Goal: Information Seeking & Learning: Learn about a topic

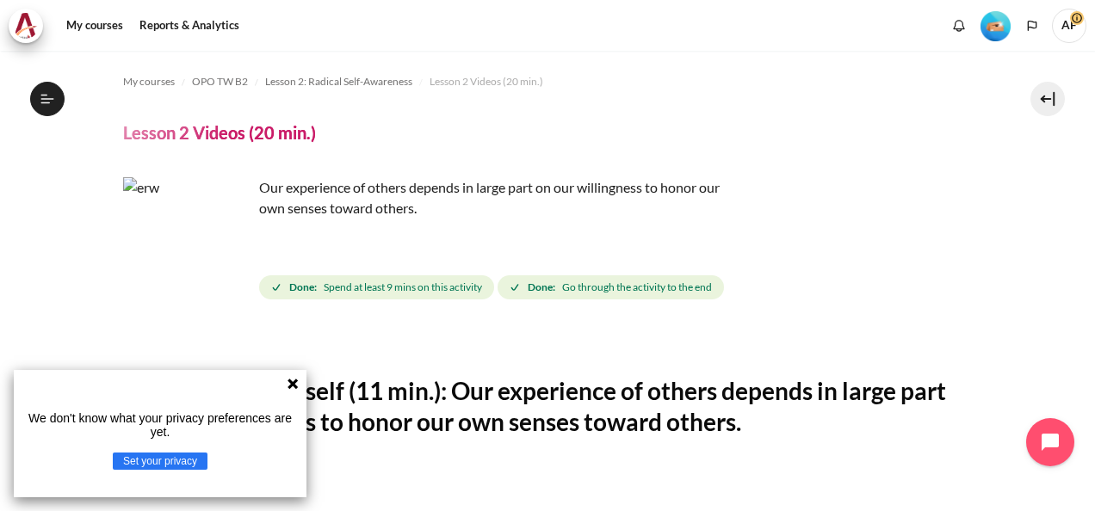
scroll to position [281, 0]
click at [291, 387] on icon at bounding box center [292, 384] width 10 height 10
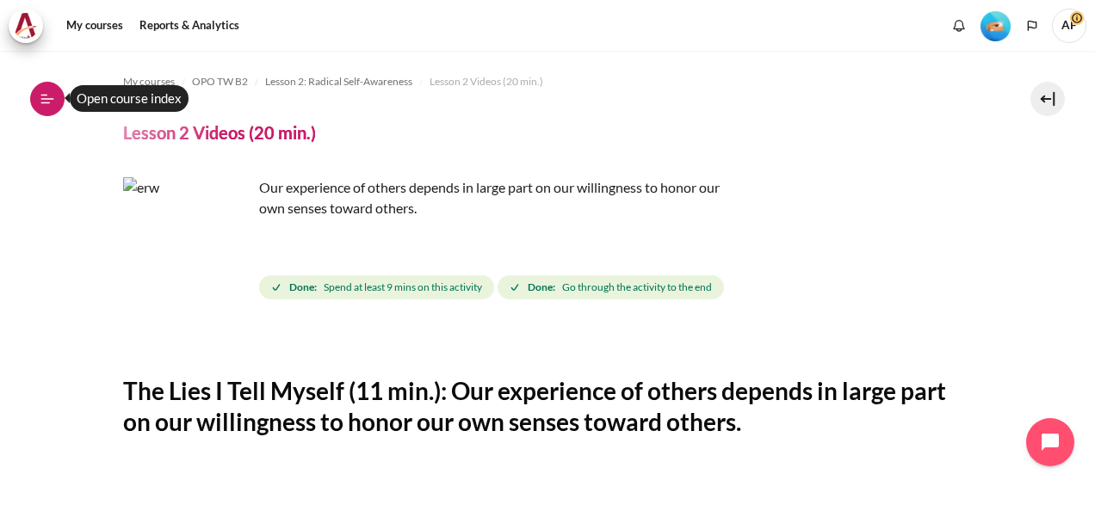
click at [43, 97] on icon at bounding box center [47, 98] width 15 height 15
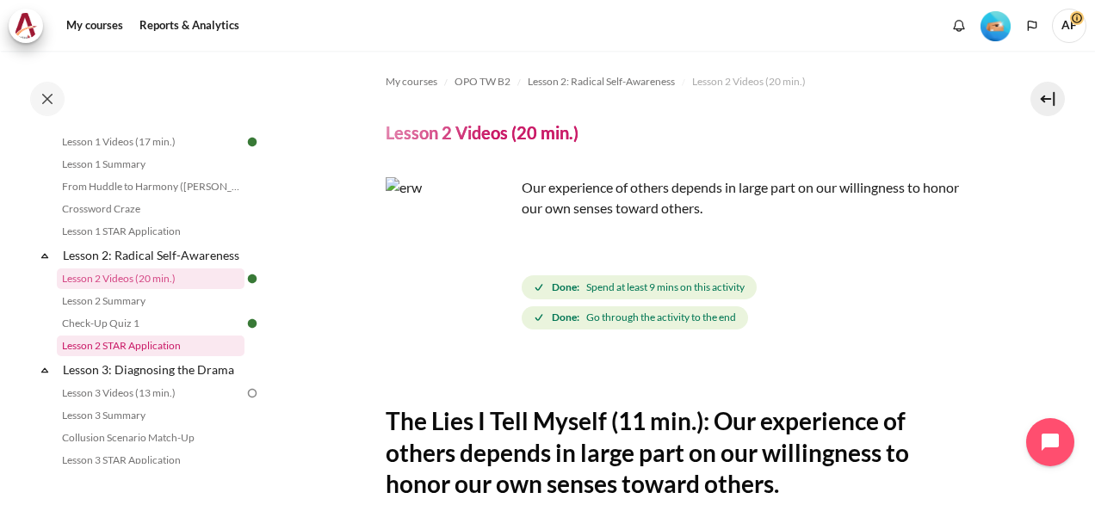
click at [190, 356] on link "Lesson 2 STAR Application" at bounding box center [151, 346] width 188 height 21
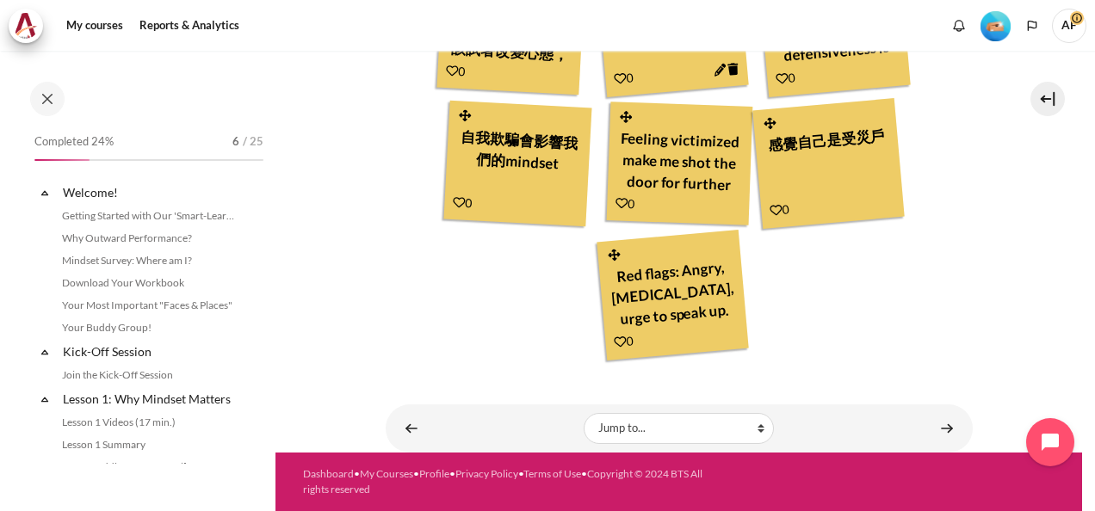
scroll to position [348, 0]
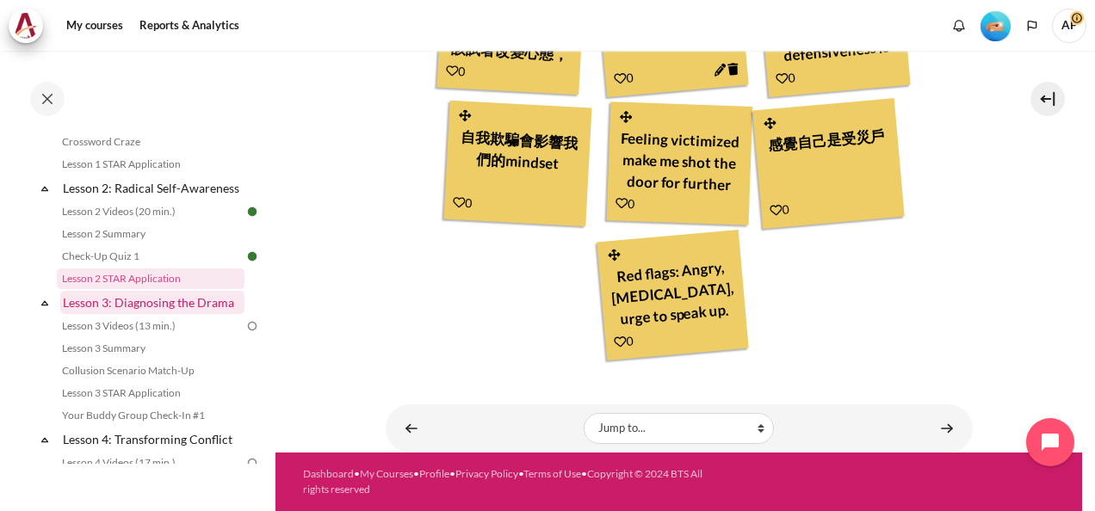
click at [191, 314] on link "Lesson 3: Diagnosing the Drama" at bounding box center [152, 302] width 184 height 23
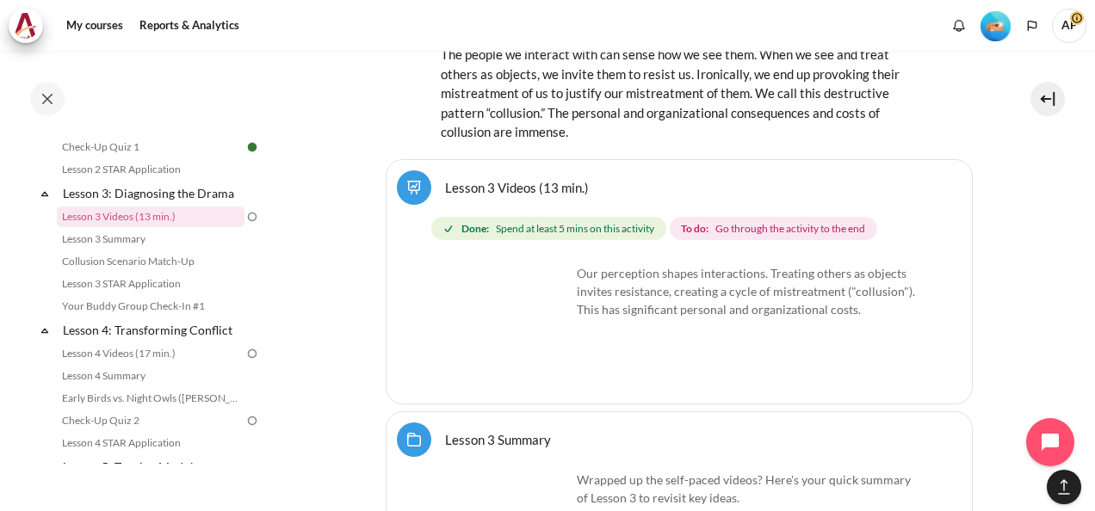
scroll to position [5477, 0]
click at [729, 221] on span "Go through the activity to the end" at bounding box center [790, 228] width 150 height 15
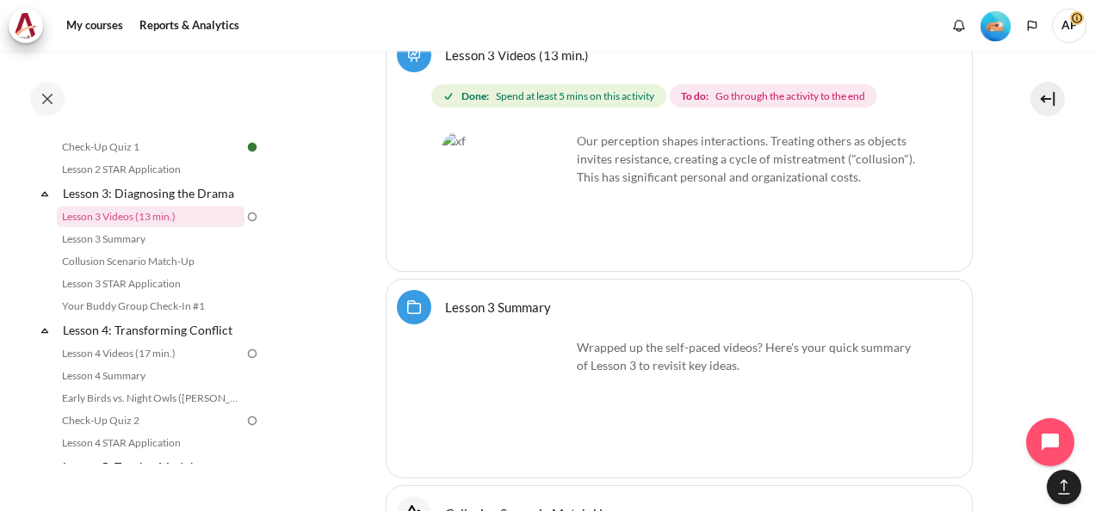
scroll to position [5649, 0]
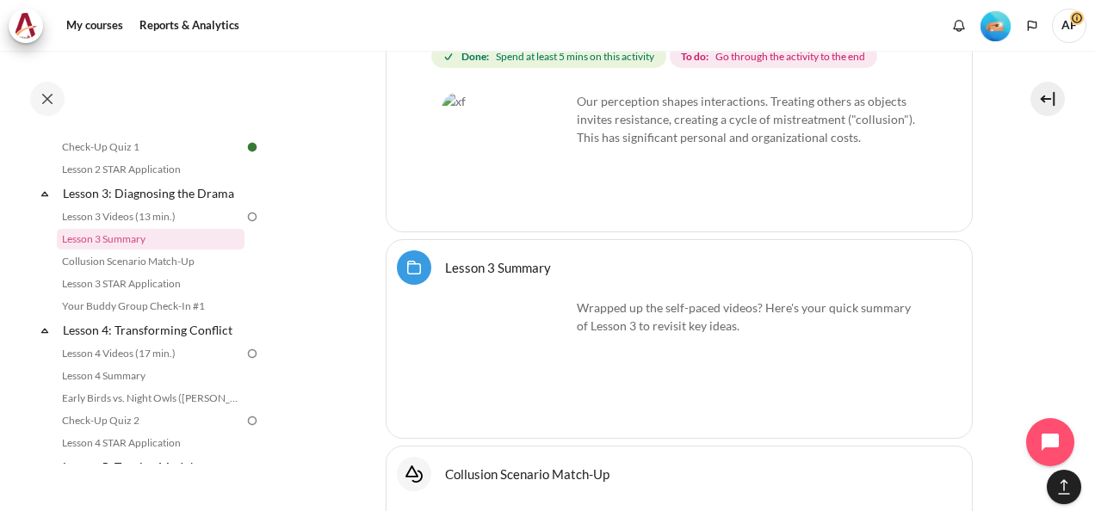
click at [793, 100] on div "Our perception shapes interactions. Treating others as objects invites resistan…" at bounding box center [678, 131] width 475 height 79
click at [541, 124] on img "Content" at bounding box center [505, 156] width 129 height 129
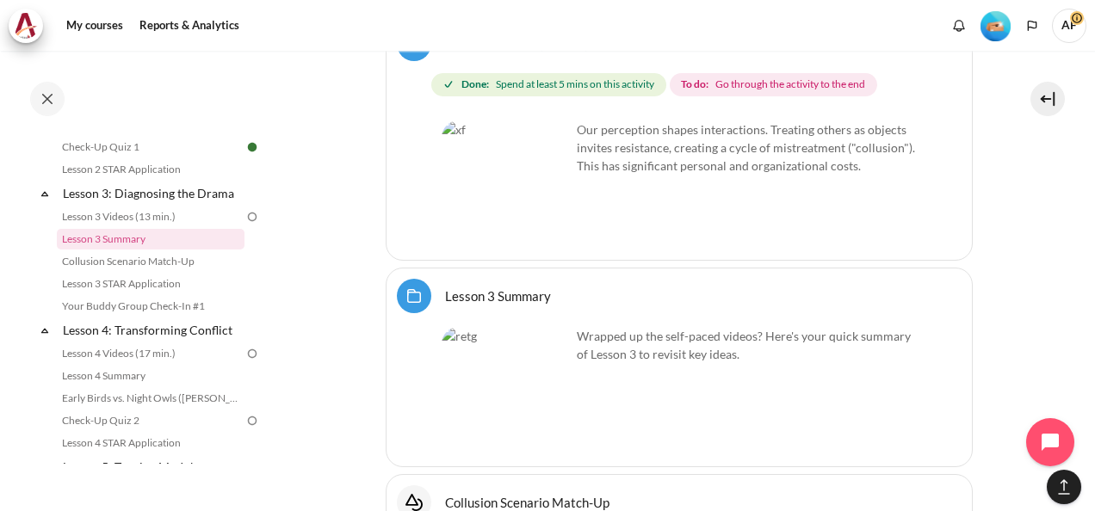
click at [697, 120] on p "Our perception shapes interactions. Treating others as objects invites resistan…" at bounding box center [678, 147] width 475 height 54
click at [525, 120] on img "Content" at bounding box center [505, 184] width 129 height 129
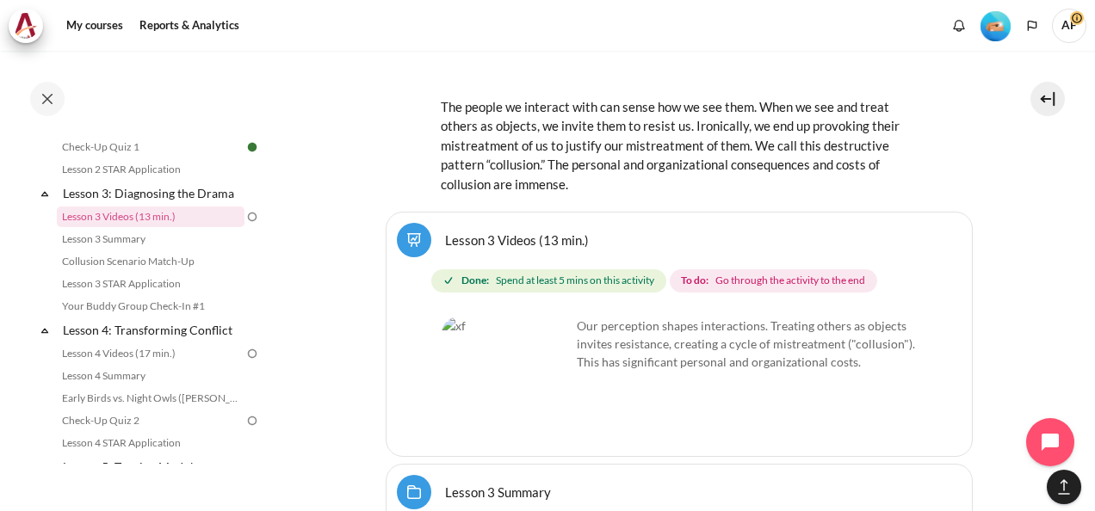
scroll to position [5391, 0]
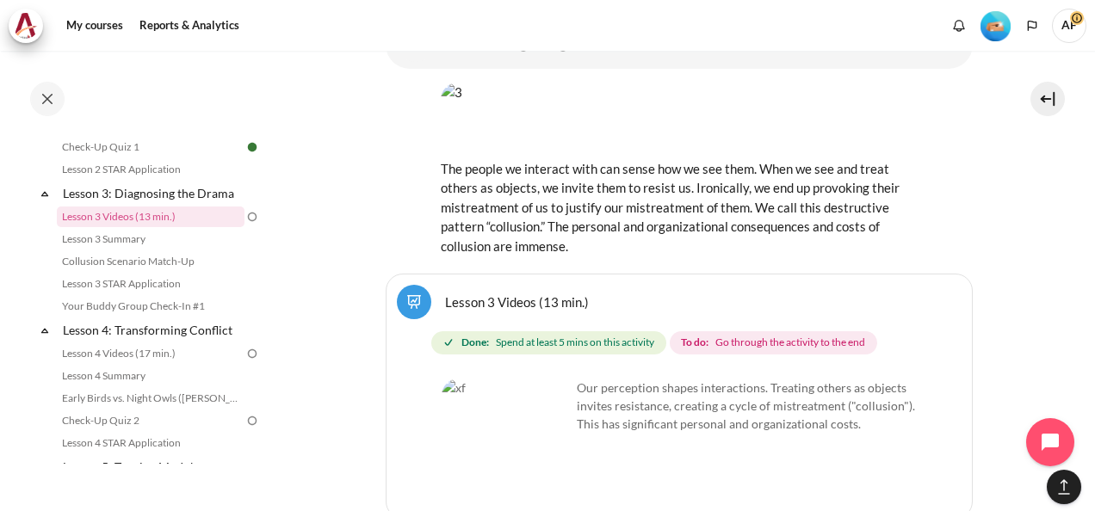
click at [731, 335] on span "Go through the activity to the end" at bounding box center [790, 342] width 150 height 15
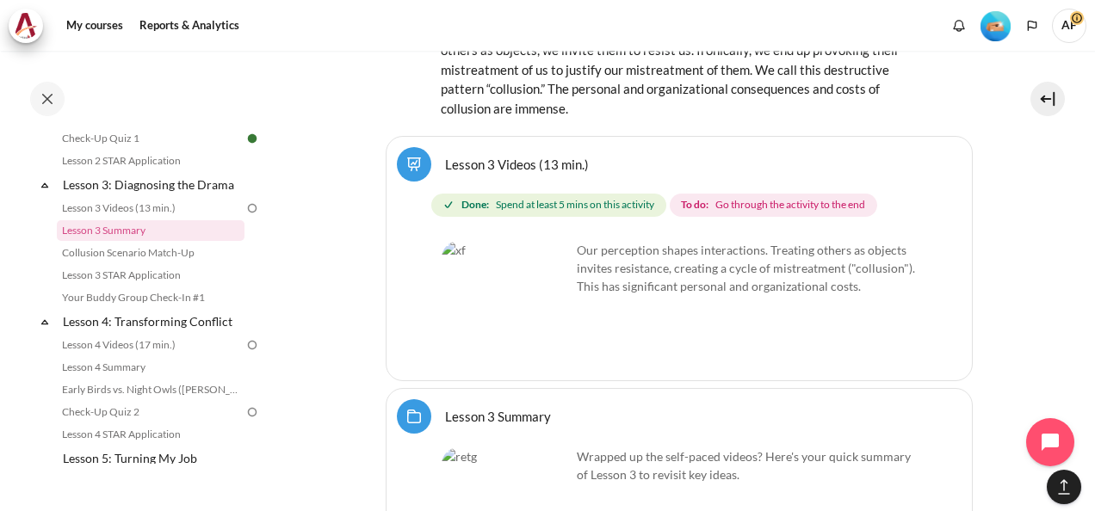
scroll to position [5477, 0]
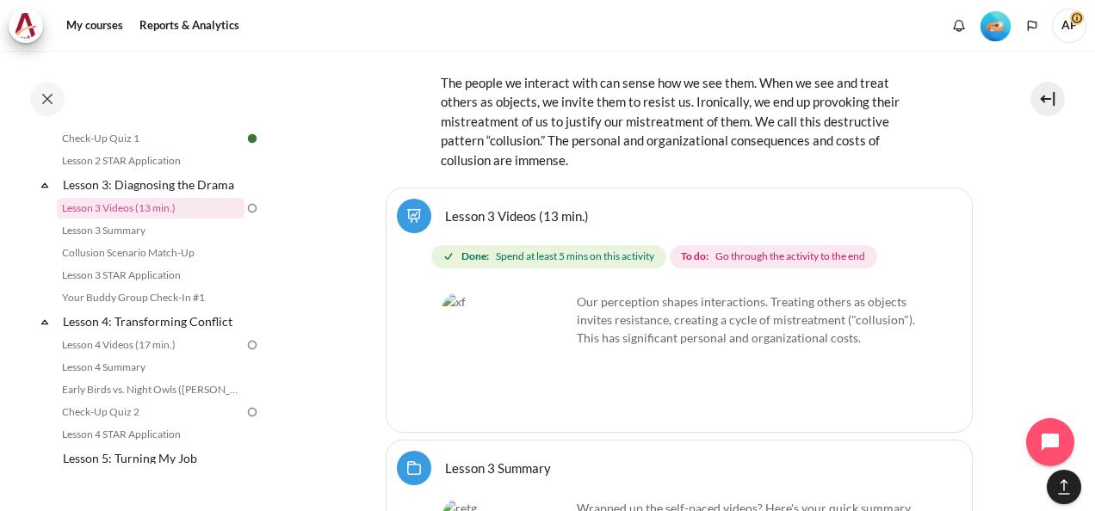
click at [552, 293] on img "Content" at bounding box center [505, 357] width 129 height 129
click at [508, 245] on span "Done: Spend at least 5 mins on this activity" at bounding box center [548, 257] width 235 height 24
click at [470, 293] on img "Content" at bounding box center [505, 357] width 129 height 129
click at [514, 293] on img "Content" at bounding box center [505, 357] width 129 height 129
click at [445, 207] on link "Lesson 3 Videos (13 min.)" at bounding box center [517, 215] width 144 height 16
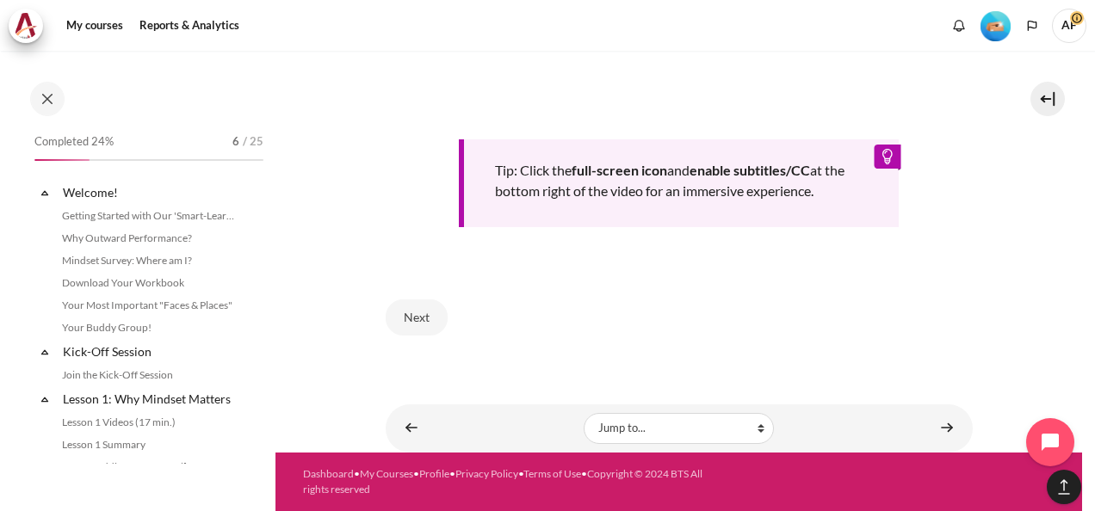
scroll to position [395, 0]
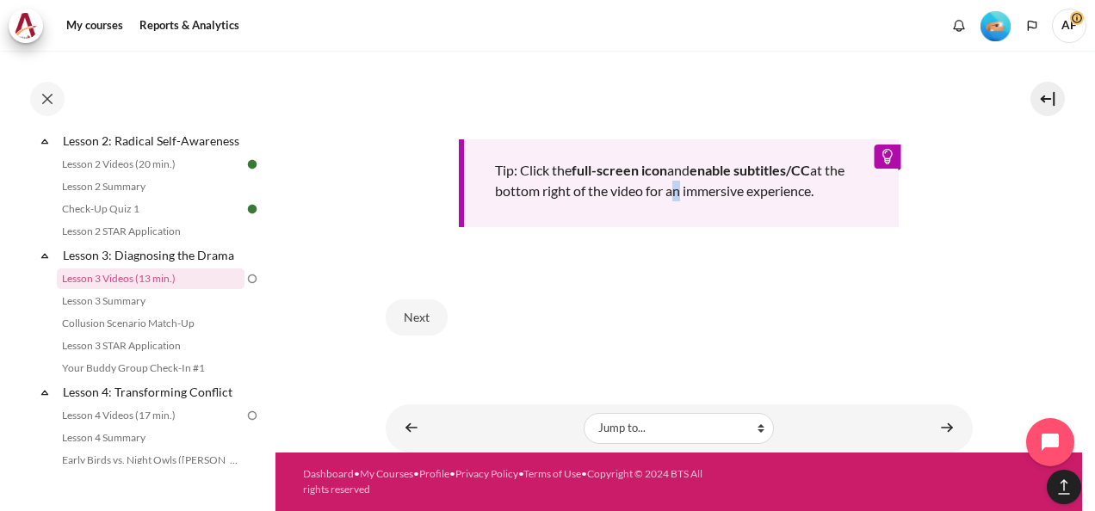
click at [692, 188] on div "Tip: Click the full-screen icon and enable subtitles/CC at the bottom right of …" at bounding box center [679, 183] width 441 height 88
drag, startPoint x: 692, startPoint y: 188, endPoint x: 575, endPoint y: 167, distance: 118.8
click at [575, 167] on b "full-screen icon" at bounding box center [619, 170] width 96 height 16
drag, startPoint x: 575, startPoint y: 167, endPoint x: 645, endPoint y: 166, distance: 69.7
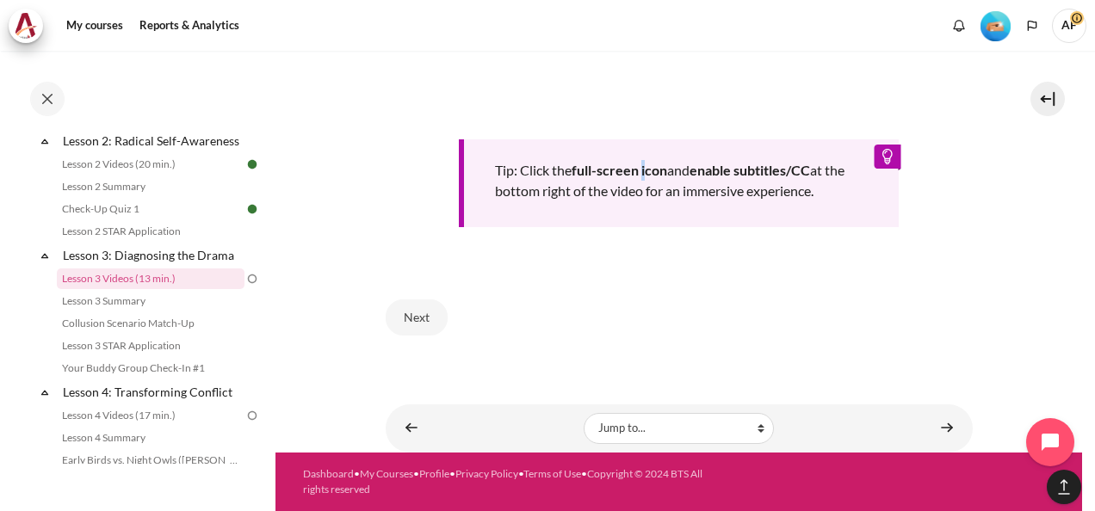
click at [645, 166] on b "full-screen icon" at bounding box center [619, 170] width 96 height 16
drag, startPoint x: 645, startPoint y: 166, endPoint x: 761, endPoint y: 167, distance: 116.2
click at [761, 167] on b "enable subtitles/CC" at bounding box center [749, 170] width 120 height 16
click at [877, 160] on div "Tip: Click the full-screen icon and enable subtitles/CC at the bottom right of …" at bounding box center [679, 183] width 441 height 88
drag, startPoint x: 496, startPoint y: 169, endPoint x: 851, endPoint y: 206, distance: 357.3
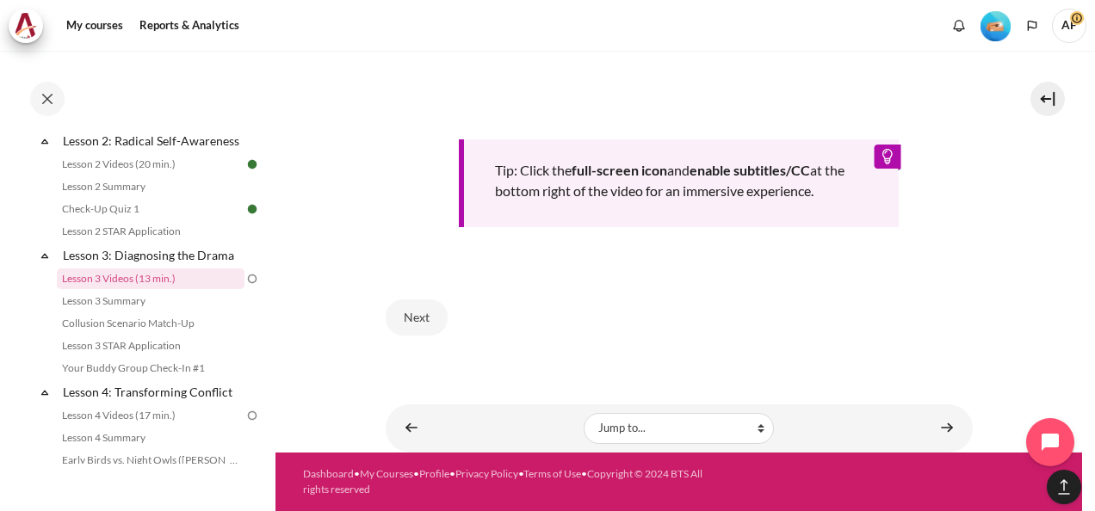
click at [851, 206] on div "Tip: Click the full-screen icon and enable subtitles/CC at the bottom right of …" at bounding box center [679, 183] width 441 height 88
drag, startPoint x: 851, startPoint y: 206, endPoint x: 783, endPoint y: 191, distance: 69.5
copy div "Tip: Click the full-screen icon and enable subtitles/CC at the bottom right of …"
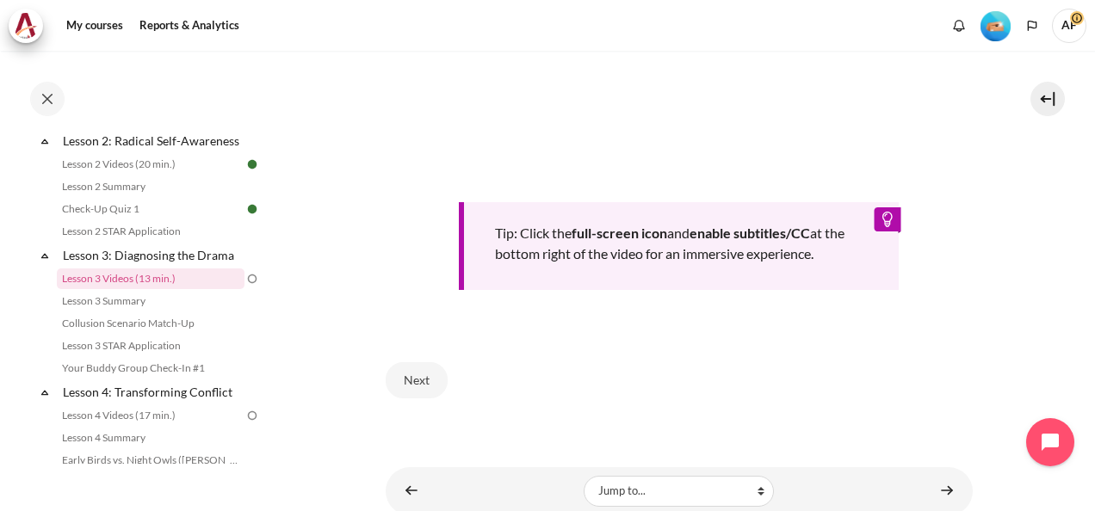
scroll to position [723, 0]
click at [436, 397] on button "Next" at bounding box center [417, 379] width 62 height 36
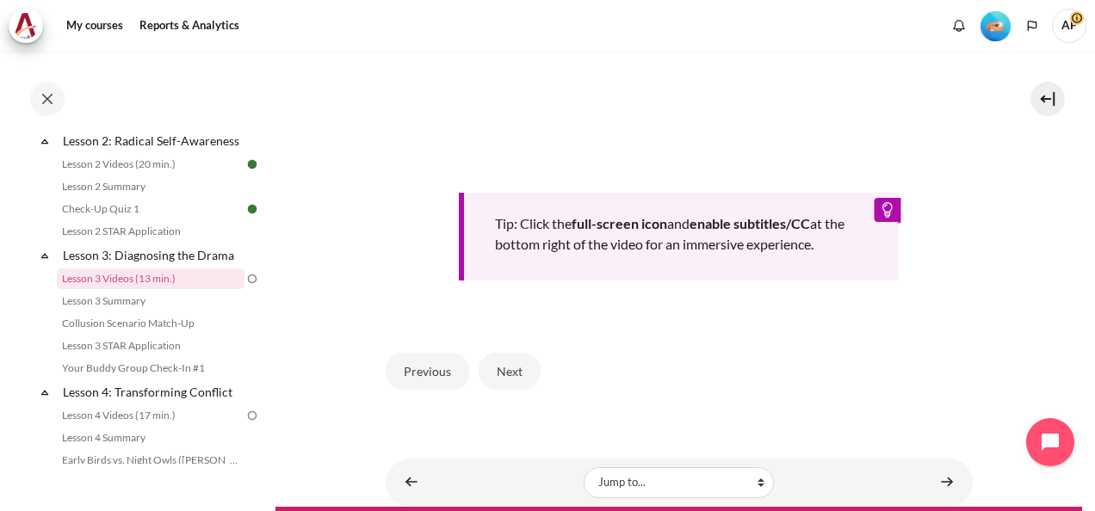
scroll to position [777, 0]
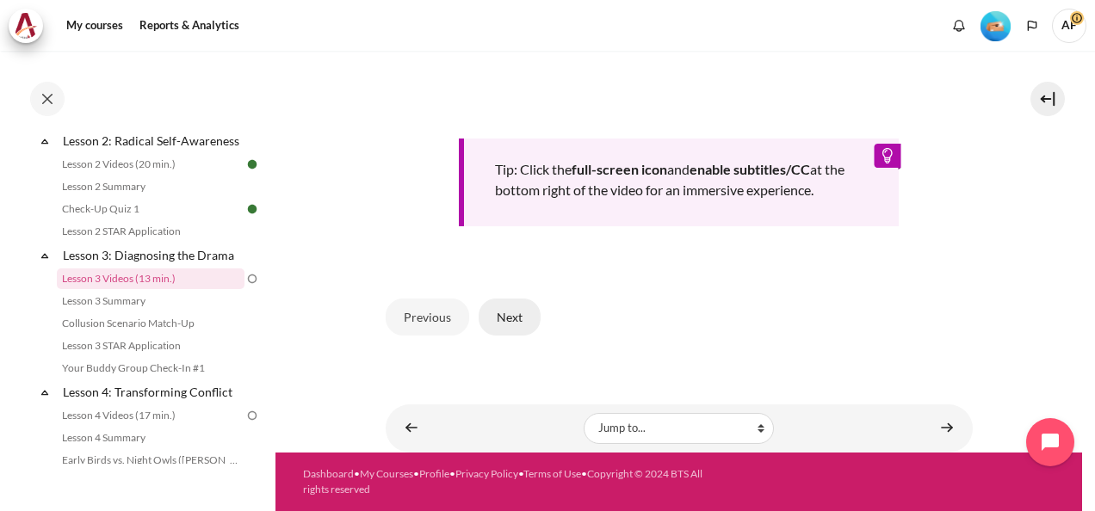
click at [503, 319] on button "Next" at bounding box center [509, 317] width 62 height 36
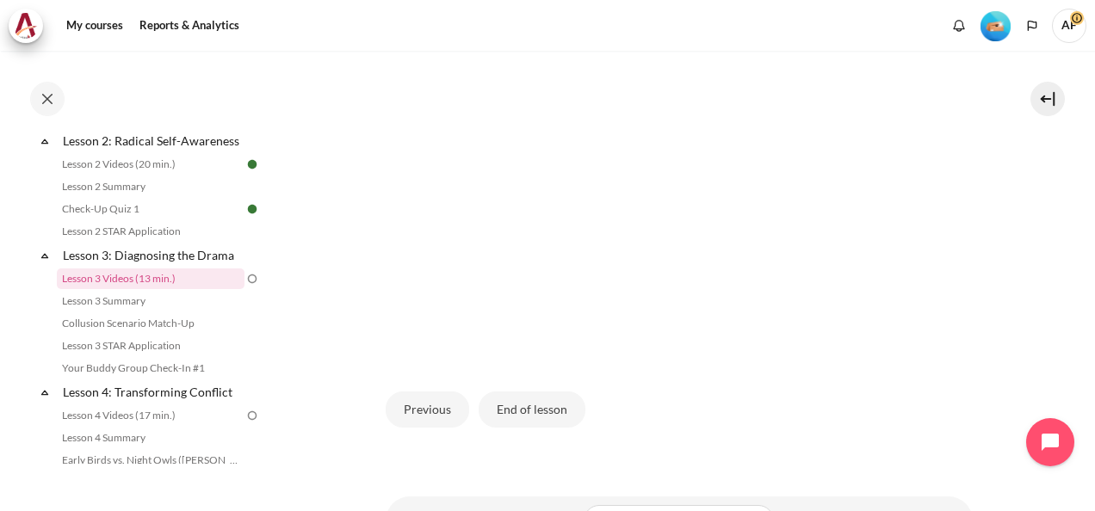
scroll to position [516, 0]
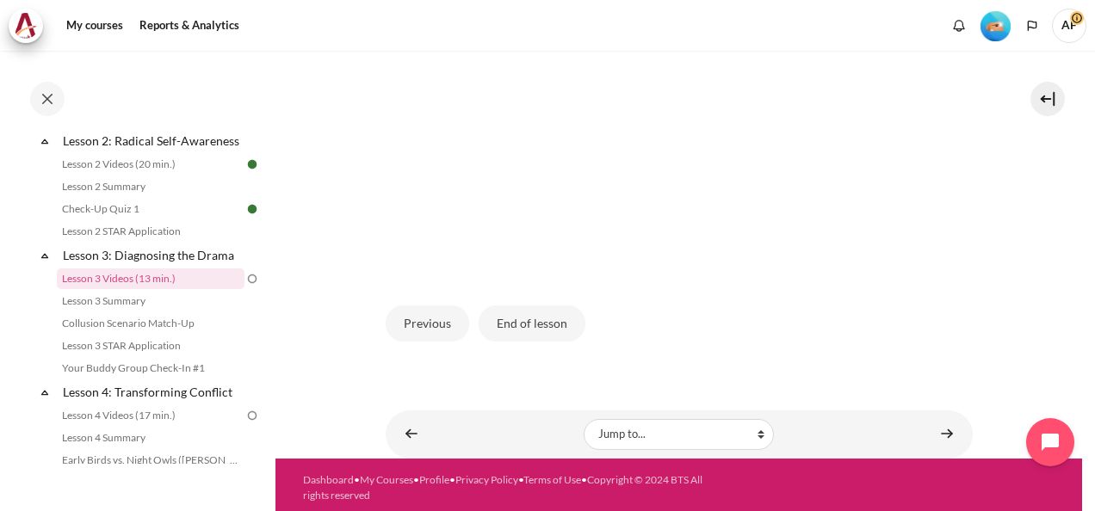
click at [884, 133] on img "Content" at bounding box center [679, 106] width 587 height 330
click at [880, 160] on img "Content" at bounding box center [679, 106] width 587 height 330
click at [534, 342] on button "End of lesson" at bounding box center [531, 324] width 107 height 36
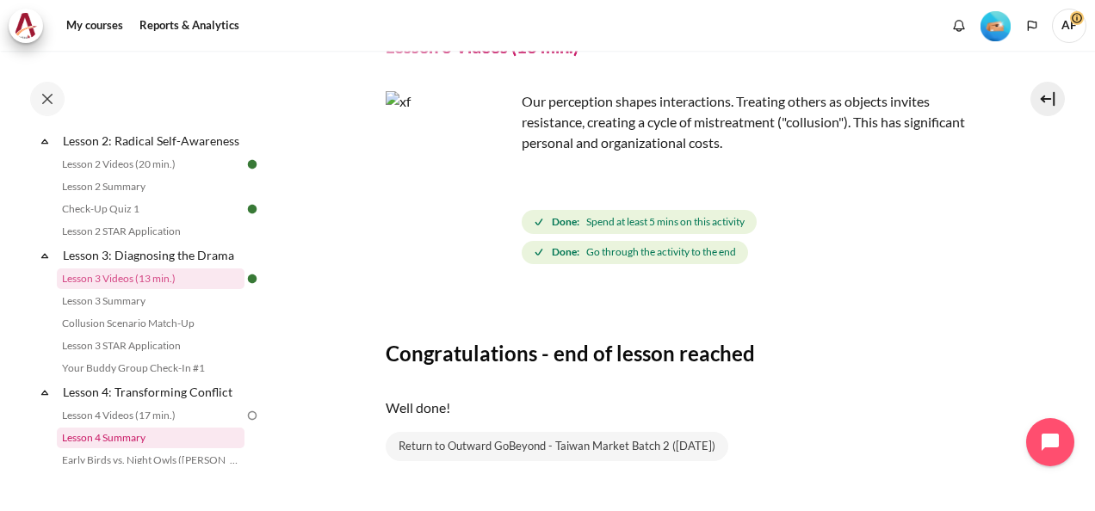
scroll to position [172, 0]
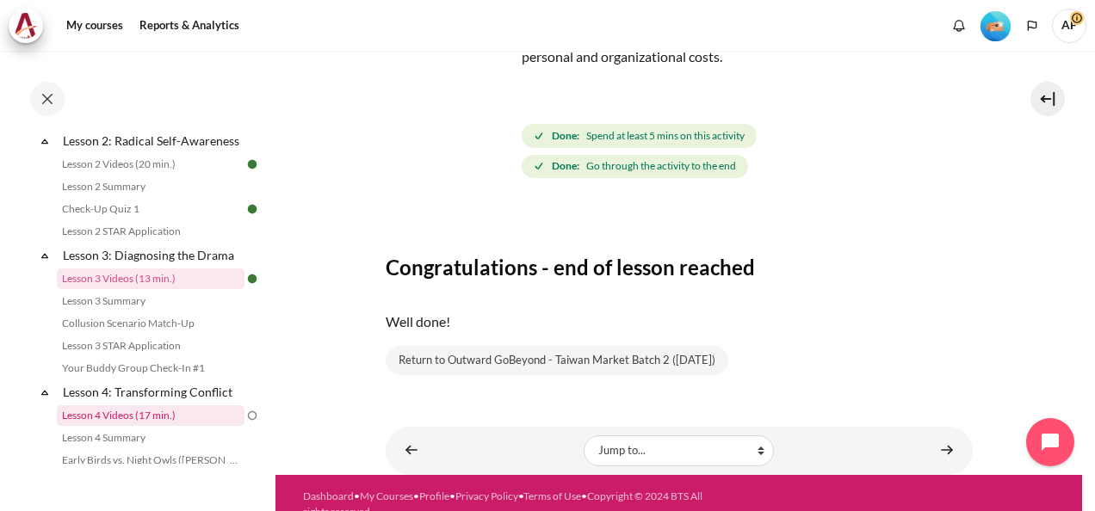
click at [182, 423] on link "Lesson 4 Videos (17 min.)" at bounding box center [151, 415] width 188 height 21
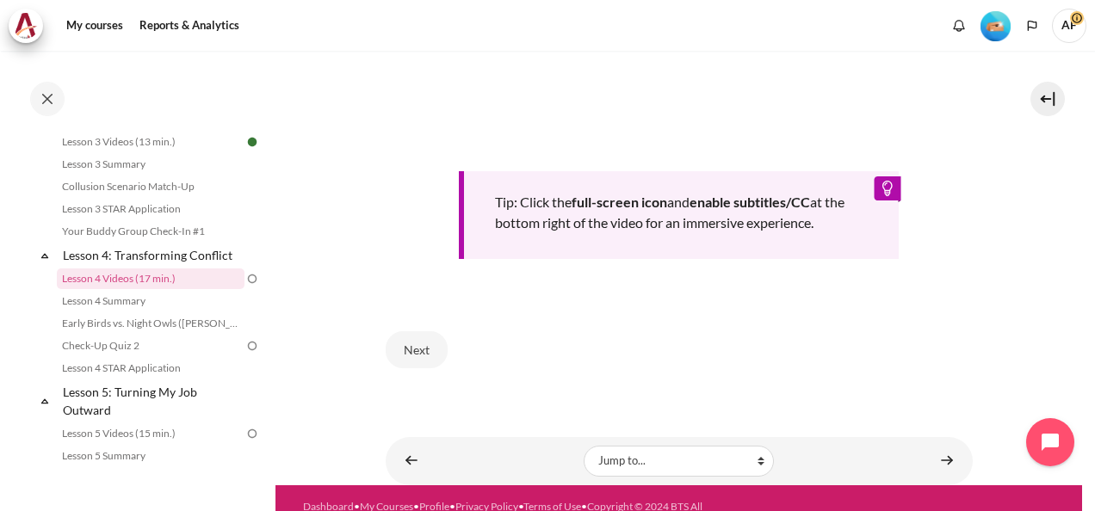
scroll to position [726, 0]
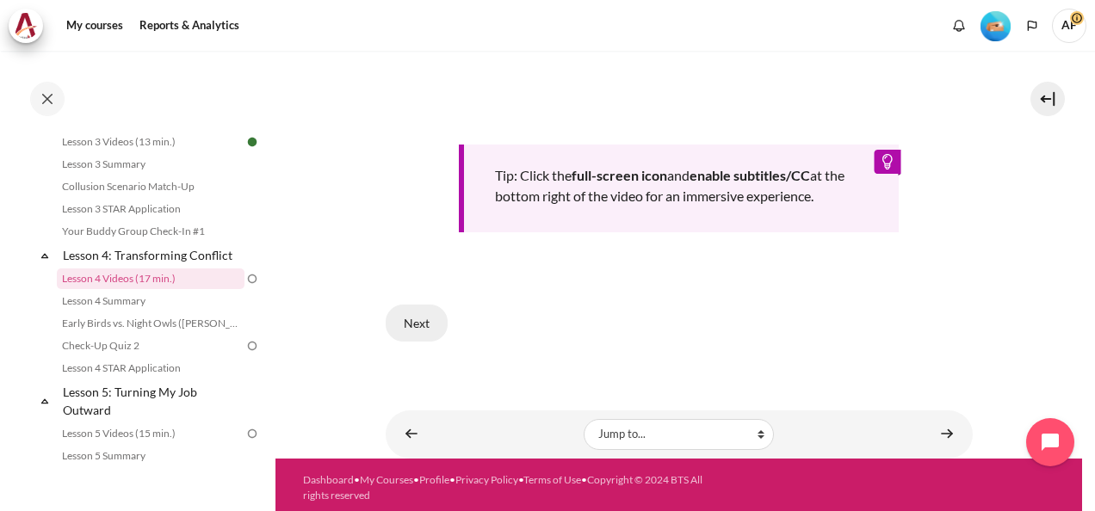
click at [423, 318] on button "Next" at bounding box center [417, 323] width 62 height 36
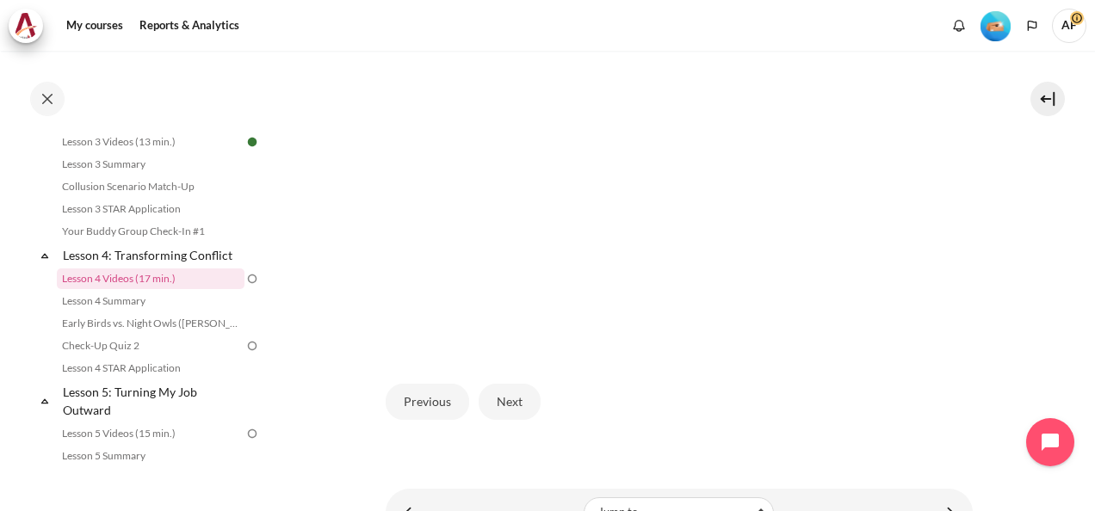
scroll to position [516, 0]
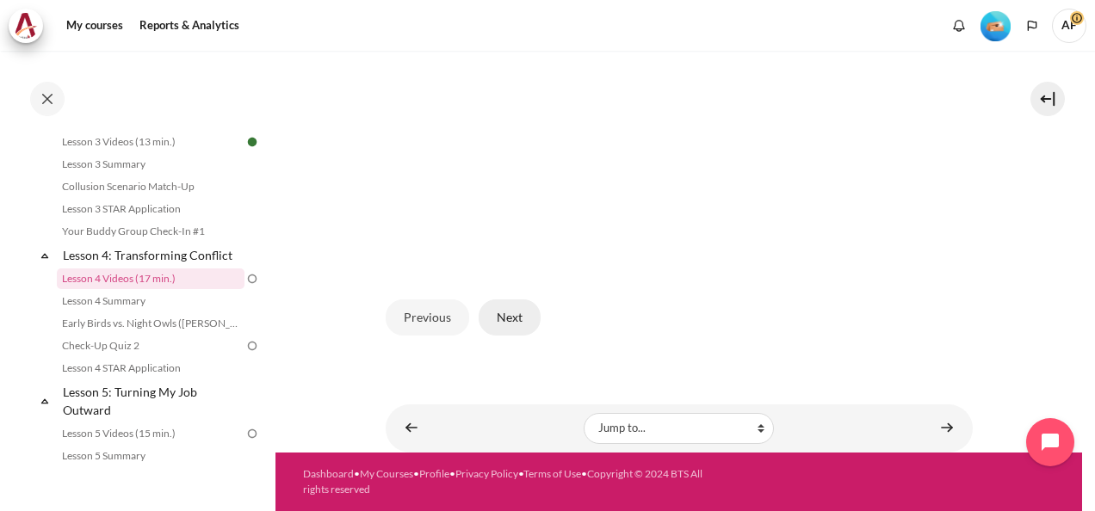
click at [530, 327] on button "Next" at bounding box center [509, 317] width 62 height 36
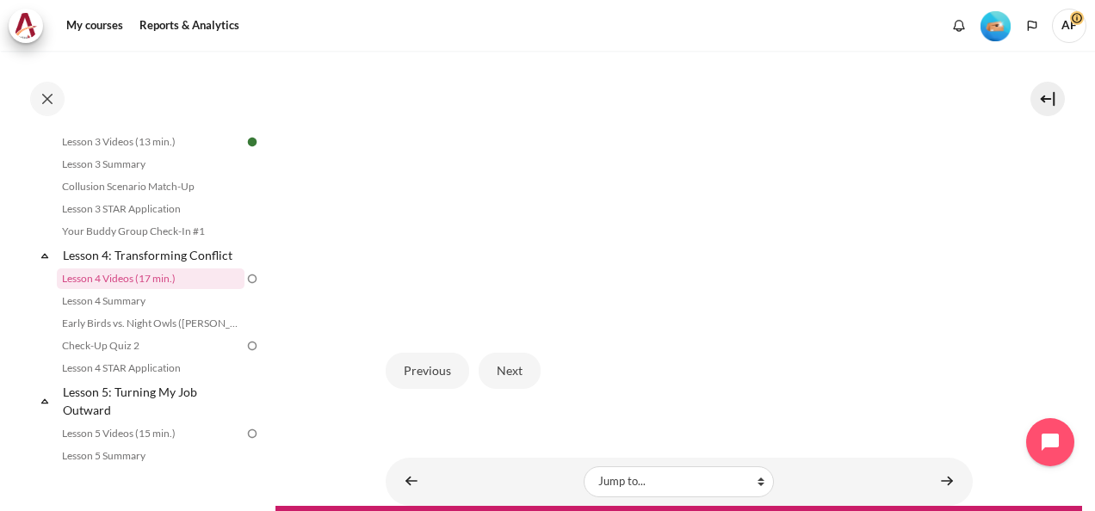
scroll to position [355, 0]
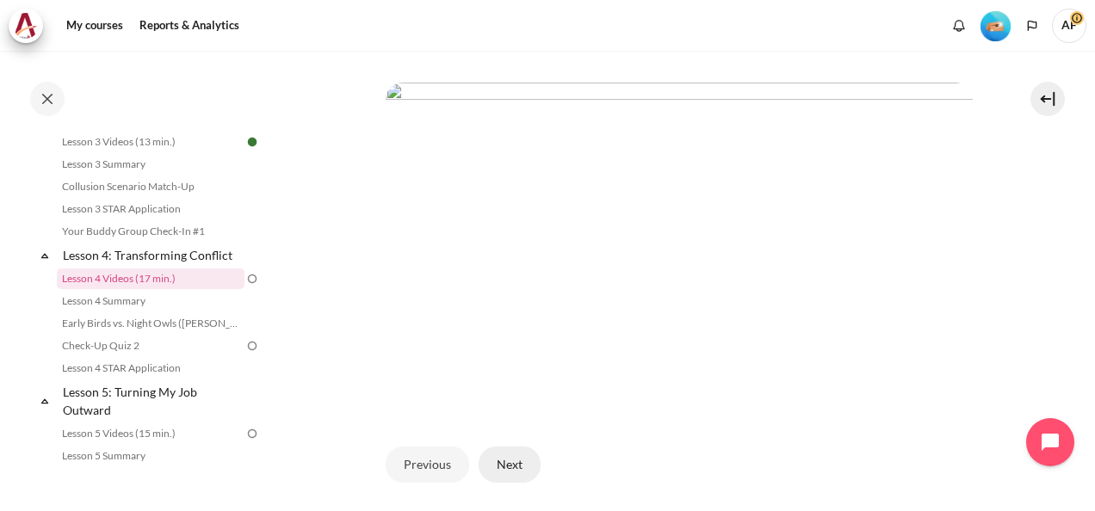
click at [516, 483] on button "Next" at bounding box center [509, 465] width 62 height 36
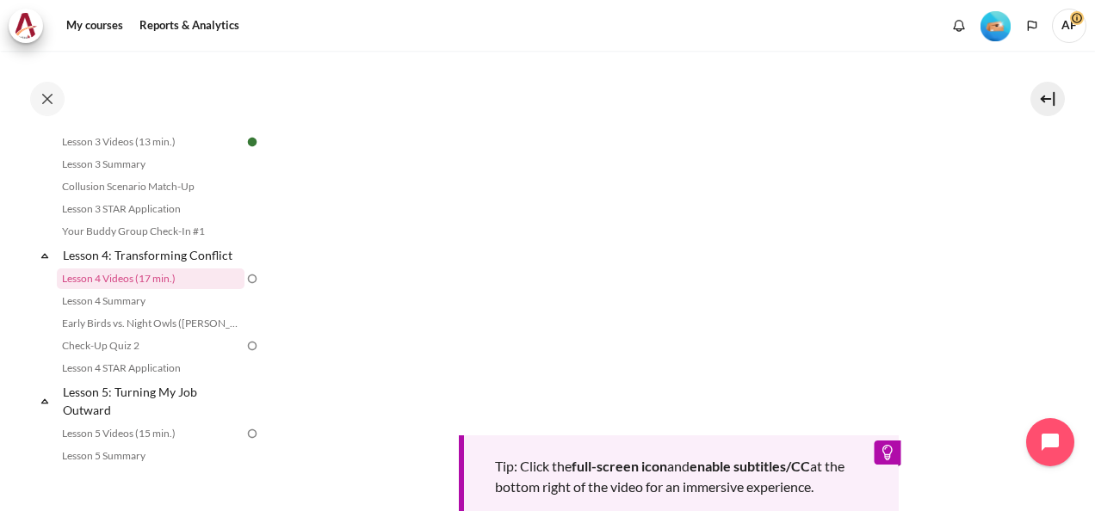
scroll to position [430, 0]
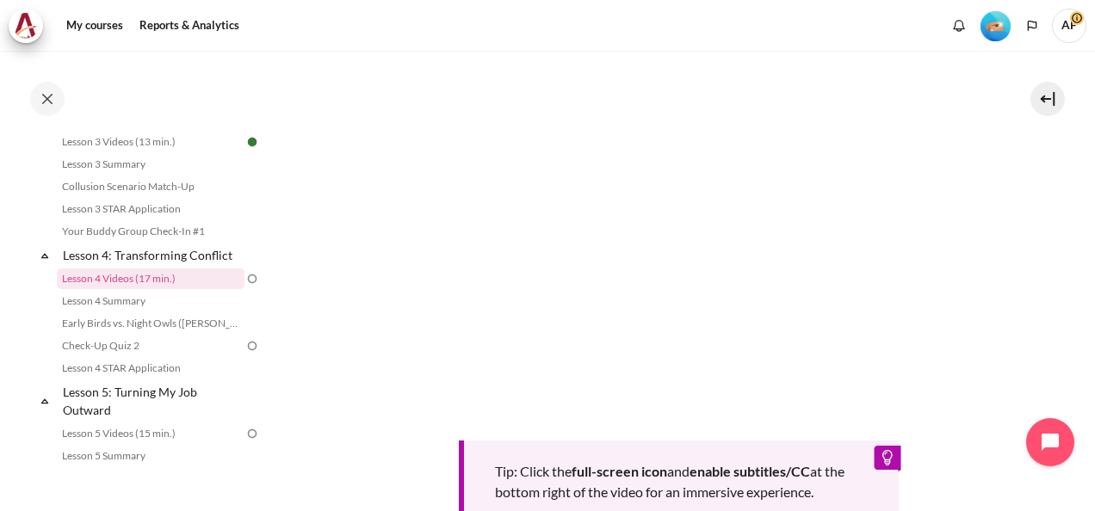
click at [1003, 267] on section "My courses OPO TW B2 Lesson 4: Transforming Conflict Lesson 4 Videos (17 min.) …" at bounding box center [678, 187] width 806 height 1134
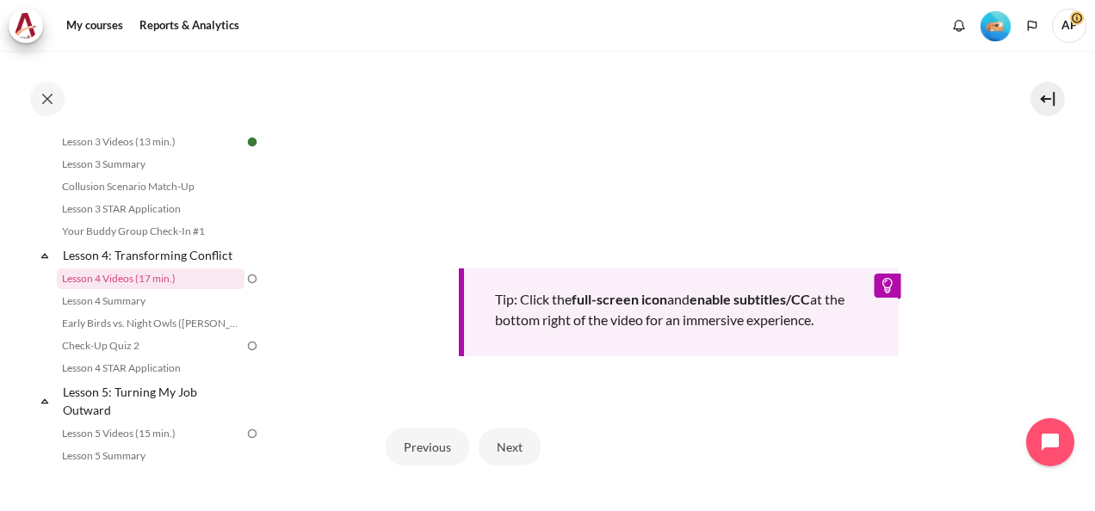
scroll to position [688, 0]
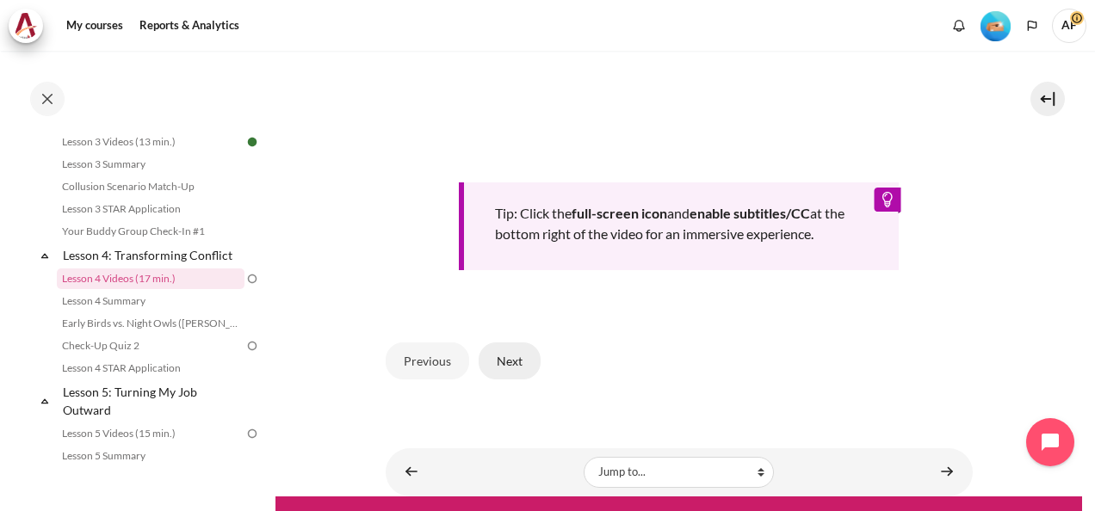
click at [529, 379] on button "Next" at bounding box center [509, 361] width 62 height 36
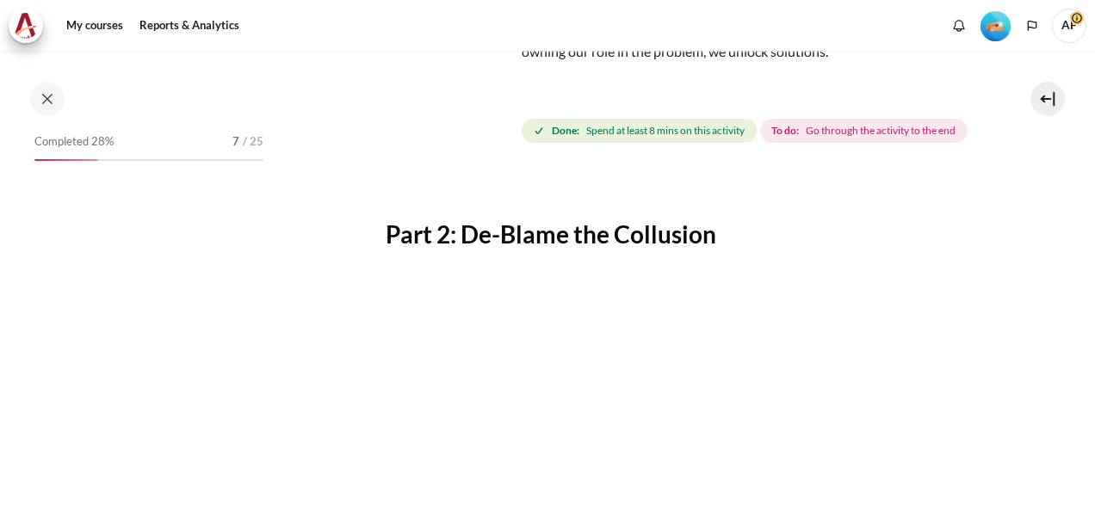
scroll to position [172, 0]
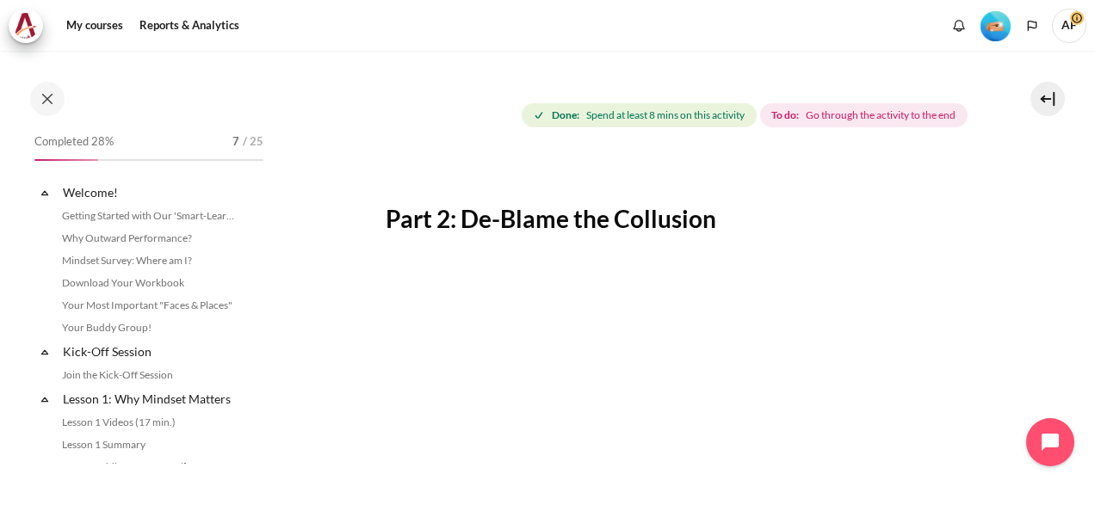
click at [809, 274] on div "Part 2: De-Blame the Collusion Previous End of lesson" at bounding box center [679, 420] width 587 height 526
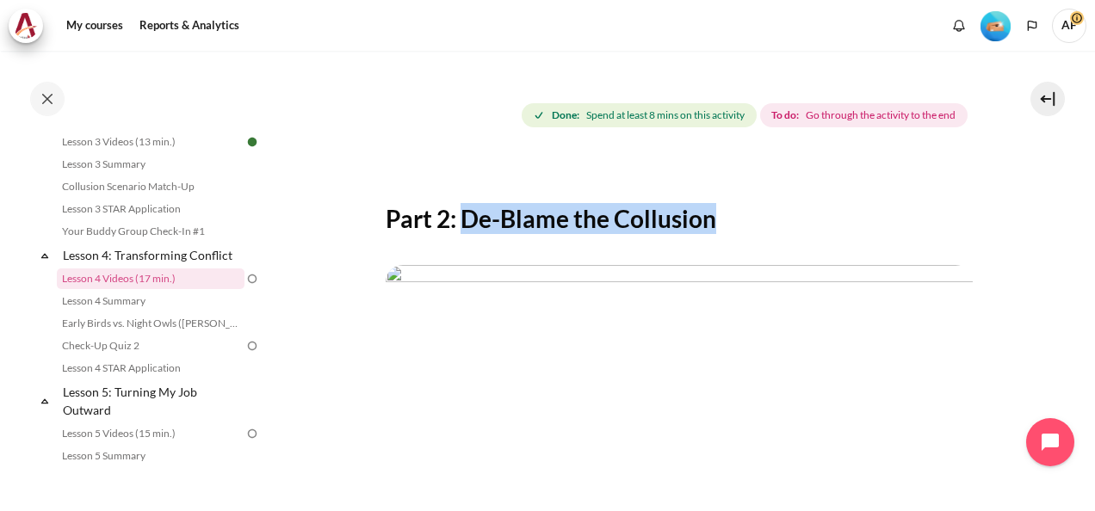
drag, startPoint x: 468, startPoint y: 248, endPoint x: 723, endPoint y: 253, distance: 254.8
click at [723, 234] on h2 "Part 2: De-Blame the Collusion" at bounding box center [679, 218] width 587 height 31
drag, startPoint x: 723, startPoint y: 253, endPoint x: 651, endPoint y: 256, distance: 71.5
copy h2 "De-Blame the Collusion"
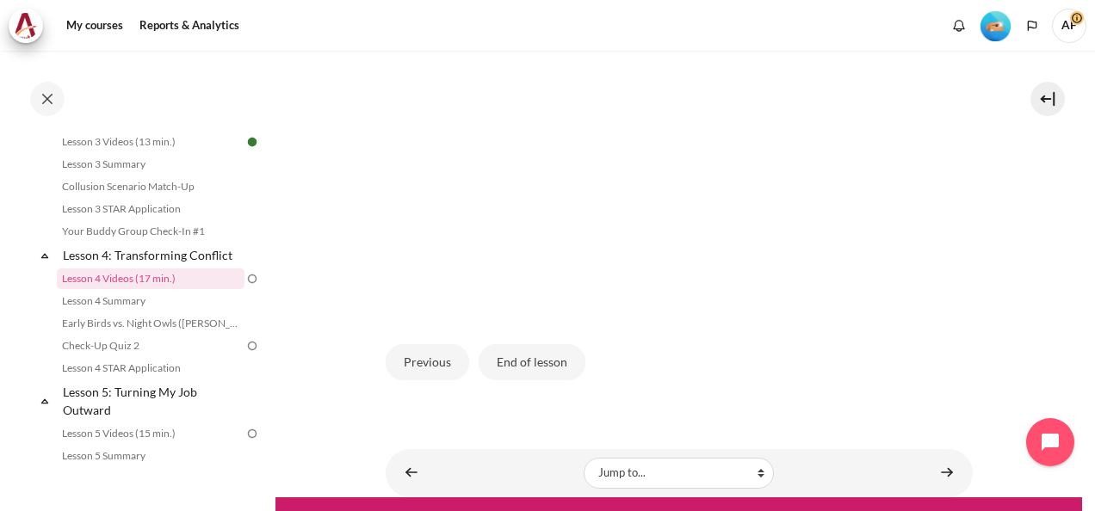
scroll to position [430, 0]
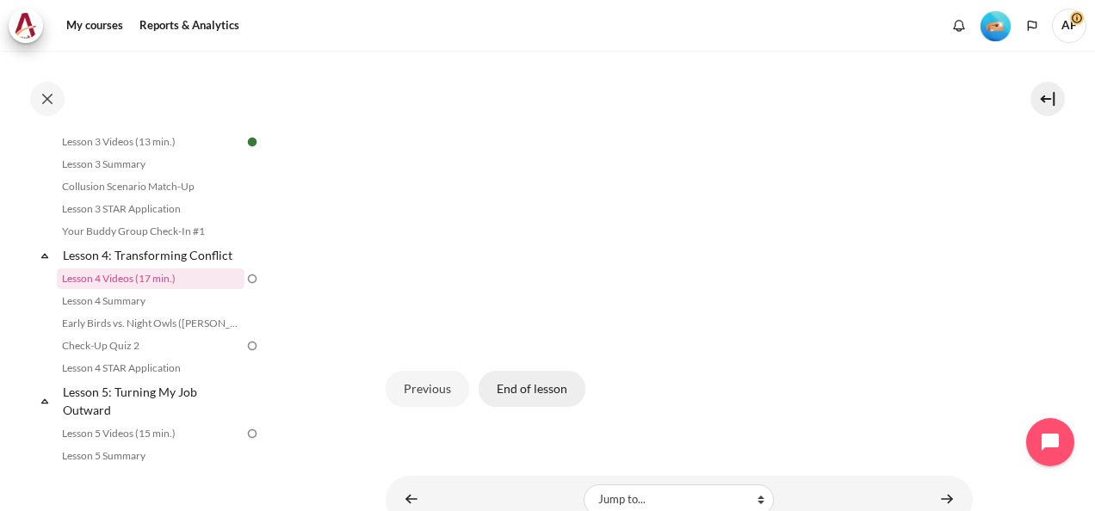
click at [546, 407] on button "End of lesson" at bounding box center [531, 389] width 107 height 36
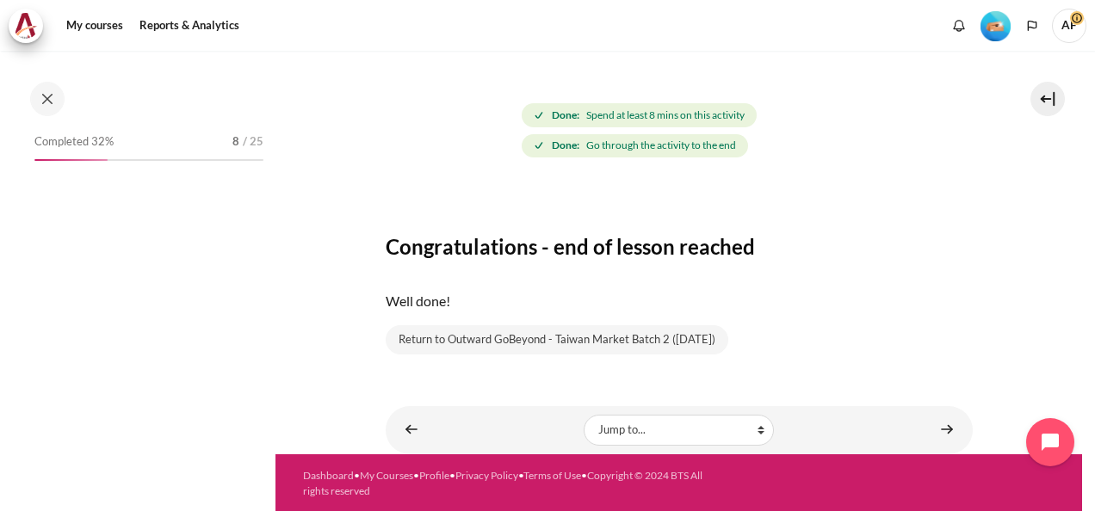
scroll to position [532, 0]
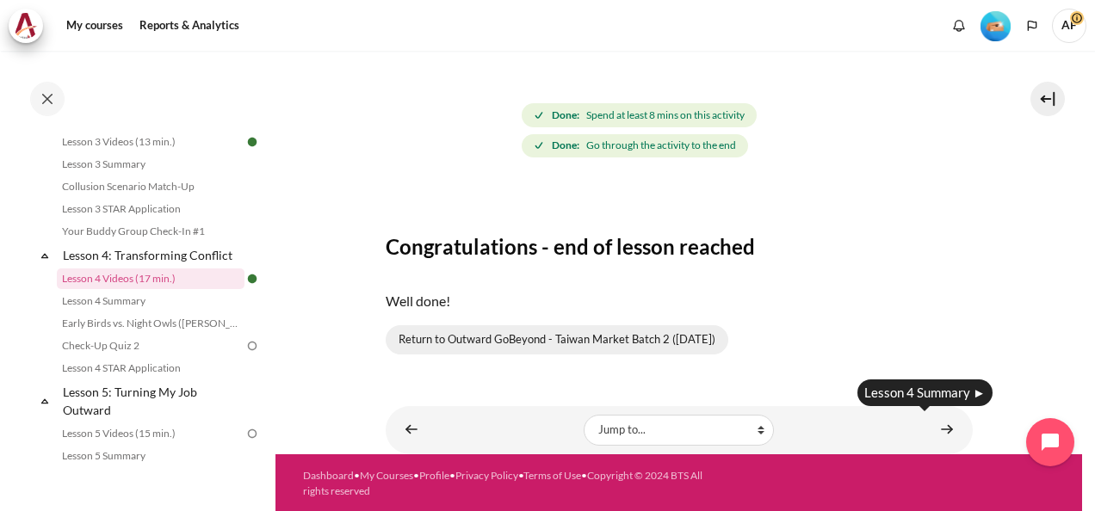
click at [673, 335] on link "Return to Outward GoBeyond - Taiwan Market Batch 2 (Sep 2025)" at bounding box center [557, 339] width 343 height 29
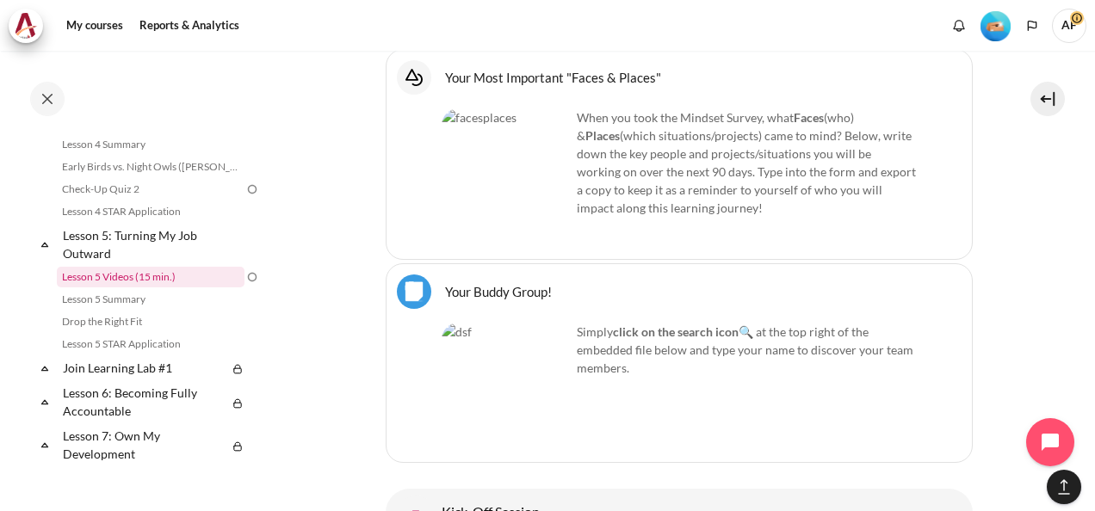
scroll to position [602, 0]
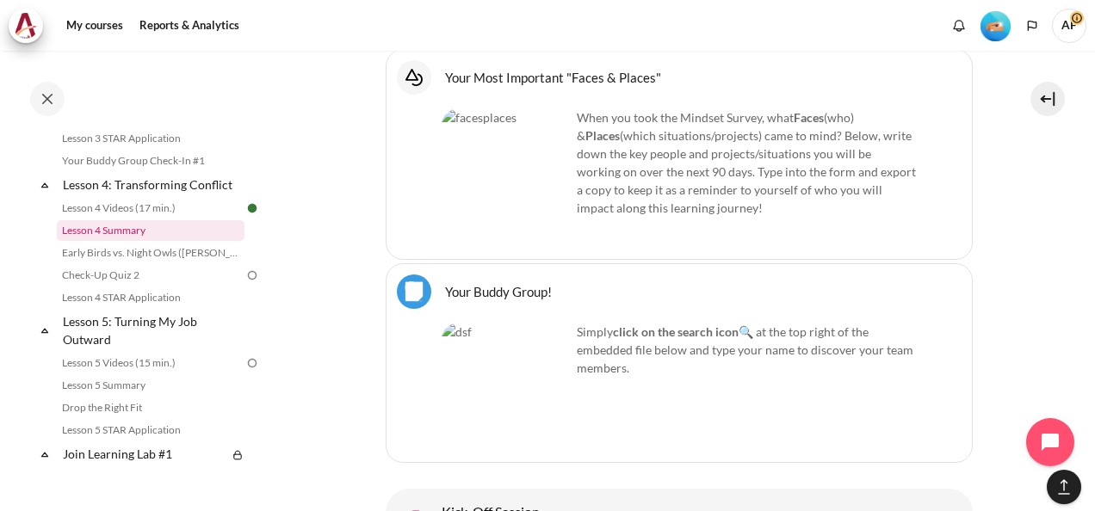
click at [133, 241] on link "Lesson 4 Summary" at bounding box center [151, 230] width 188 height 21
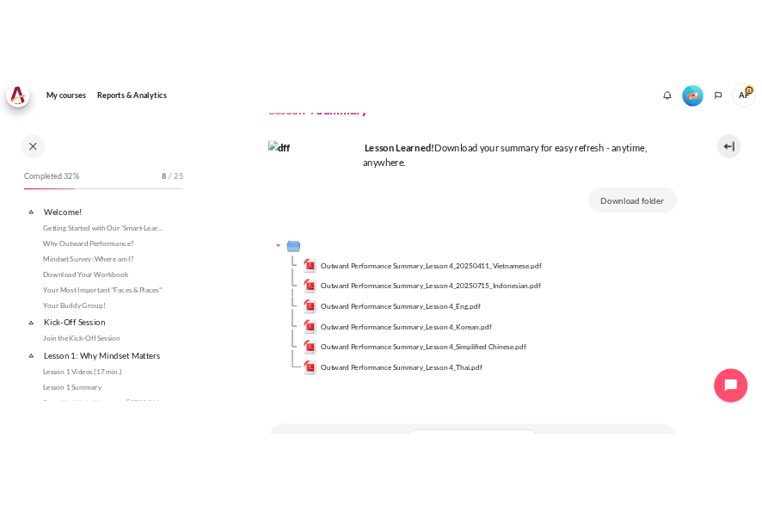
scroll to position [554, 0]
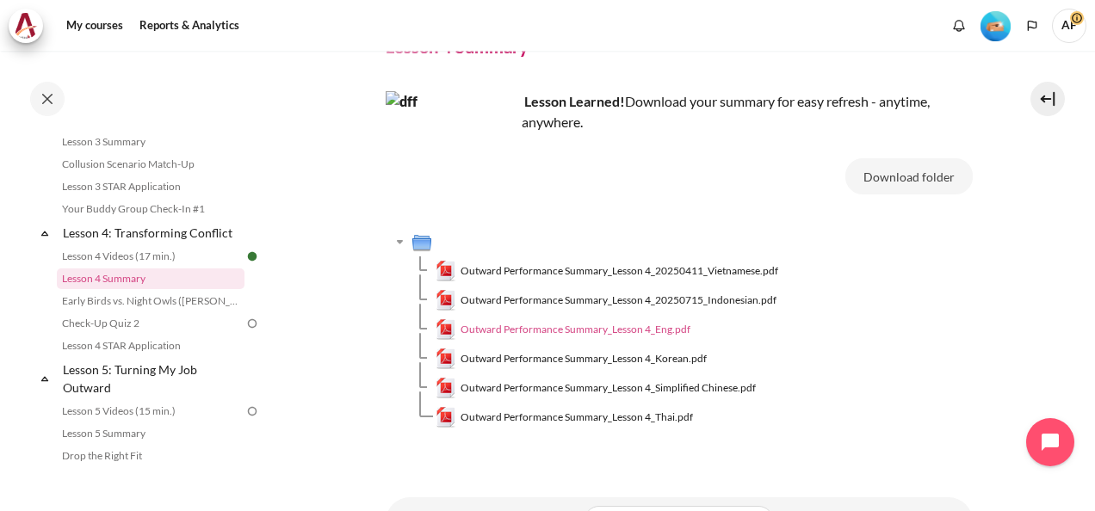
click at [627, 328] on span "Outward Performance Summary_Lesson 4_Eng.pdf" at bounding box center [575, 329] width 230 height 15
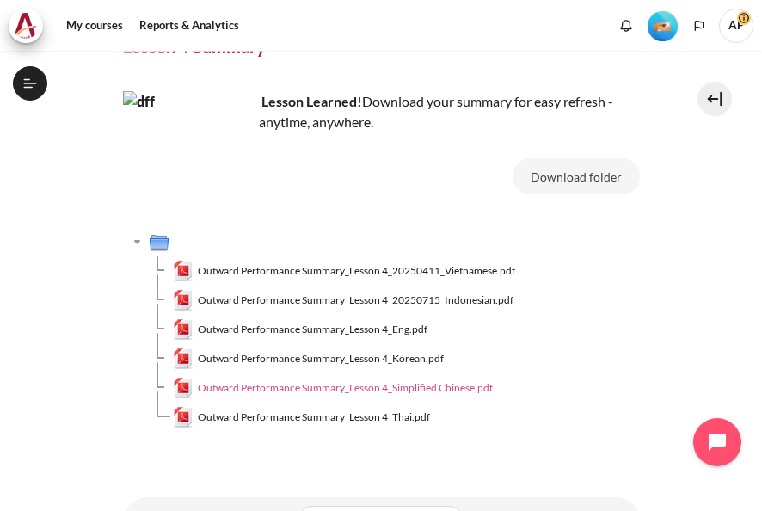
click at [450, 388] on span "Outward Performance Summary_Lesson 4_Simplified Chinese.pdf" at bounding box center [345, 387] width 295 height 15
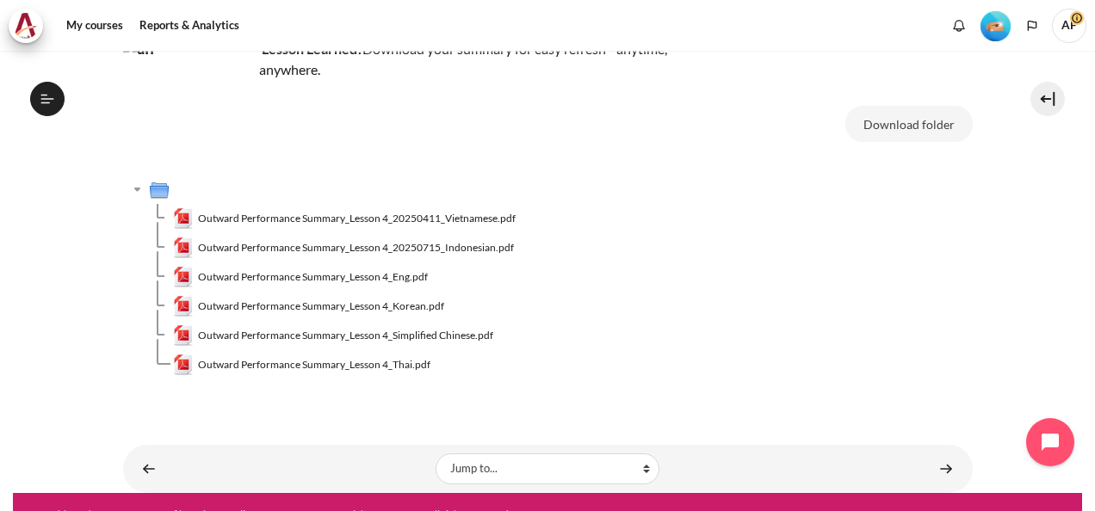
scroll to position [163, 0]
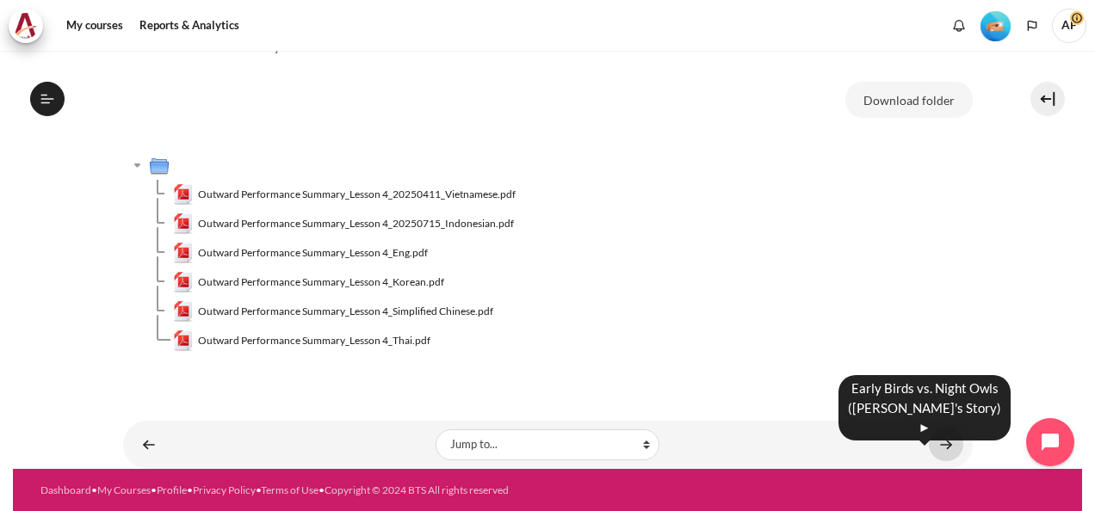
click at [935, 446] on link "Content" at bounding box center [946, 445] width 34 height 34
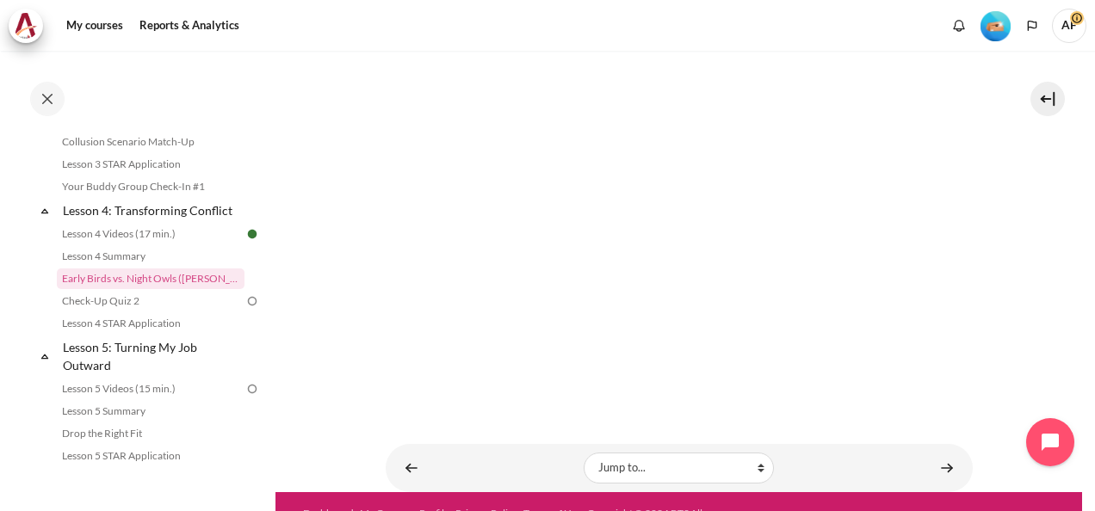
scroll to position [929, 0]
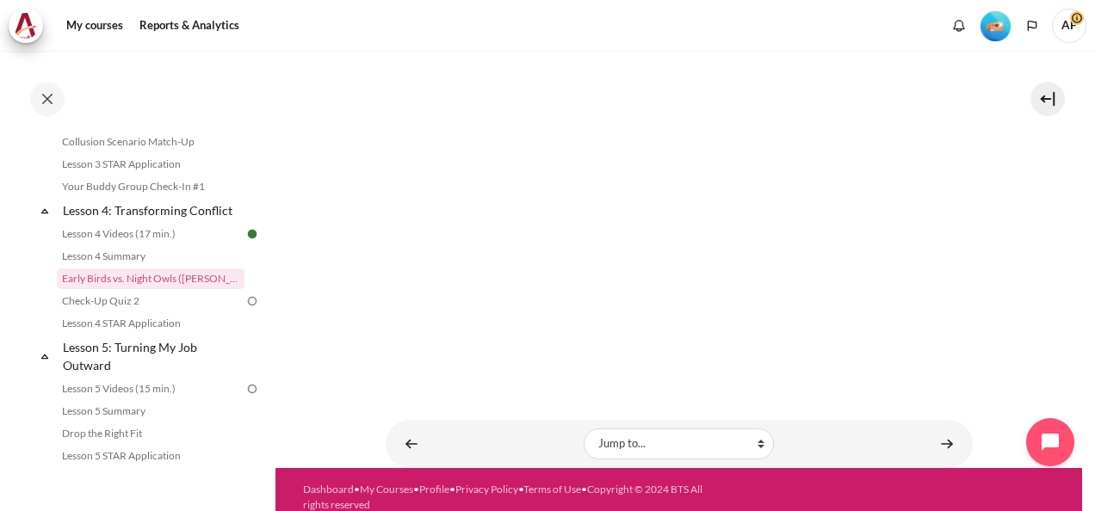
click at [933, 427] on link "Content" at bounding box center [946, 444] width 34 height 34
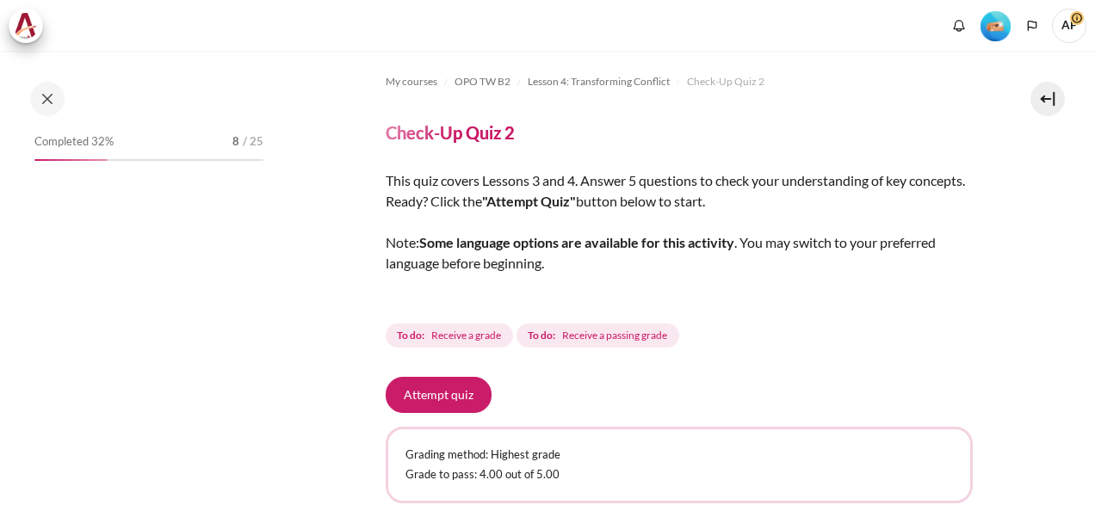
scroll to position [149, 0]
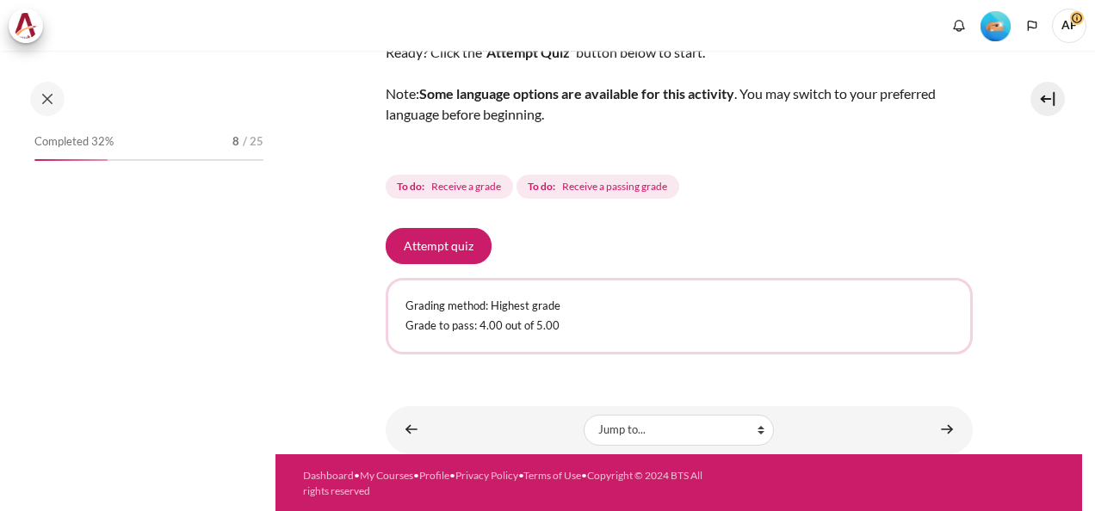
click at [551, 325] on p "Grade to pass: 4.00 out of 5.00" at bounding box center [678, 326] width 547 height 17
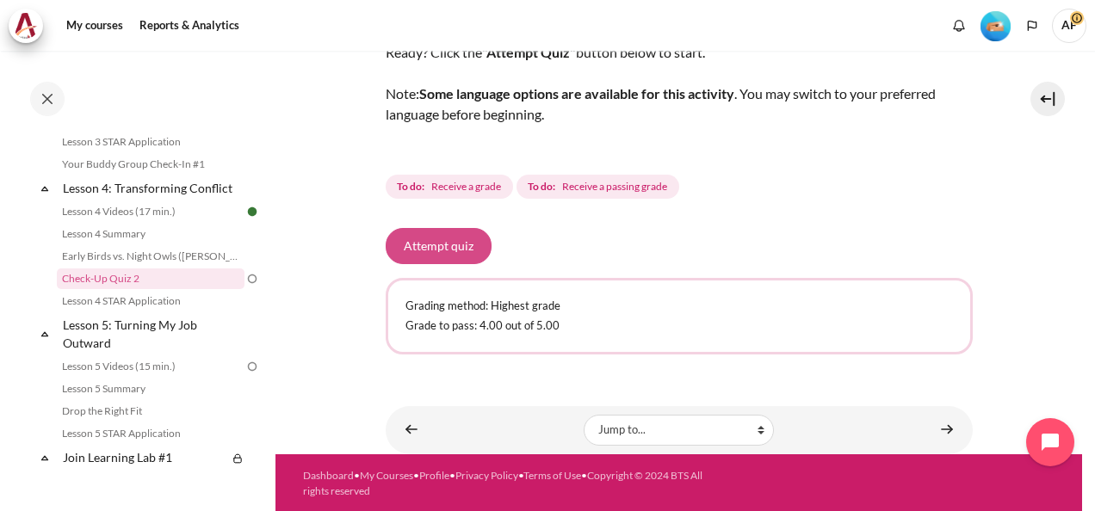
click at [404, 238] on button "Attempt quiz" at bounding box center [439, 246] width 106 height 36
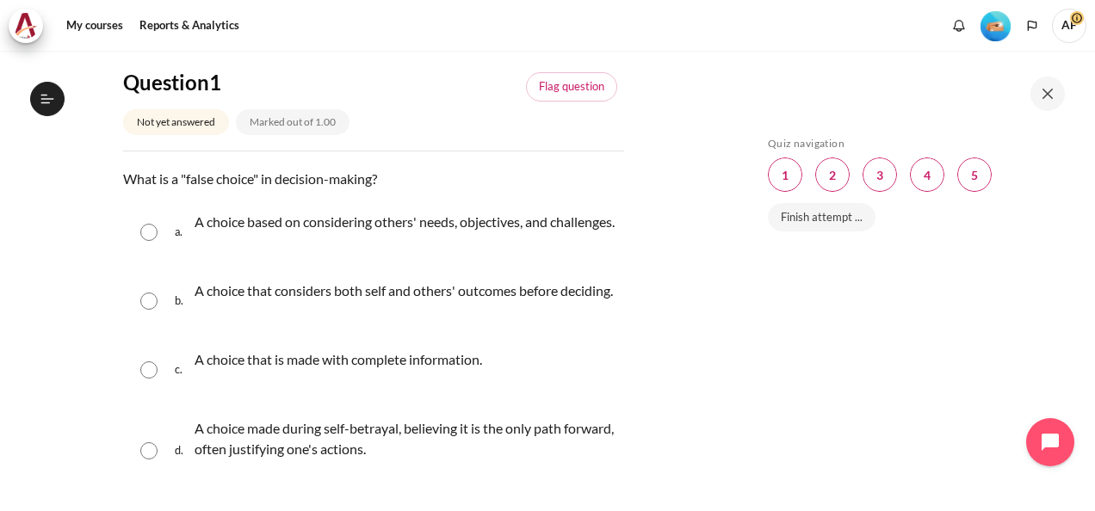
scroll to position [258, 0]
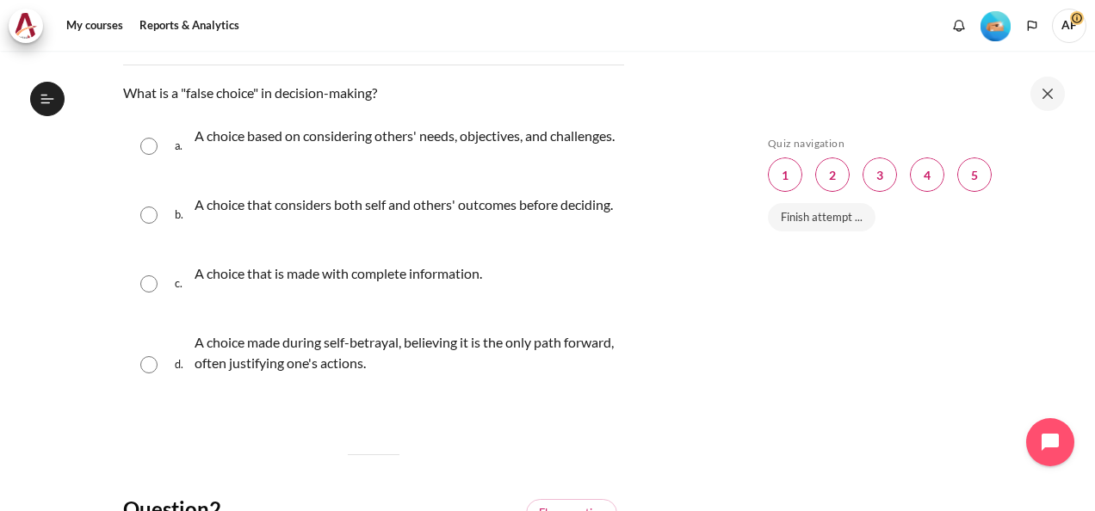
click at [147, 152] on input "Content" at bounding box center [148, 146] width 17 height 17
radio input "true"
click at [165, 150] on div "a. A choice based on considering others' needs, objectives, and challenges." at bounding box center [373, 146] width 501 height 65
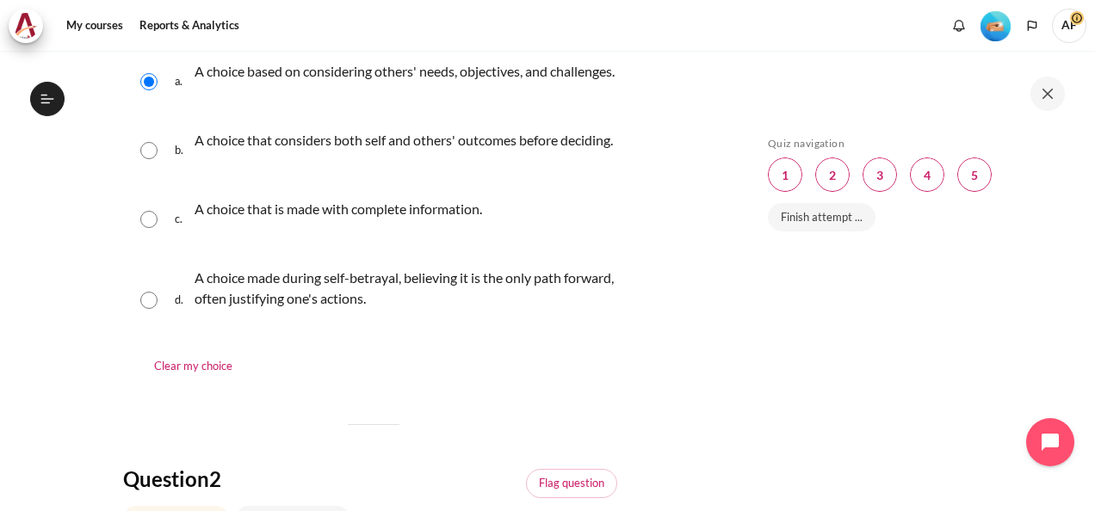
scroll to position [344, 0]
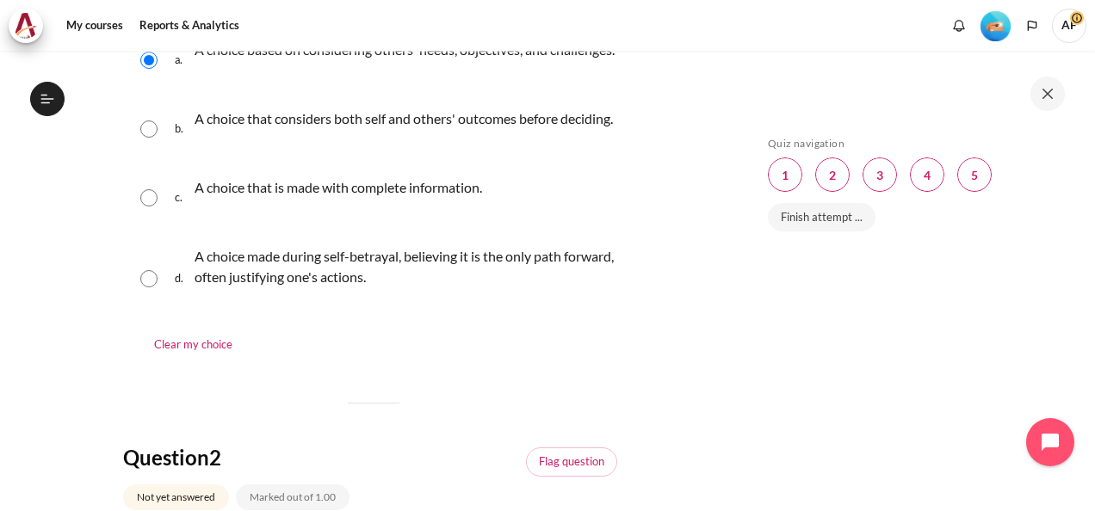
drag, startPoint x: 151, startPoint y: 239, endPoint x: 166, endPoint y: 241, distance: 14.7
click at [151, 207] on input "Content" at bounding box center [148, 197] width 17 height 17
radio input "true"
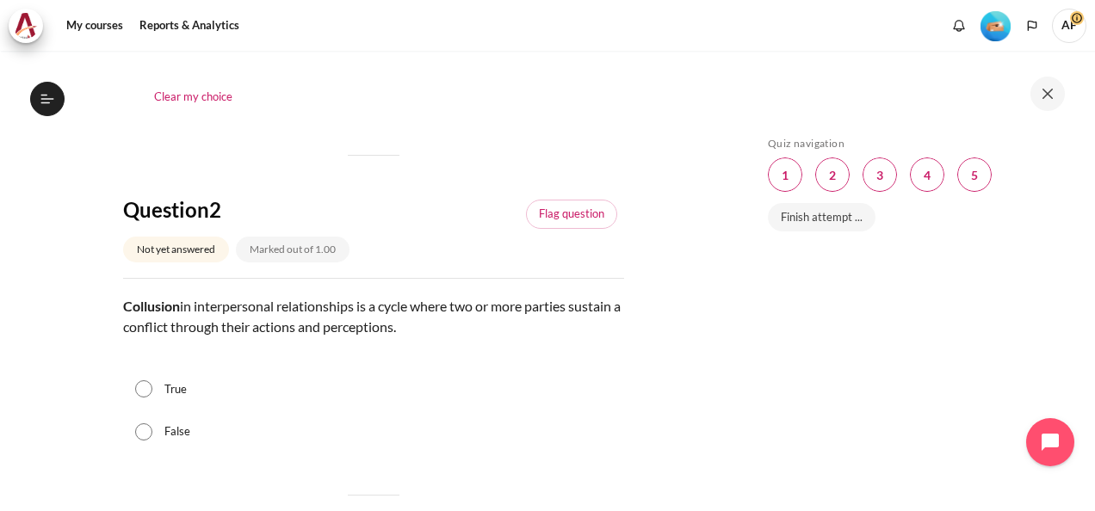
scroll to position [688, 0]
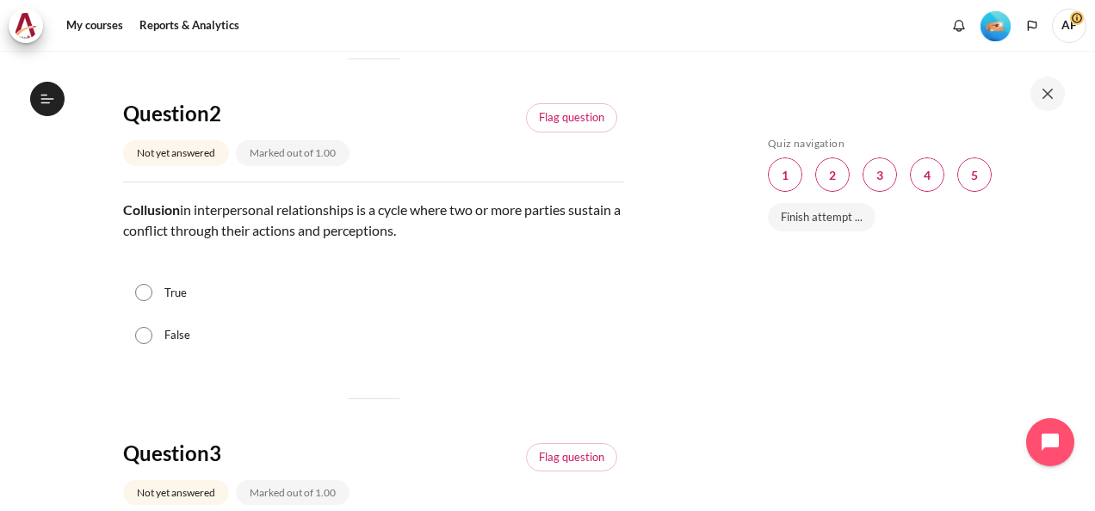
drag, startPoint x: 125, startPoint y: 249, endPoint x: 491, endPoint y: 269, distance: 366.3
click at [491, 241] on p "Collusion in interpersonal relationships is a cycle where two or more parties s…" at bounding box center [373, 220] width 501 height 41
drag, startPoint x: 491, startPoint y: 269, endPoint x: 373, endPoint y: 260, distance: 118.2
copy p "Collusion in interpersonal relationships is a cycle where two or more parties s…"
click at [152, 315] on div "True" at bounding box center [373, 293] width 501 height 43
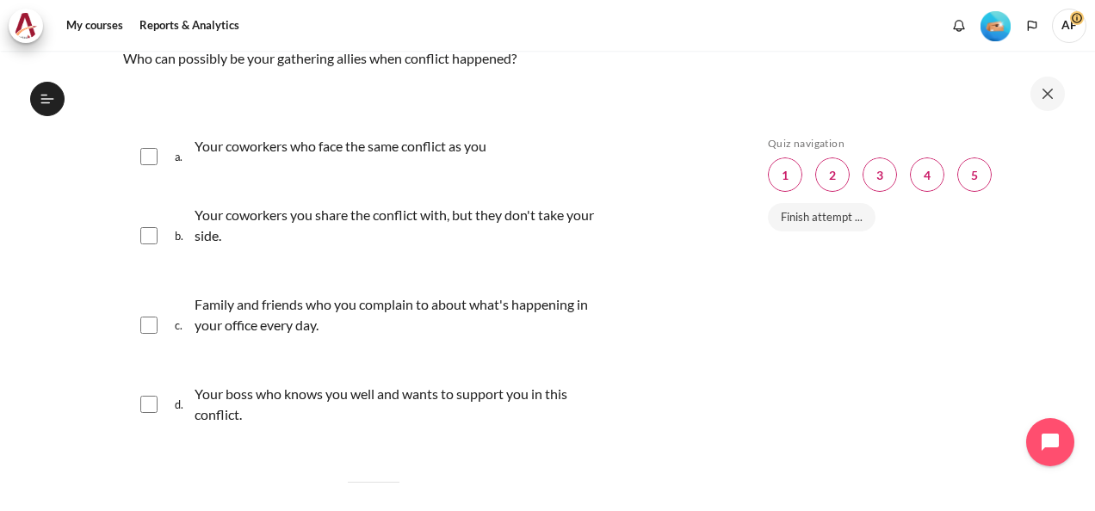
scroll to position [1205, 0]
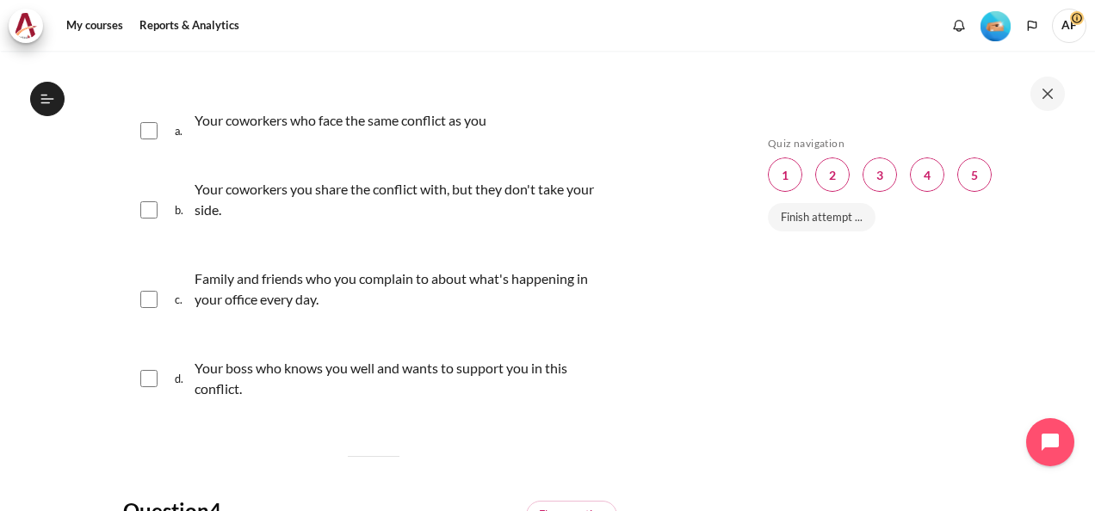
click at [149, 164] on div "a. Your coworkers who face the same conflict as you" at bounding box center [373, 130] width 501 height 65
click at [148, 139] on input "Content" at bounding box center [148, 130] width 17 height 17
checkbox input "true"
click at [143, 219] on input "Content" at bounding box center [148, 209] width 17 height 17
checkbox input "true"
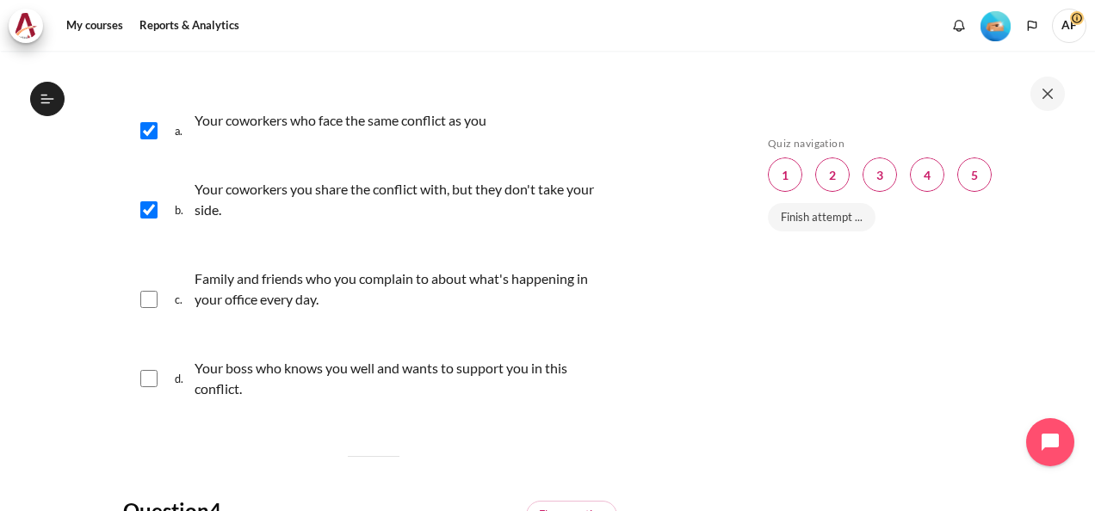
click at [145, 139] on input "Content" at bounding box center [148, 130] width 17 height 17
checkbox input "false"
click at [150, 308] on input "Content" at bounding box center [148, 299] width 17 height 17
checkbox input "true"
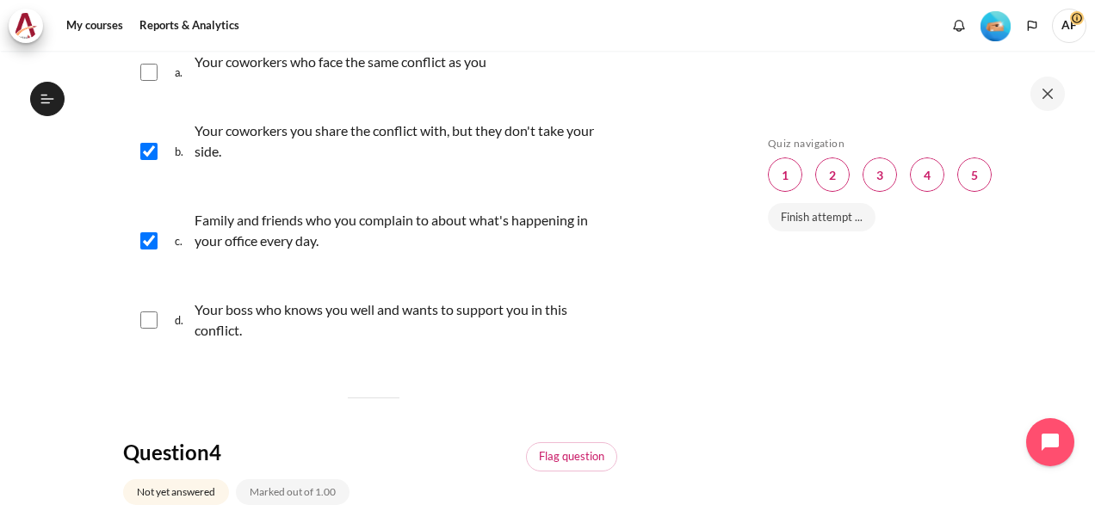
scroll to position [1291, 0]
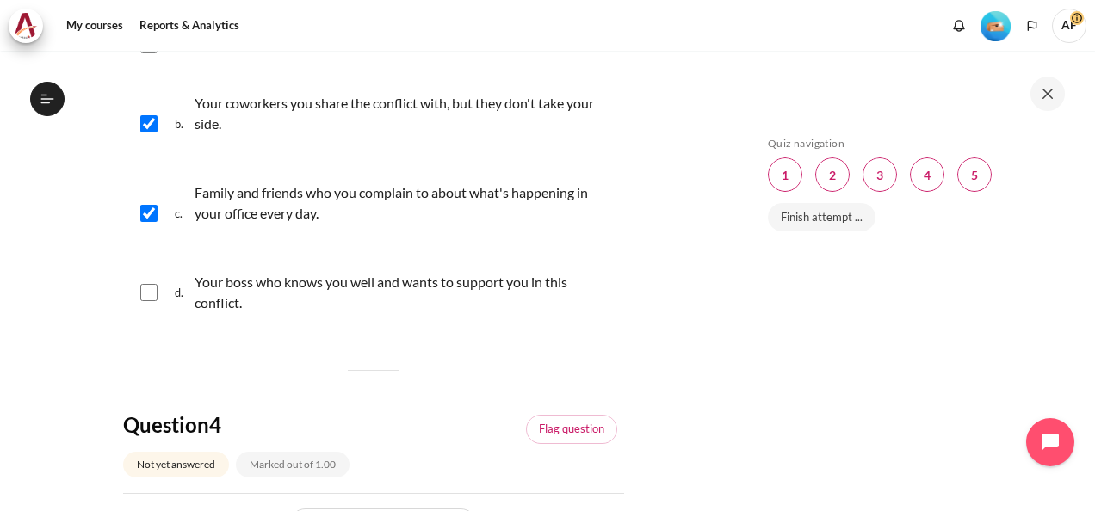
click at [157, 325] on div "d. Your boss who knows you well and wants to support you in this conflict." at bounding box center [373, 292] width 501 height 65
click at [146, 301] on input "Content" at bounding box center [148, 292] width 17 height 17
checkbox input "true"
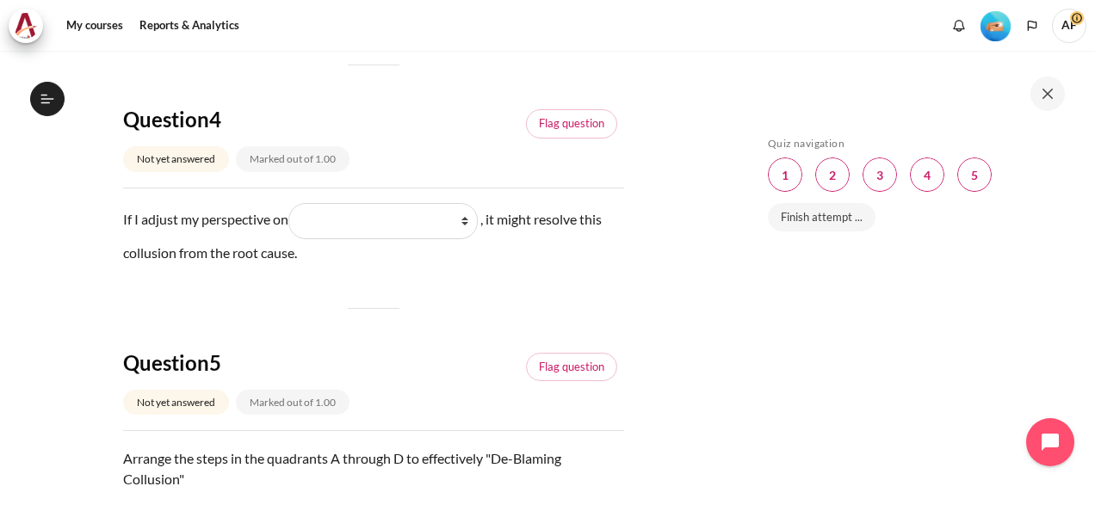
scroll to position [1635, 0]
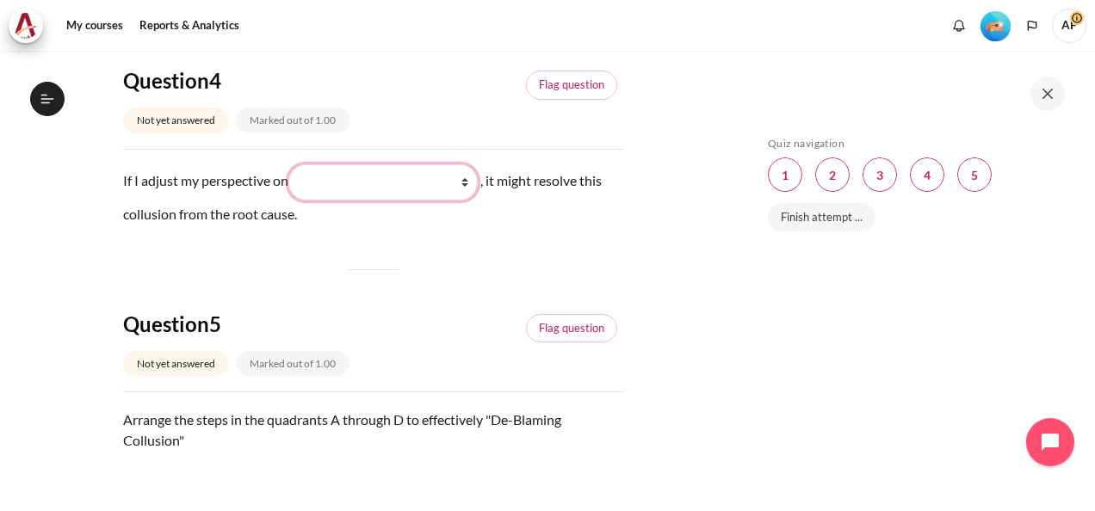
click at [468, 201] on select "What they see and feel (他们看到什么) What I see and feel about what they do (我看到什么) …" at bounding box center [382, 182] width 189 height 36
click at [472, 201] on select "What they see and feel (他们看到什么) What I see and feel about what they do (我看到什么) …" at bounding box center [382, 182] width 189 height 36
select select "1"
click at [292, 201] on select "What they see and feel (他们看到什么) What I see and feel about what they do (我看到什么) …" at bounding box center [382, 182] width 189 height 36
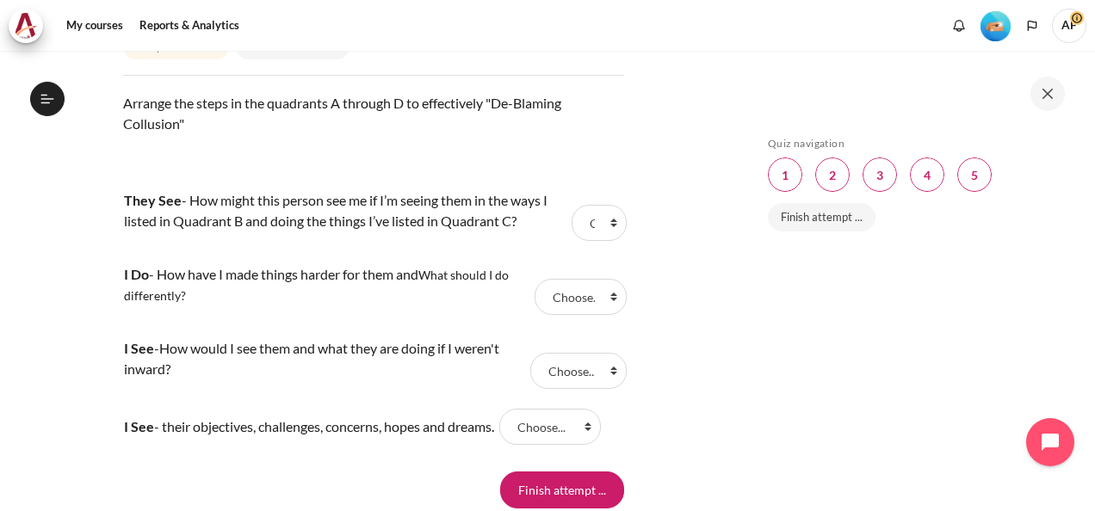
scroll to position [1979, 0]
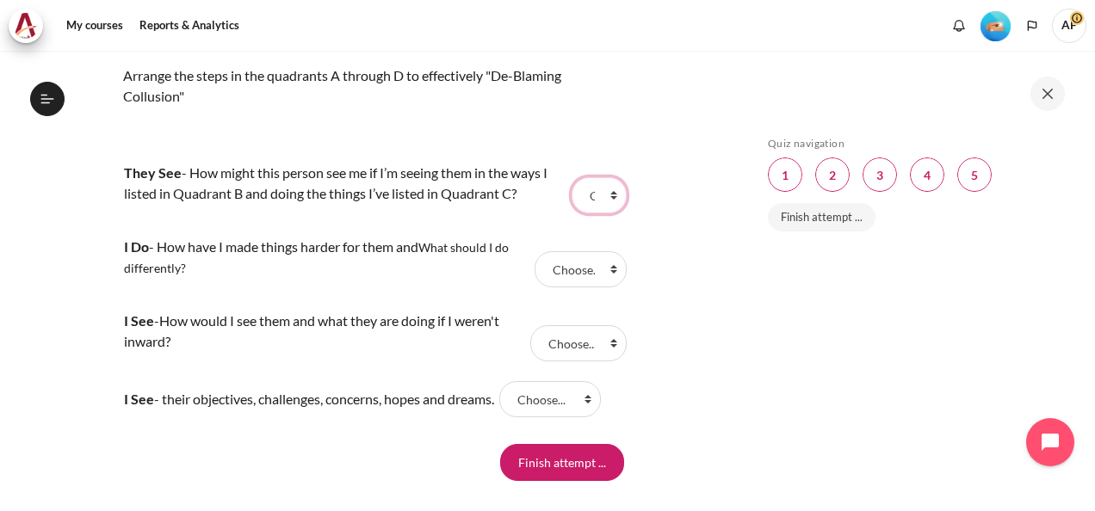
click at [605, 213] on select "Choose... B C A D" at bounding box center [598, 195] width 55 height 36
click at [604, 213] on select "Choose... B C A D" at bounding box center [598, 195] width 55 height 36
click at [571, 213] on select "Choose... B C A D" at bounding box center [598, 195] width 55 height 36
click at [608, 287] on select "Choose... B C A D" at bounding box center [580, 269] width 92 height 36
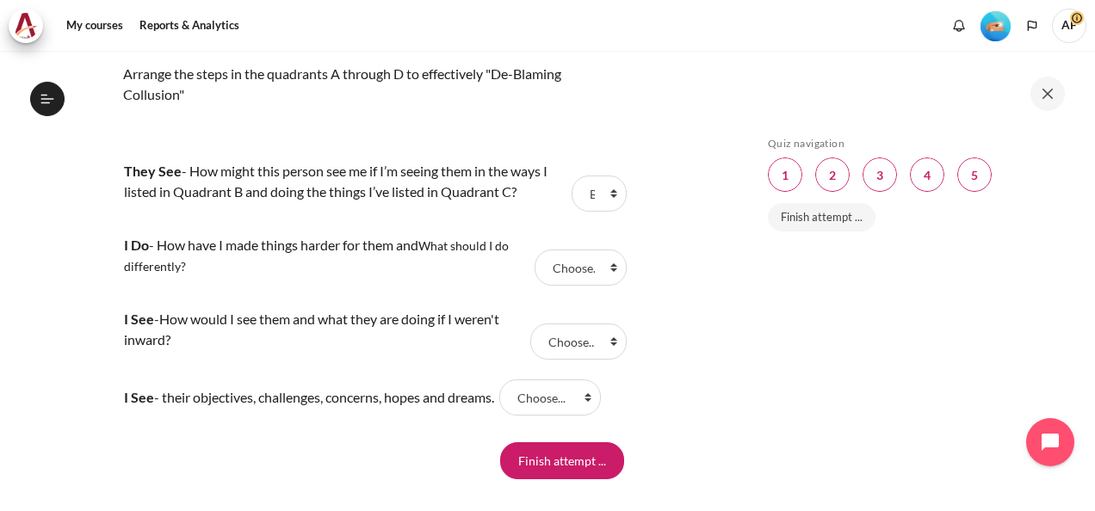
scroll to position [1973, 0]
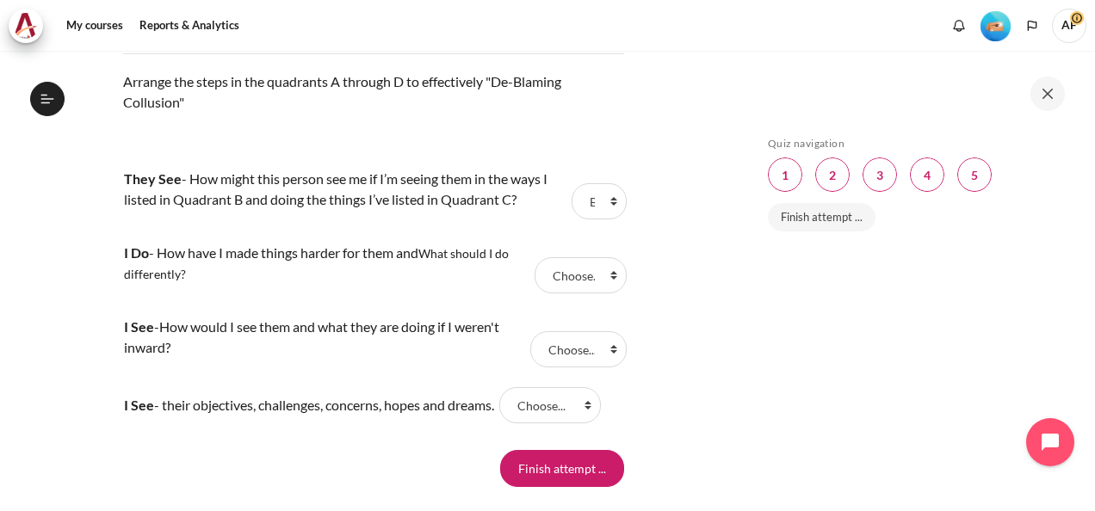
drag, startPoint x: 125, startPoint y: 120, endPoint x: 255, endPoint y: 143, distance: 131.9
click at [255, 133] on p "Arrange the steps in the quadrants A through D to effectively "De-Blaming Collu…" at bounding box center [373, 102] width 501 height 62
drag, startPoint x: 255, startPoint y: 143, endPoint x: 200, endPoint y: 118, distance: 60.5
copy p "Arrange the steps in the quadrants A through D to effectively "De-Blaming Collu…"
click at [607, 219] on select "Choose... B C A D" at bounding box center [598, 201] width 55 height 36
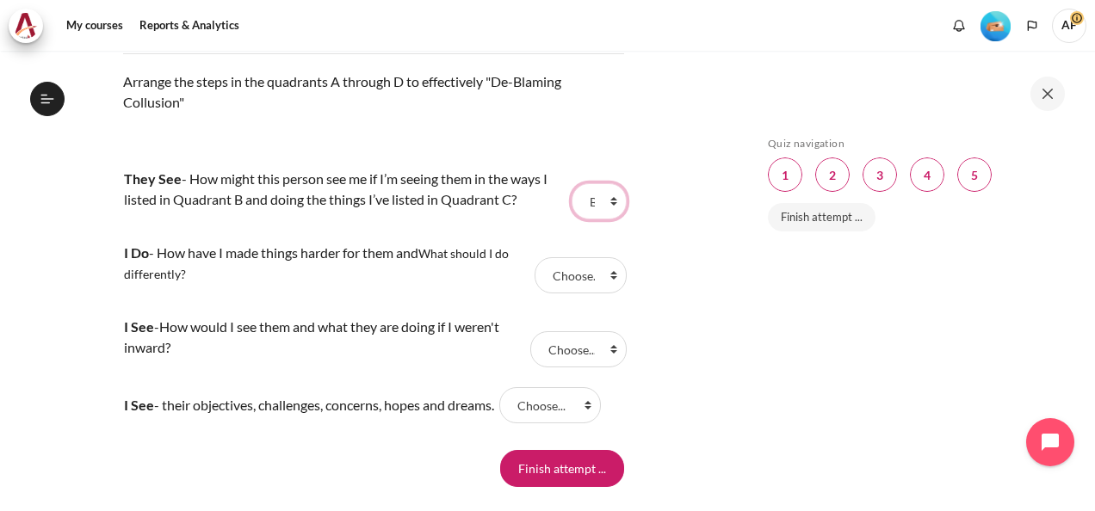
select select "3"
click at [571, 219] on select "Choose... B C A D" at bounding box center [598, 201] width 55 height 36
click at [606, 367] on select "Choose... B C A D" at bounding box center [578, 349] width 96 height 36
select select "3"
click at [530, 367] on select "Choose... B C A D" at bounding box center [578, 349] width 96 height 36
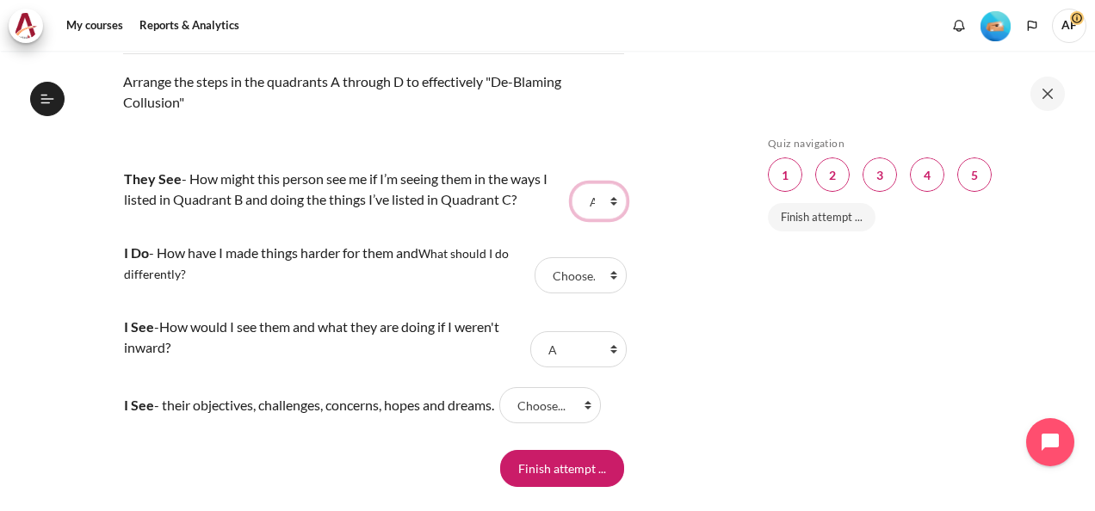
click at [610, 219] on select "Choose... B C A D" at bounding box center [598, 201] width 55 height 36
select select "1"
click at [571, 219] on select "Choose... B C A D" at bounding box center [598, 201] width 55 height 36
click at [601, 423] on select "Choose... B C A D" at bounding box center [550, 405] width 102 height 36
select select "2"
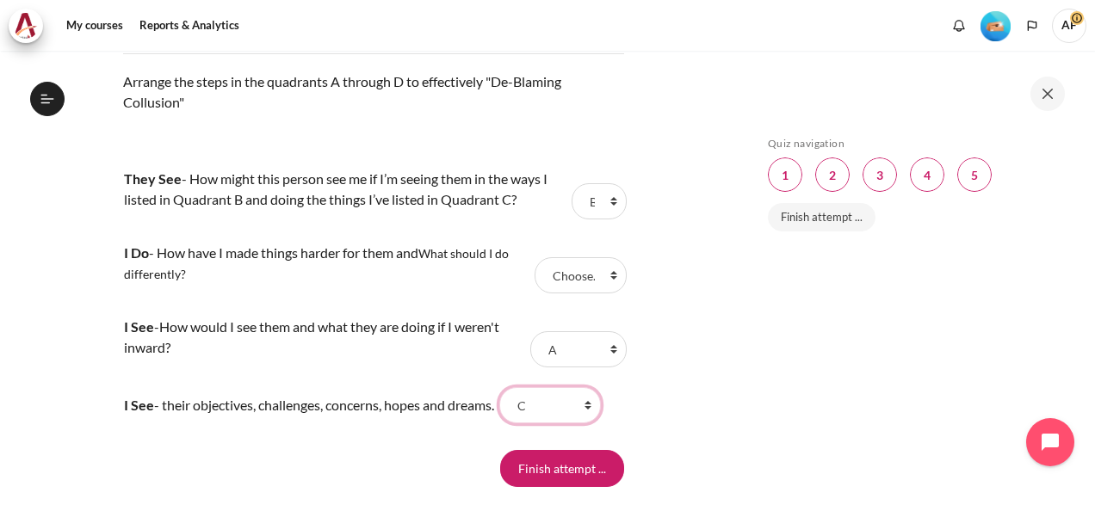
click at [515, 423] on select "Choose... B C A D" at bounding box center [550, 405] width 102 height 36
click at [608, 293] on select "Choose... B C A D" at bounding box center [580, 275] width 92 height 36
select select "4"
click at [534, 293] on select "Choose... B C A D" at bounding box center [580, 275] width 92 height 36
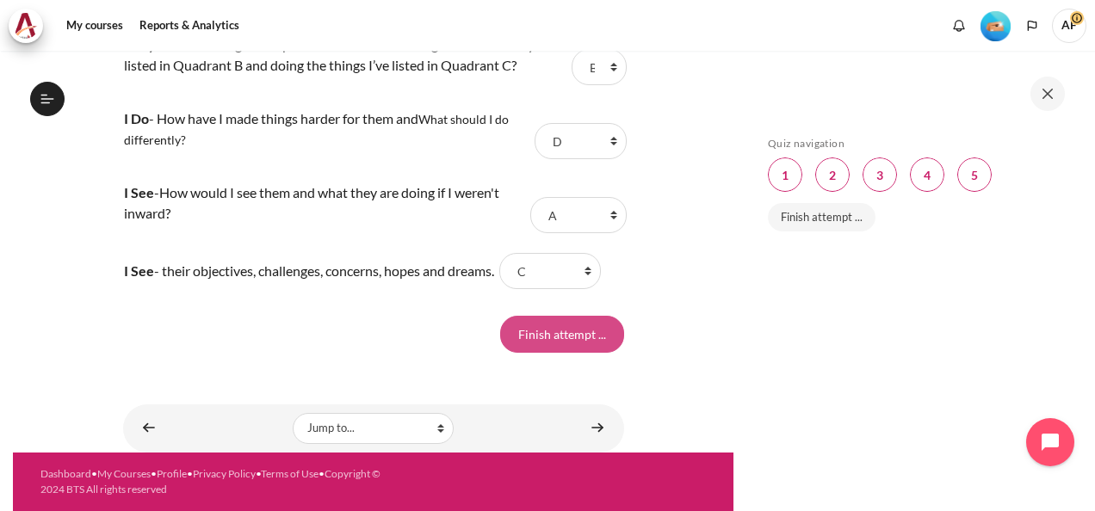
click at [546, 339] on input "Finish attempt ..." at bounding box center [562, 334] width 124 height 36
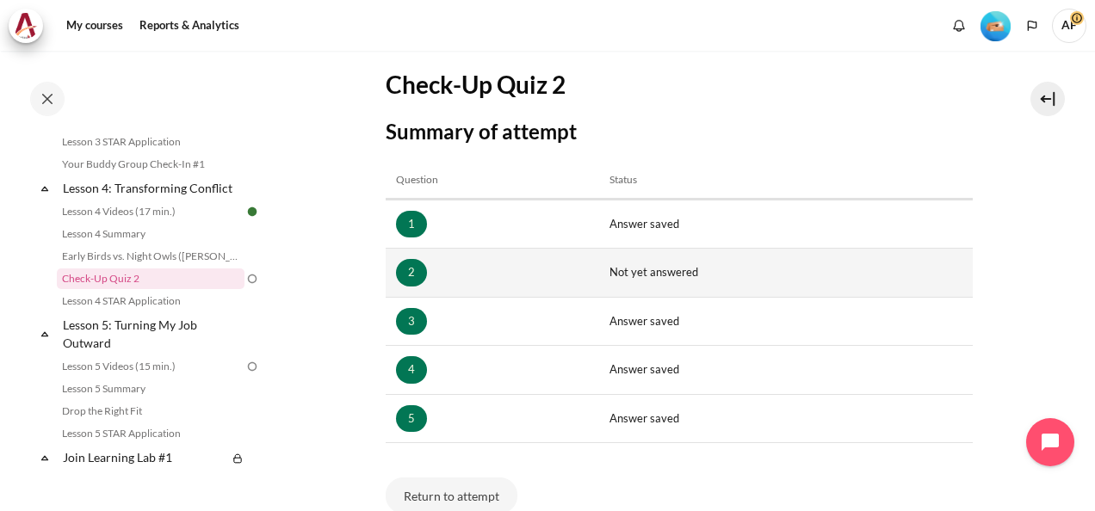
scroll to position [258, 0]
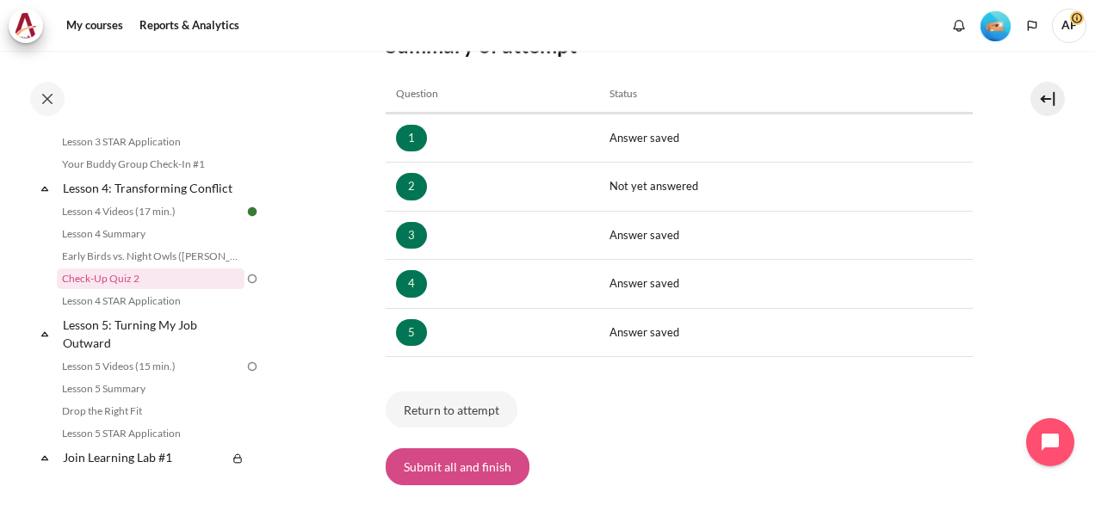
click at [480, 449] on button "Submit all and finish" at bounding box center [458, 466] width 144 height 36
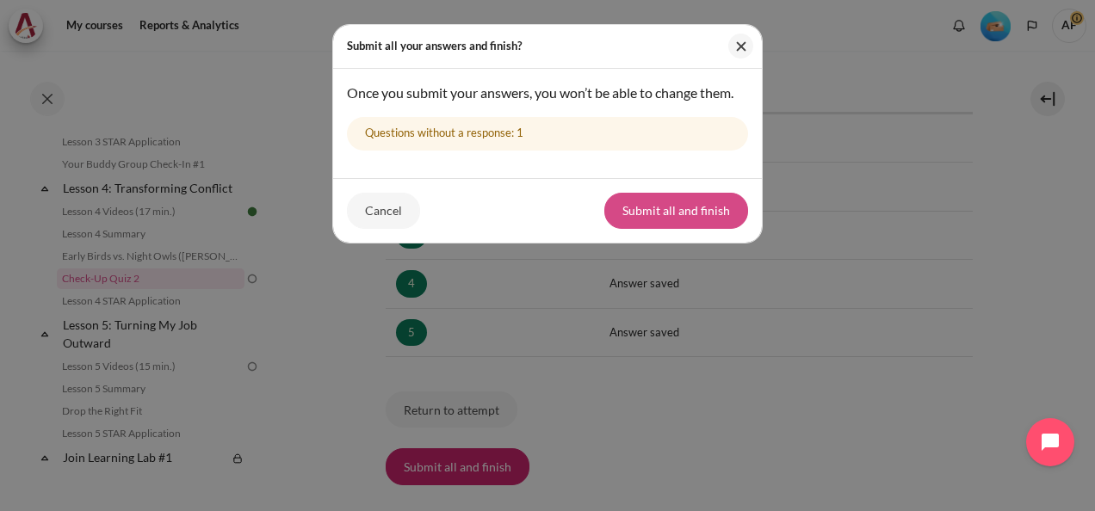
click at [651, 206] on button "Submit all and finish" at bounding box center [676, 211] width 144 height 36
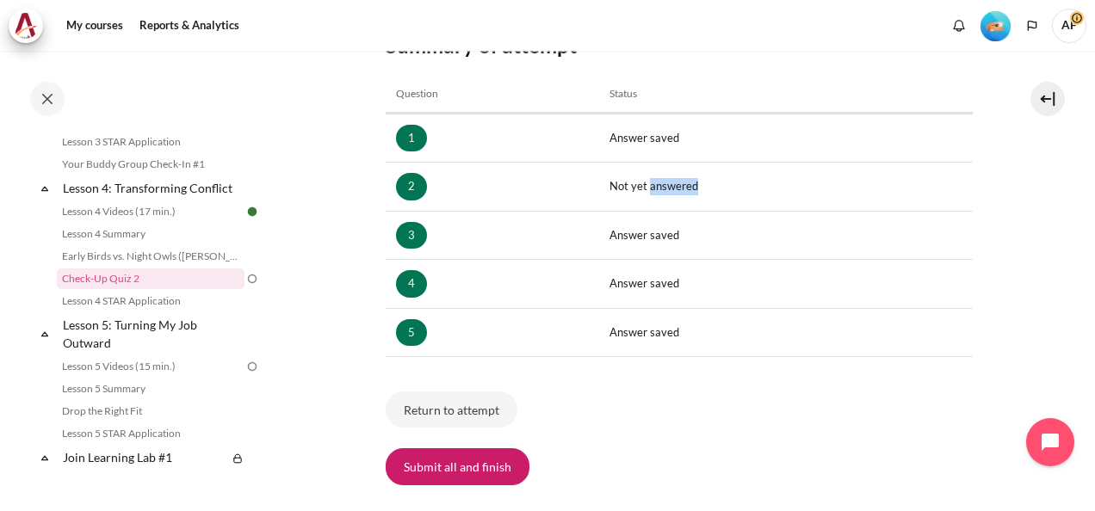
click at [651, 206] on td "Not yet answered" at bounding box center [785, 187] width 373 height 49
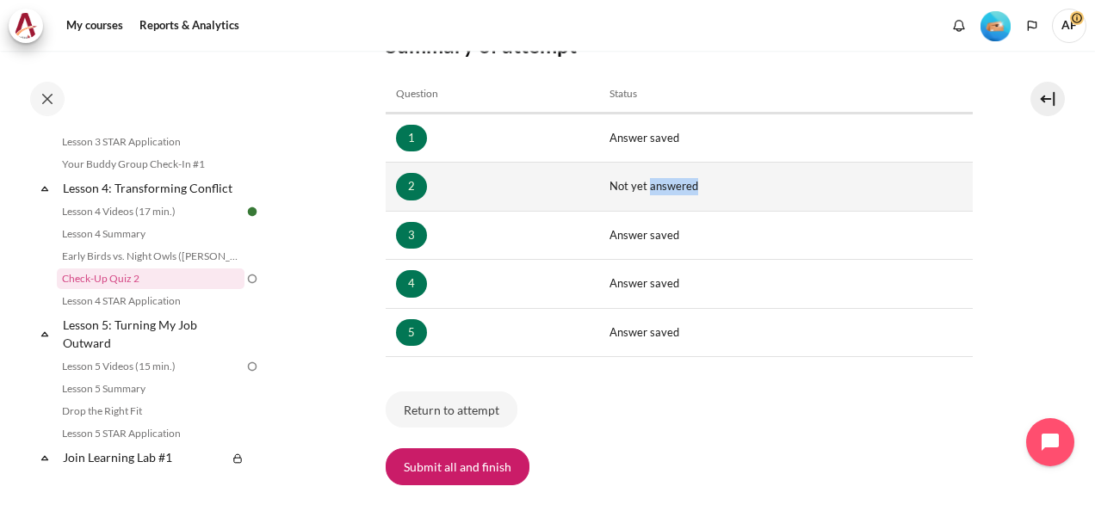
click at [652, 184] on td "Not yet answered" at bounding box center [785, 187] width 373 height 49
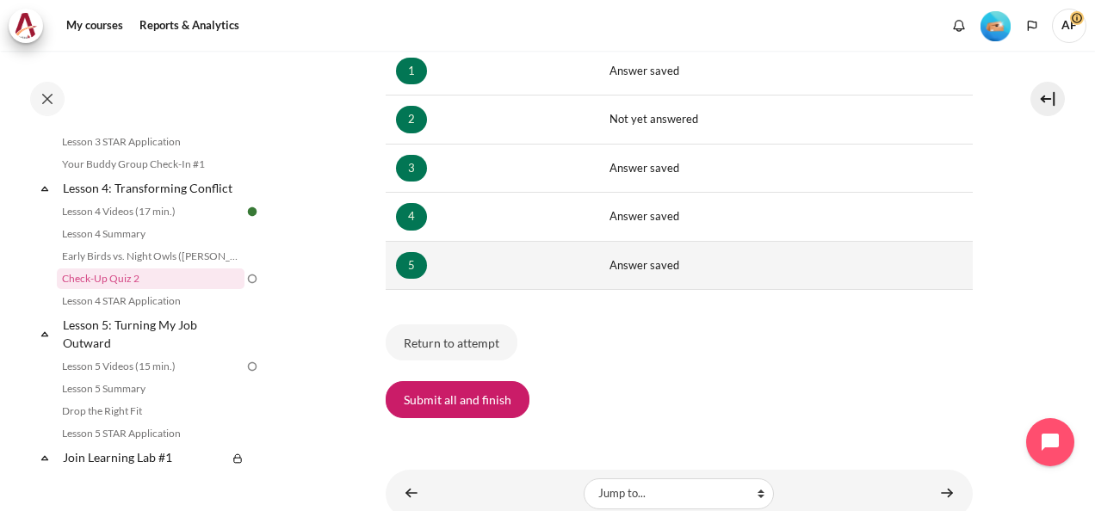
scroll to position [386, 0]
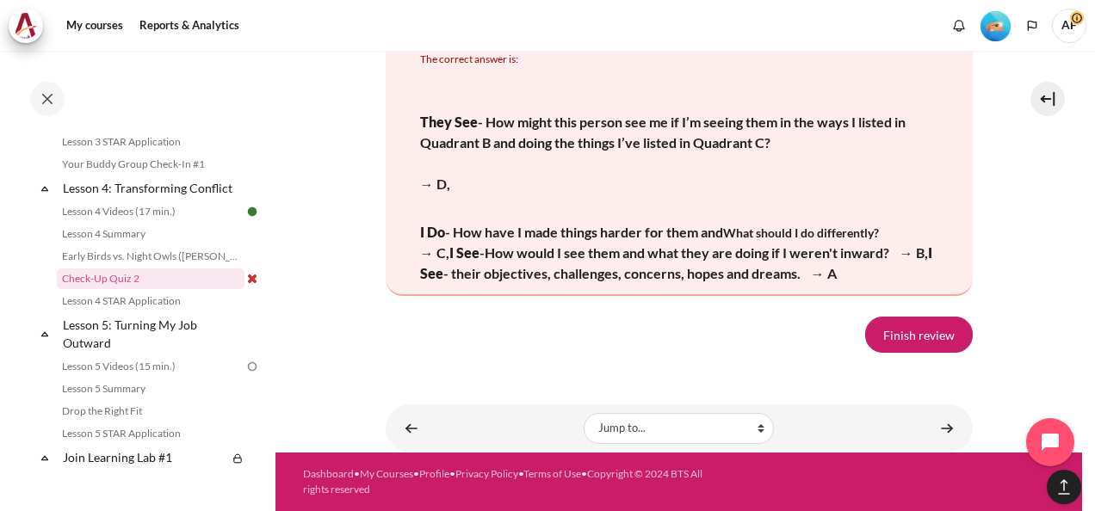
scroll to position [3588, 0]
click at [883, 330] on link "Finish review" at bounding box center [919, 335] width 108 height 36
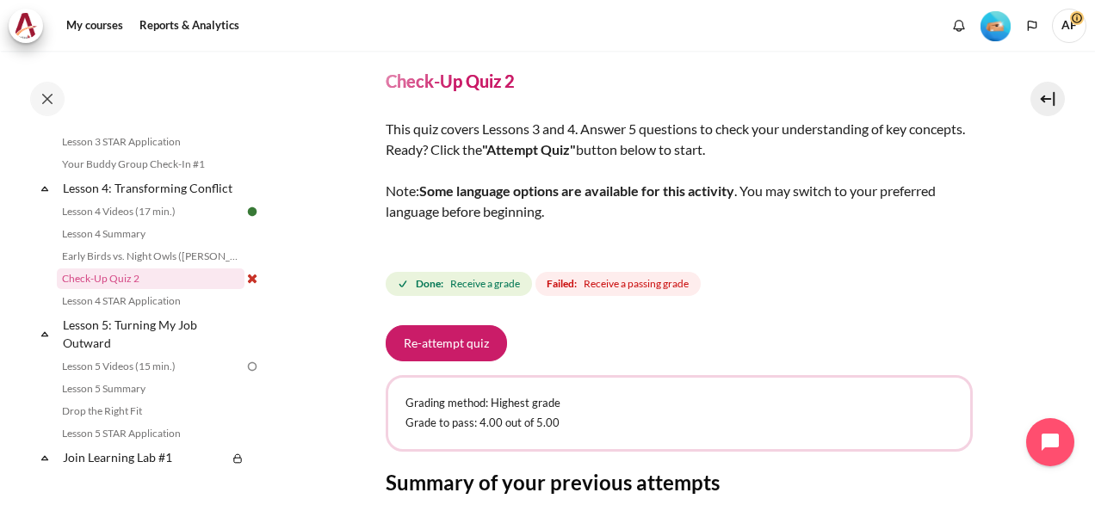
scroll to position [86, 0]
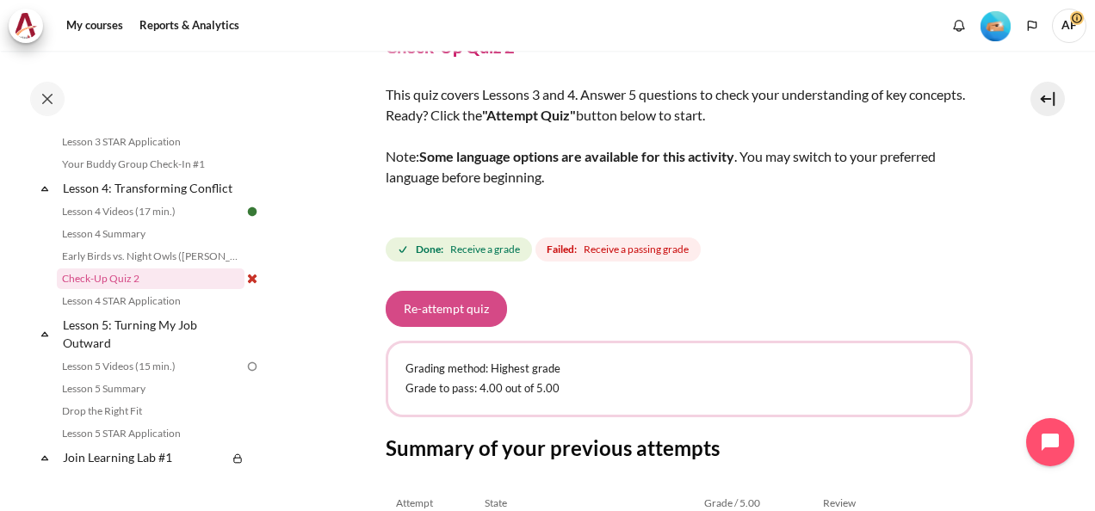
click at [476, 303] on button "Re-attempt quiz" at bounding box center [446, 309] width 121 height 36
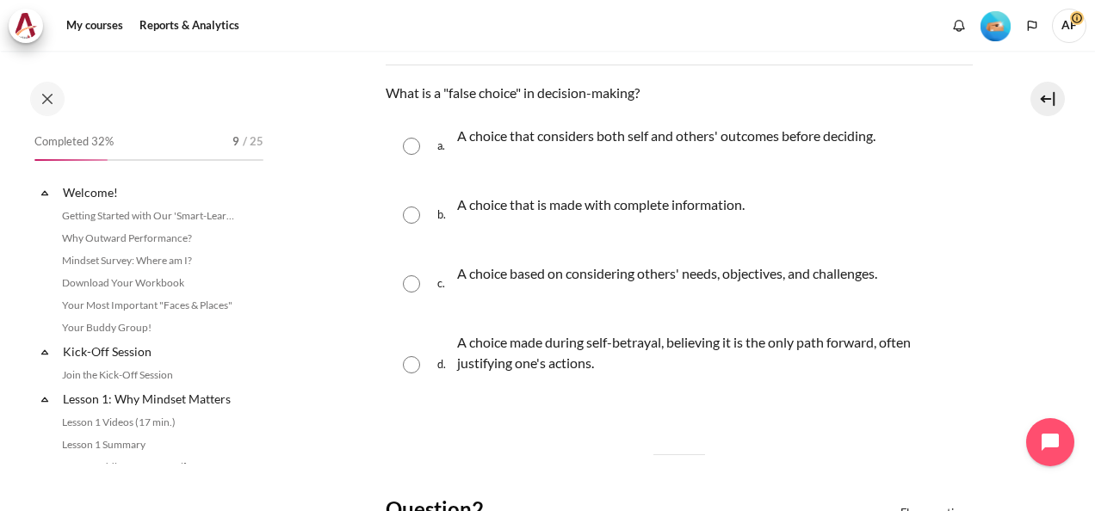
scroll to position [599, 0]
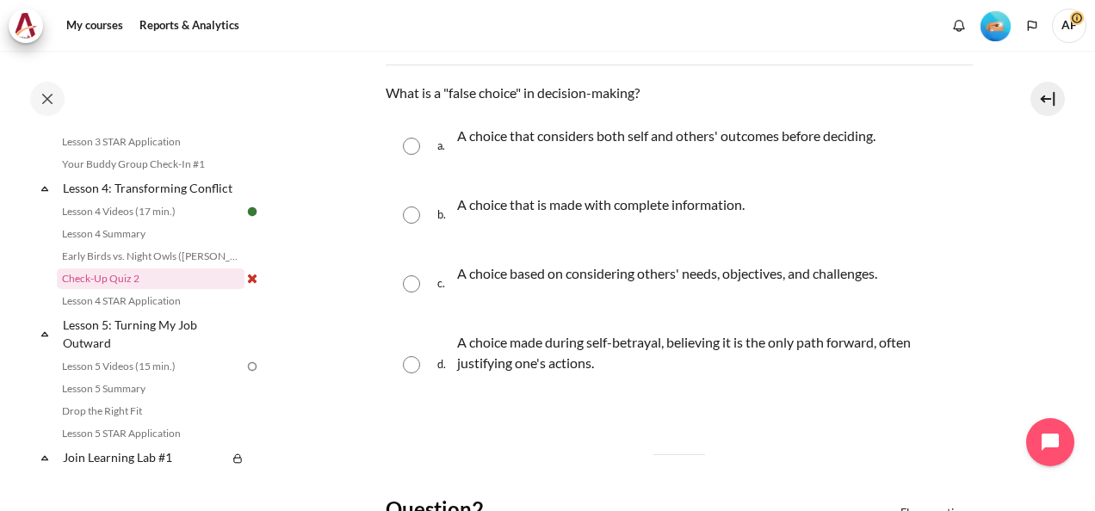
click at [411, 284] on input "Content" at bounding box center [411, 283] width 17 height 17
radio input "true"
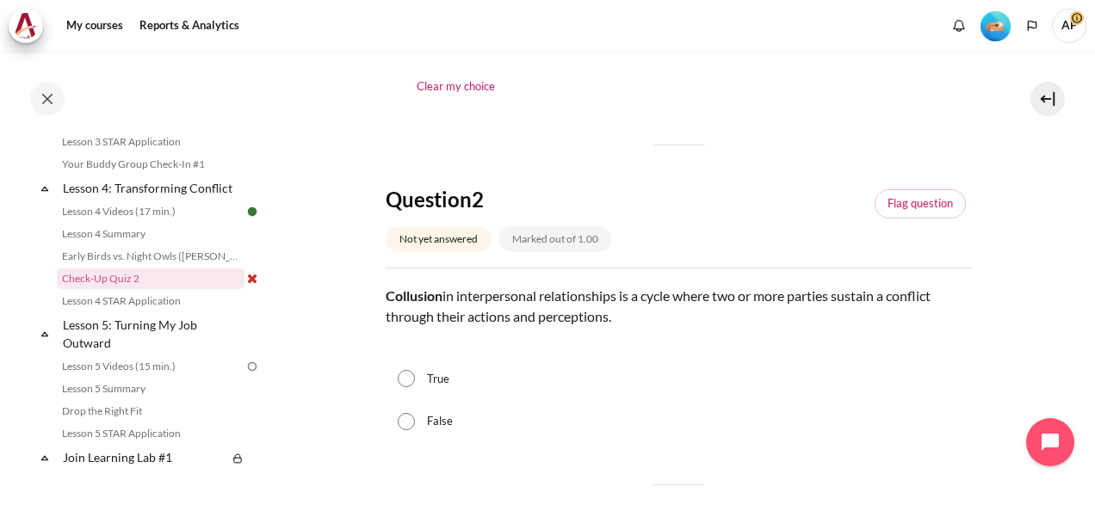
click at [407, 376] on input "True" at bounding box center [406, 378] width 17 height 17
radio input "true"
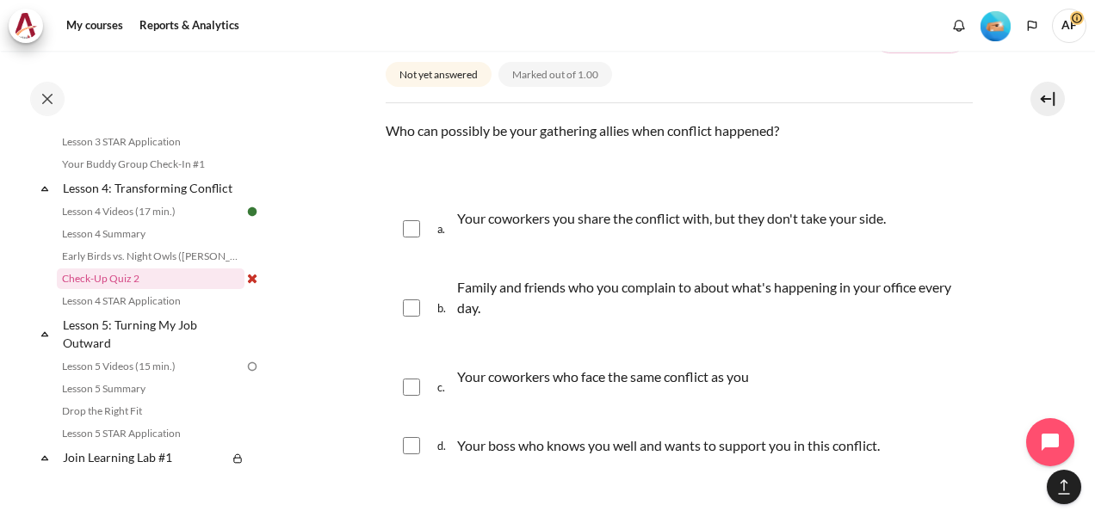
scroll to position [1119, 0]
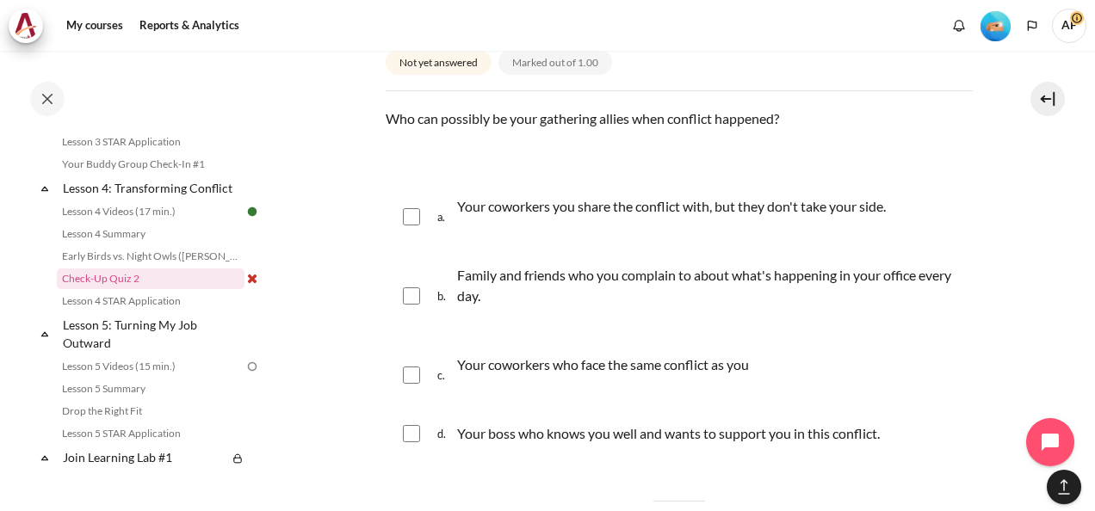
click at [423, 293] on div "b. Family and friends who you complain to about what's happening in your office…" at bounding box center [679, 296] width 587 height 86
click at [415, 296] on input "Content" at bounding box center [411, 295] width 17 height 17
checkbox input "true"
click at [417, 375] on input "Content" at bounding box center [411, 375] width 17 height 17
checkbox input "true"
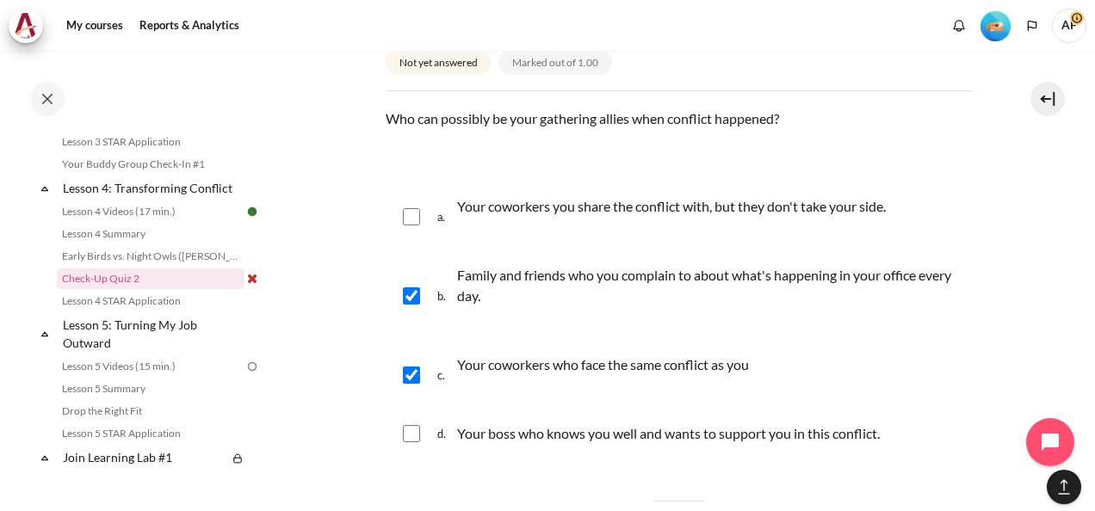
click at [411, 436] on input "Content" at bounding box center [411, 433] width 17 height 17
checkbox input "true"
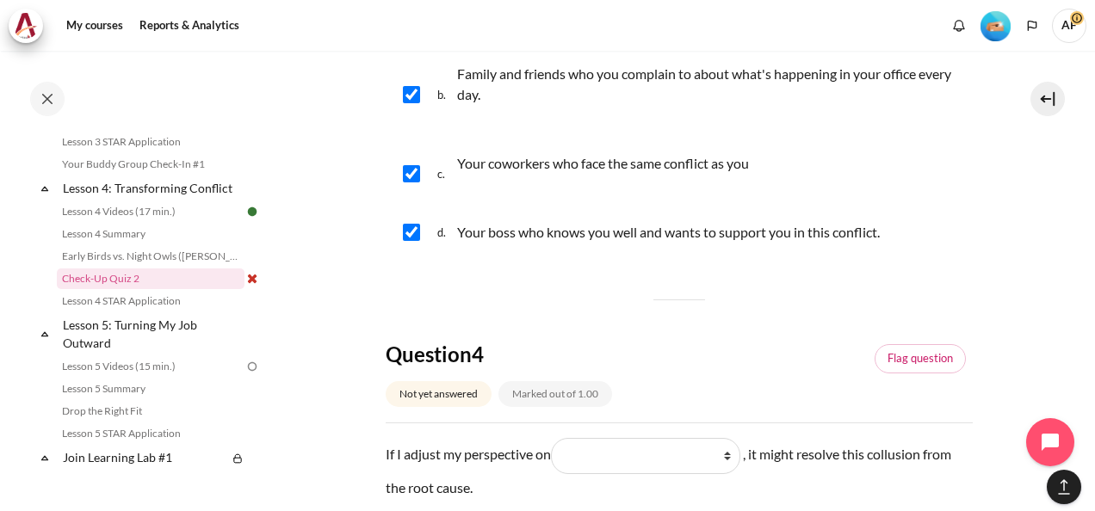
scroll to position [1463, 0]
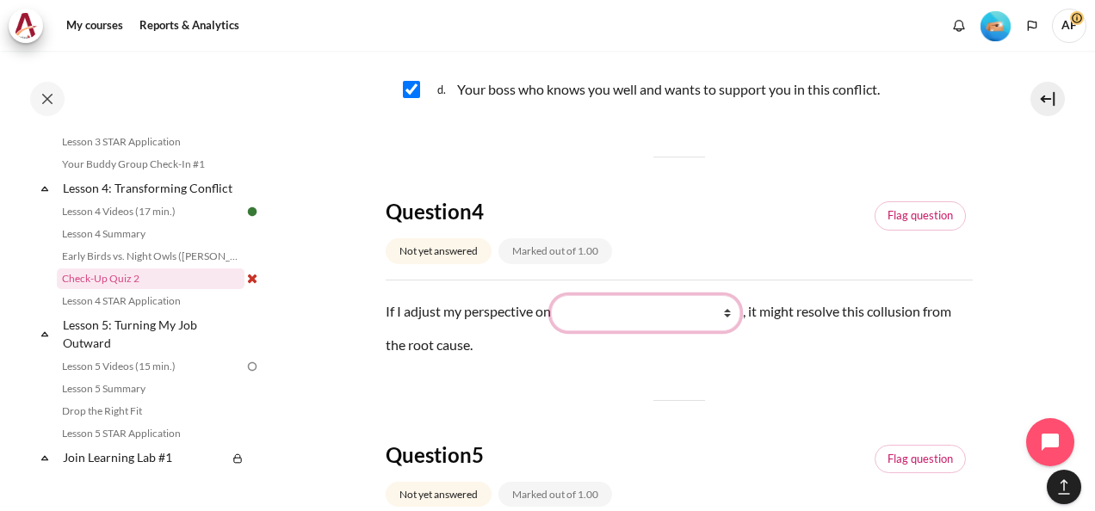
click at [721, 317] on select "What they do (他们做了什么) What they see and feel (他们看到什么) What I do (我做了什么) What I …" at bounding box center [645, 313] width 189 height 36
select select "2"
click at [554, 295] on select "What they do (他们做了什么) What they see and feel (他们看到什么) What I do (我做了什么) What I …" at bounding box center [645, 313] width 189 height 36
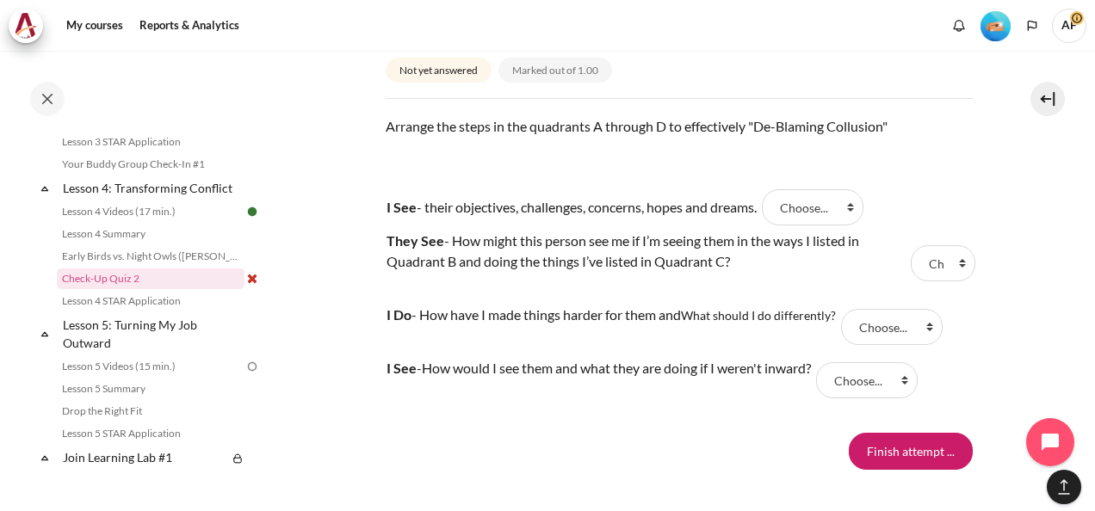
scroll to position [1893, 0]
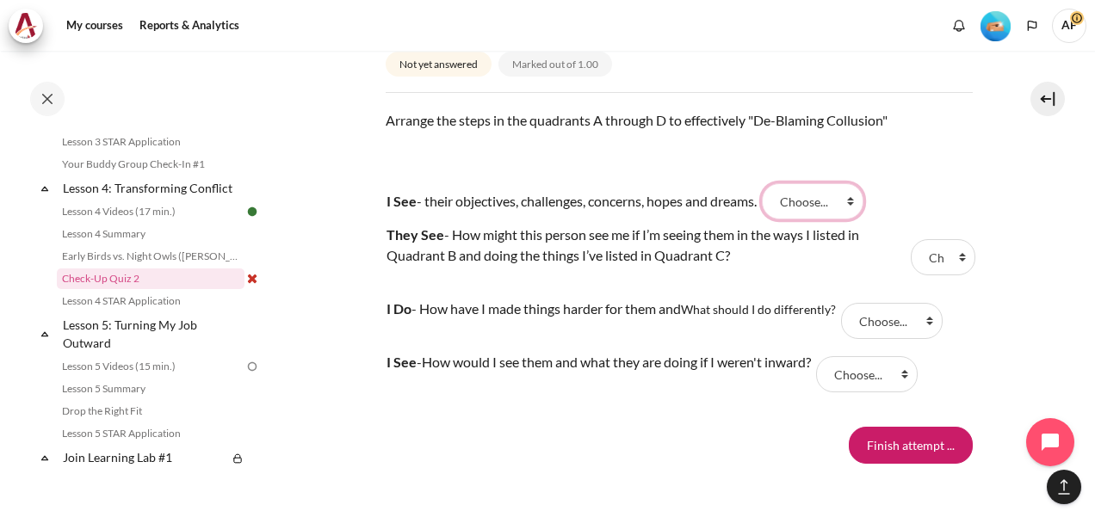
click at [863, 189] on select "Choose... B A C D" at bounding box center [813, 201] width 102 height 36
select select "2"
click at [777, 183] on select "Choose... B A C D" at bounding box center [813, 201] width 102 height 36
click at [951, 256] on select "Choose... B A C D" at bounding box center [943, 257] width 65 height 36
select select "1"
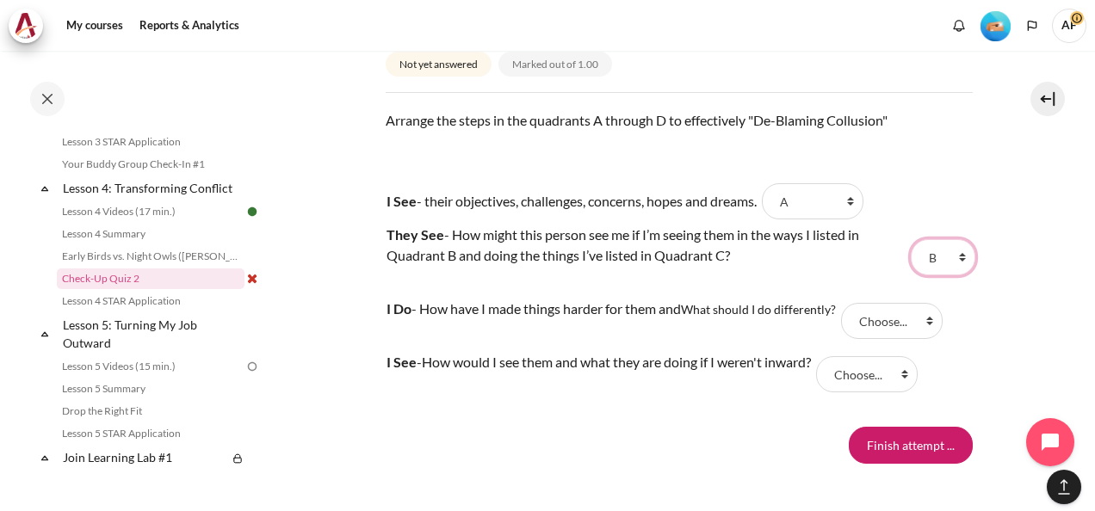
click at [911, 239] on select "Choose... B A C D" at bounding box center [943, 257] width 65 height 36
click at [928, 324] on select "Choose... B A C D" at bounding box center [892, 321] width 102 height 36
select select "3"
click at [845, 303] on select "Choose... B A C D" at bounding box center [892, 321] width 102 height 36
click at [917, 376] on select "Choose... B A C D" at bounding box center [867, 374] width 102 height 36
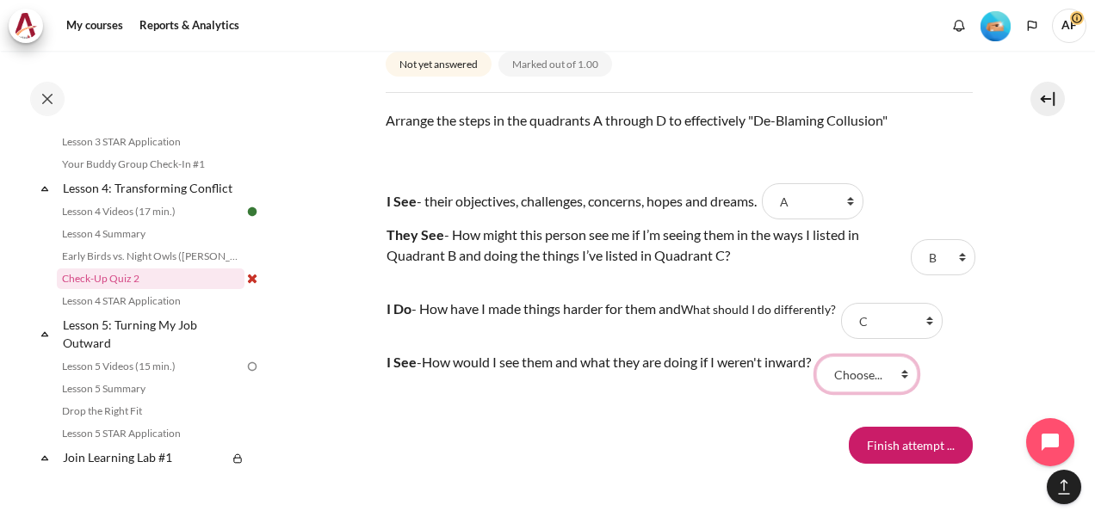
select select "4"
click at [832, 356] on select "Choose... B A C D" at bounding box center [867, 374] width 102 height 36
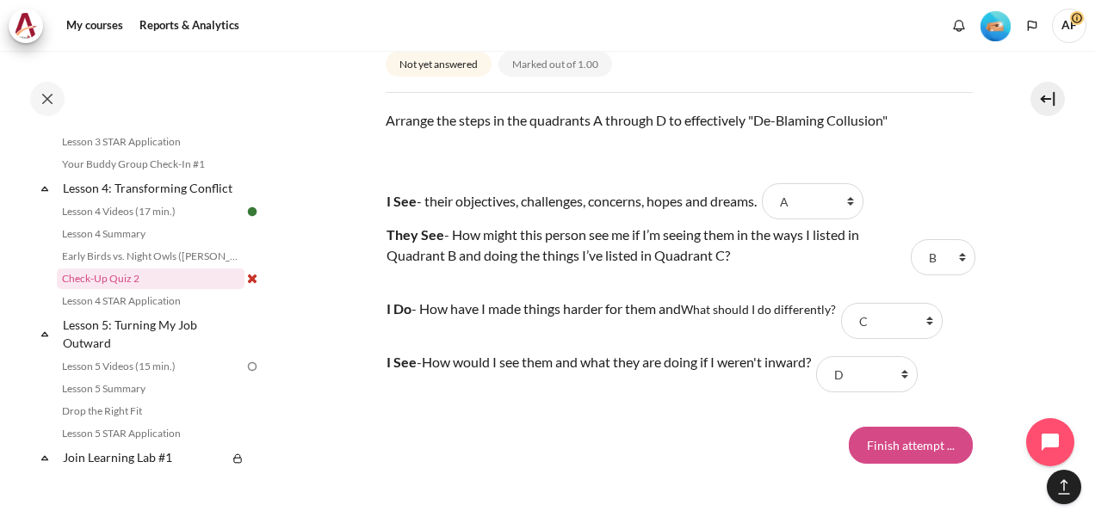
click at [917, 437] on input "Finish attempt ..." at bounding box center [911, 445] width 124 height 36
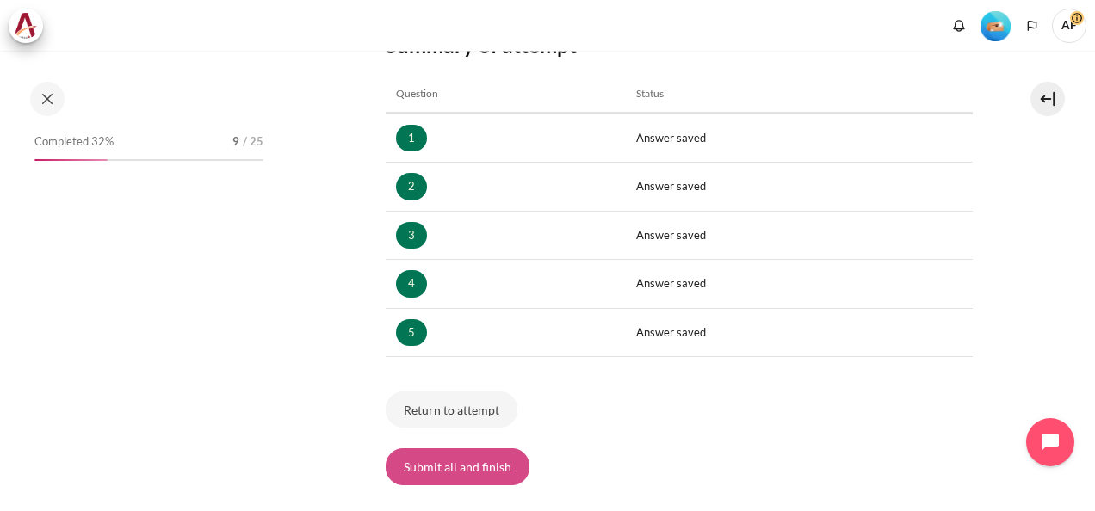
scroll to position [599, 0]
click at [490, 458] on button "Submit all and finish" at bounding box center [458, 466] width 144 height 36
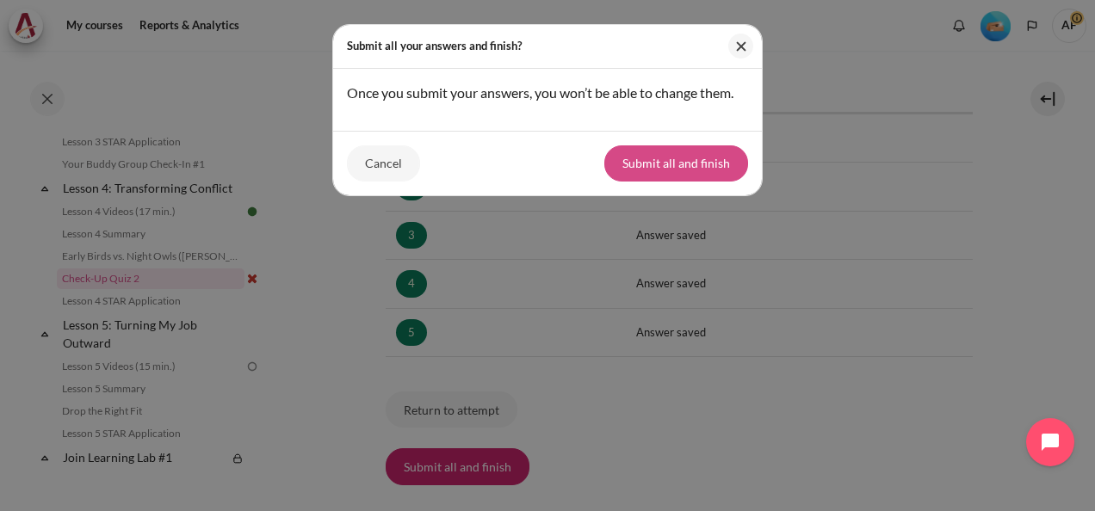
click at [713, 162] on button "Submit all and finish" at bounding box center [676, 163] width 144 height 36
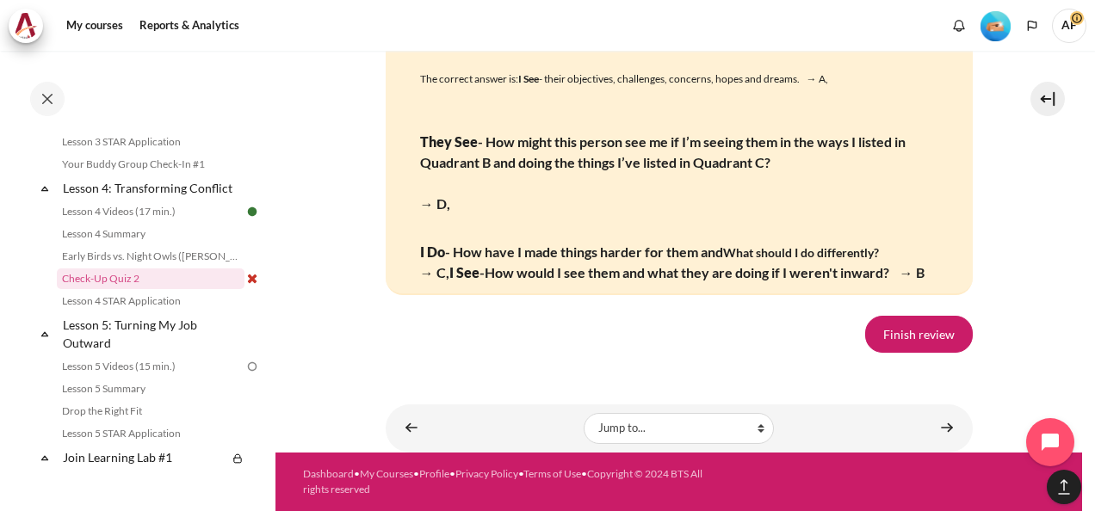
scroll to position [3645, 0]
click at [935, 330] on link "Finish review" at bounding box center [919, 334] width 108 height 36
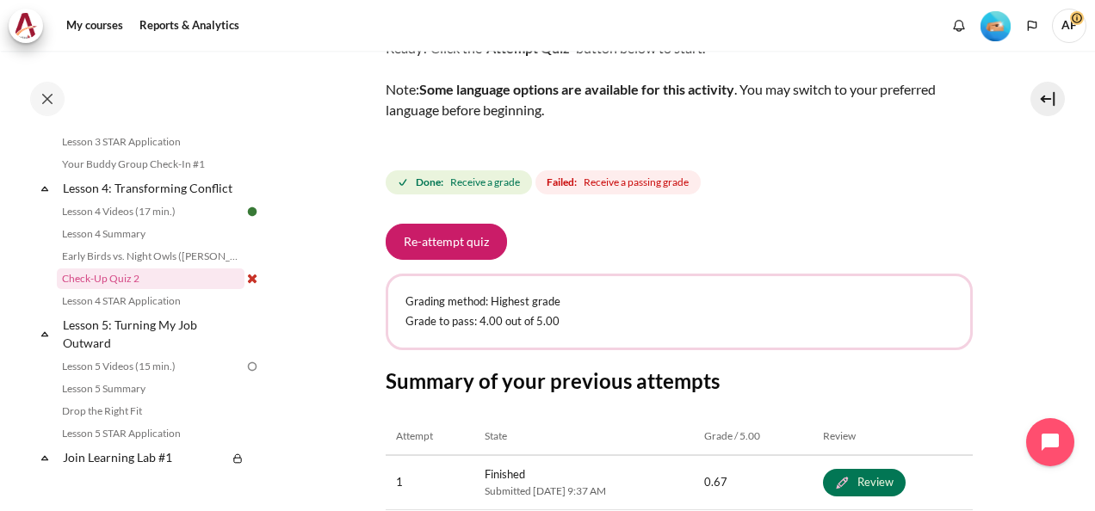
scroll to position [151, 0]
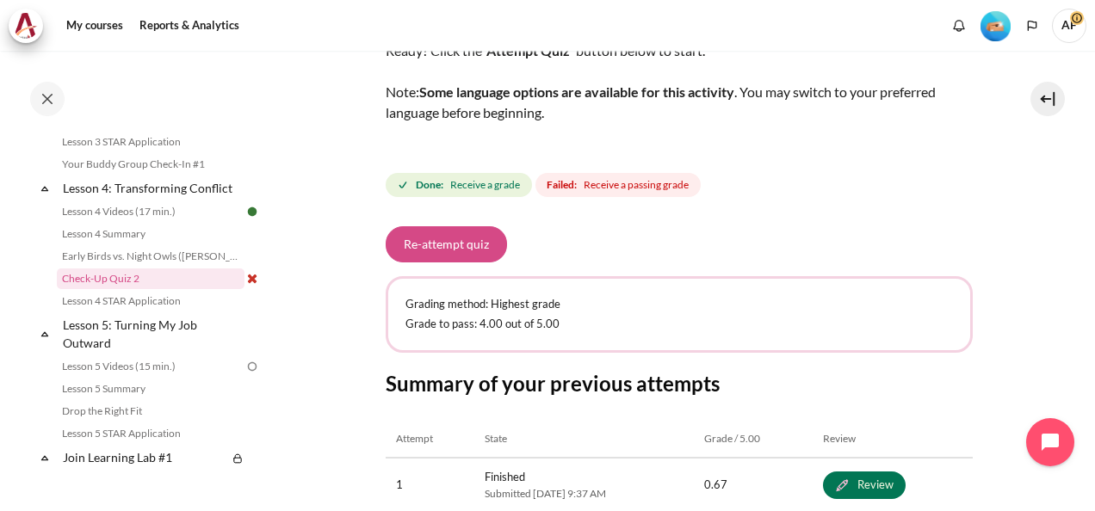
click at [460, 244] on button "Re-attempt quiz" at bounding box center [446, 244] width 121 height 36
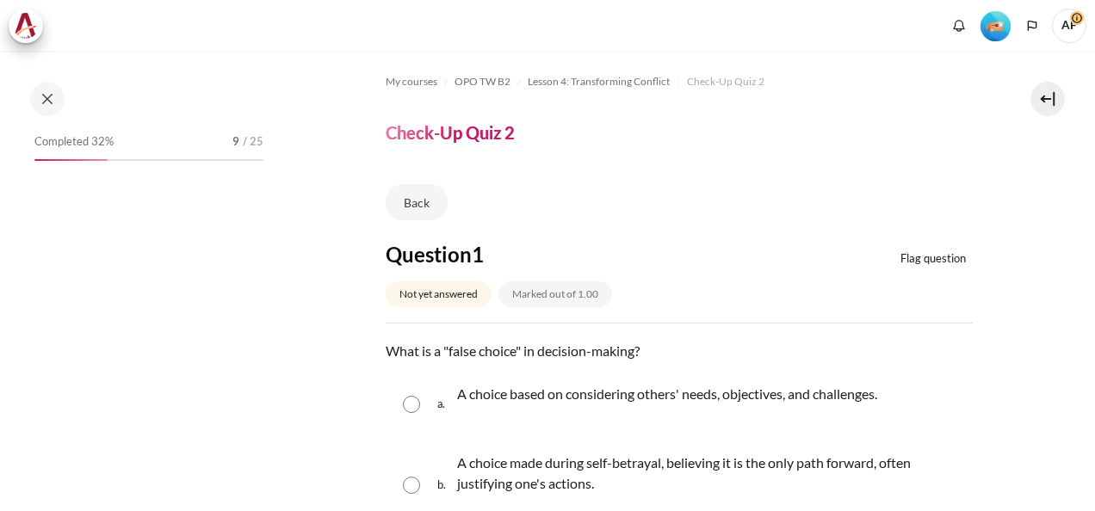
click at [398, 396] on div "a. A choice based on considering others' needs, objectives, and challenges." at bounding box center [679, 404] width 587 height 65
click at [417, 404] on input "Content" at bounding box center [411, 404] width 17 height 17
radio input "true"
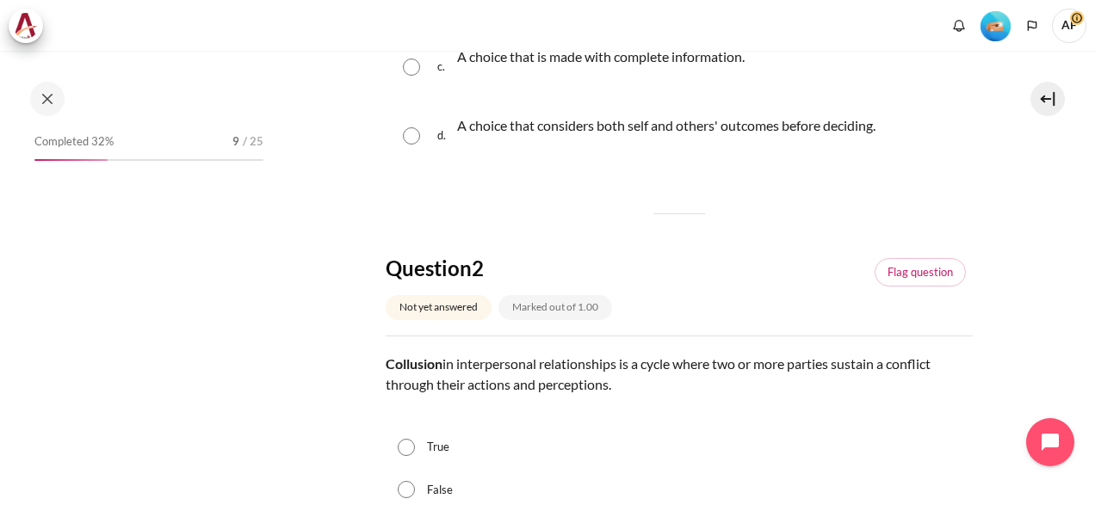
scroll to position [602, 0]
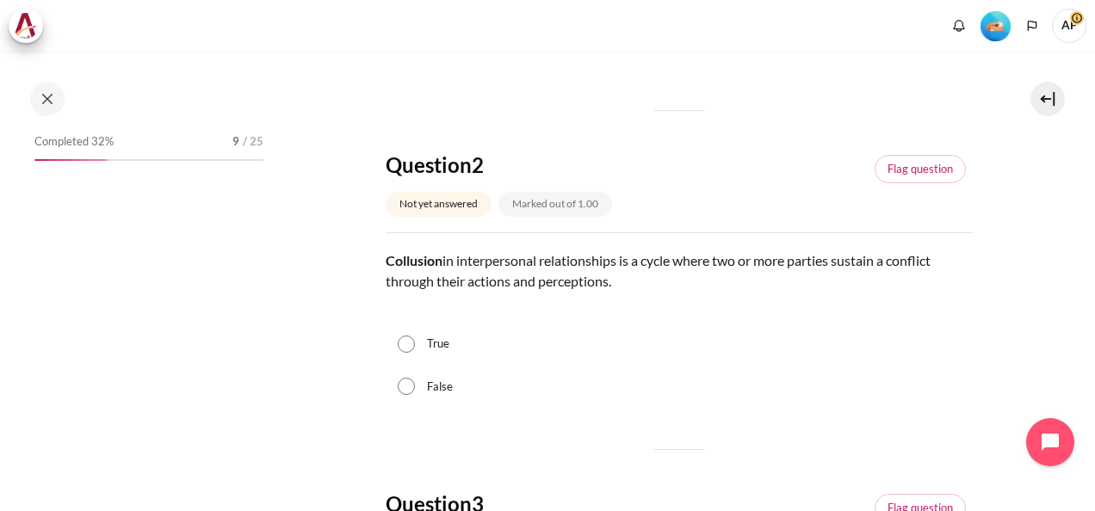
click at [414, 346] on input "True" at bounding box center [406, 344] width 17 height 17
radio input "true"
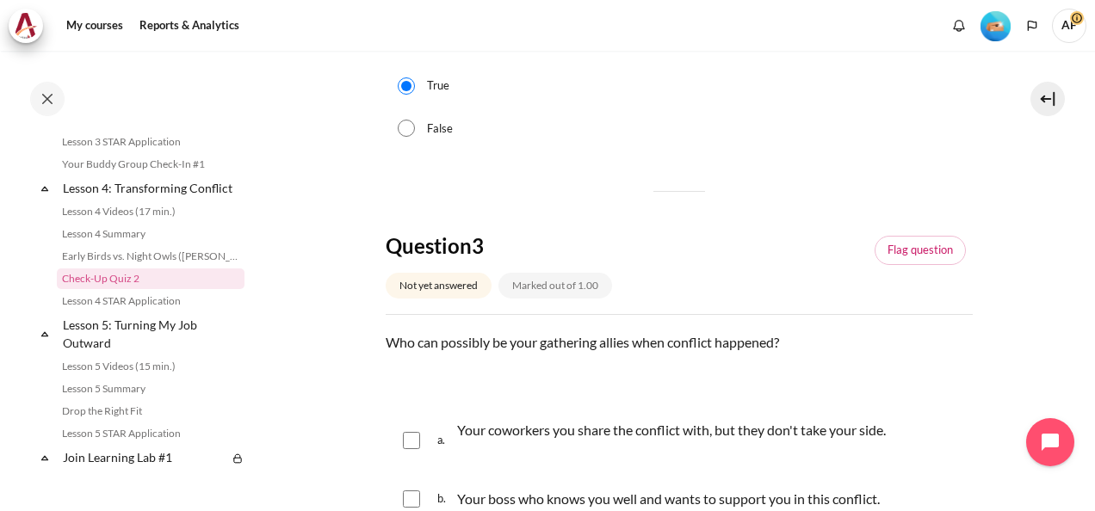
scroll to position [1033, 0]
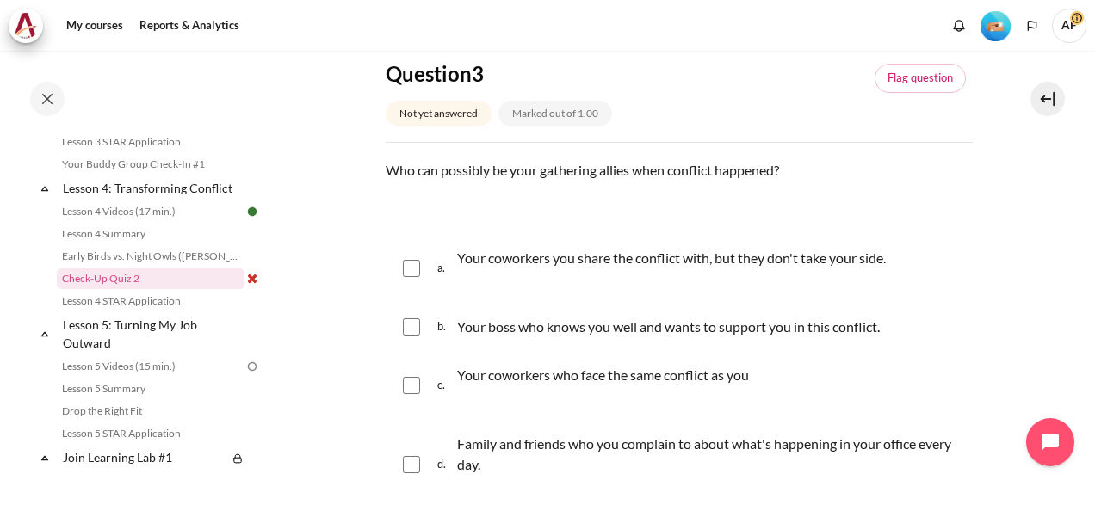
click at [414, 329] on input "Content" at bounding box center [411, 326] width 17 height 17
checkbox input "true"
click at [409, 384] on input "Content" at bounding box center [411, 385] width 17 height 17
checkbox input "true"
click at [408, 466] on input "Content" at bounding box center [411, 464] width 17 height 17
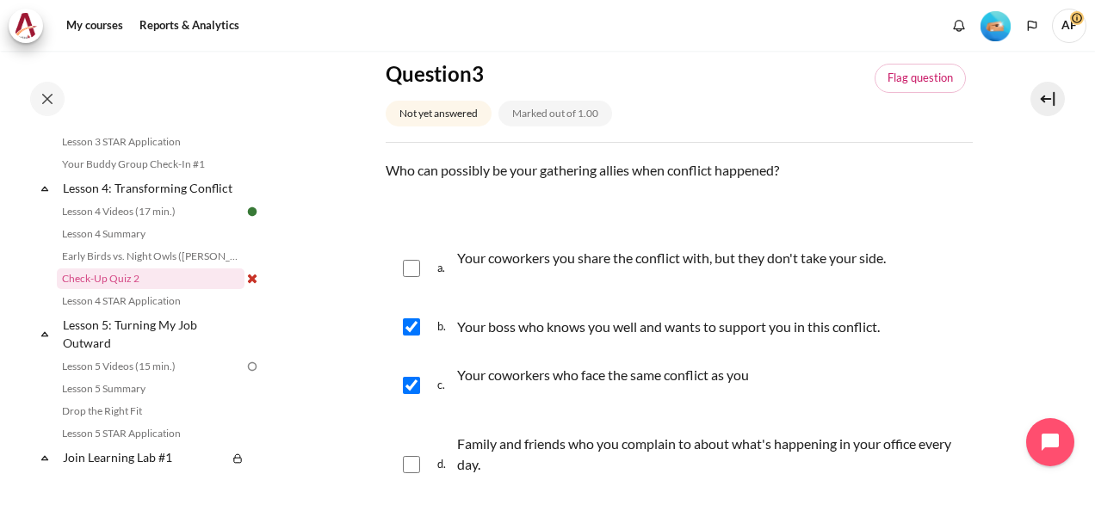
checkbox input "true"
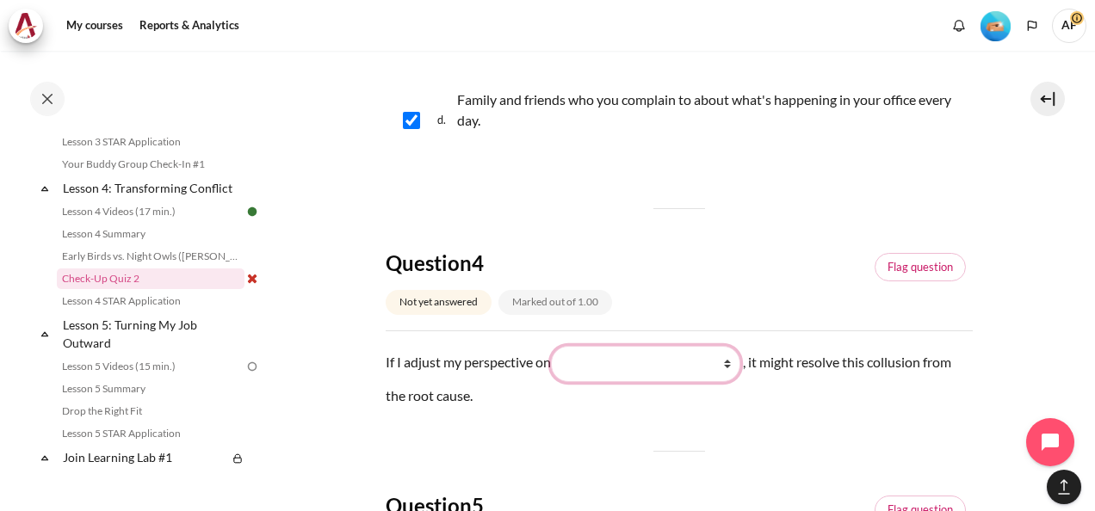
click at [725, 369] on select "What I do (我做了什么) What they see and feel (他们看到什么) What they do (他们做了什么) What I …" at bounding box center [645, 364] width 189 height 36
select select "4"
click at [554, 346] on select "What I do (我做了什么) What they see and feel (他们看到什么) What they do (他们做了什么) What I …" at bounding box center [645, 364] width 189 height 36
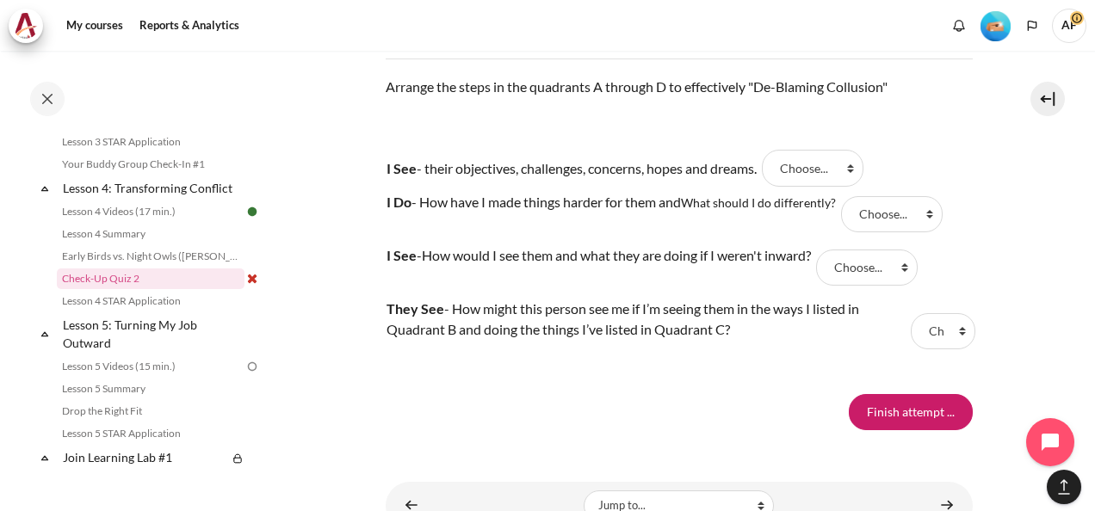
scroll to position [1893, 0]
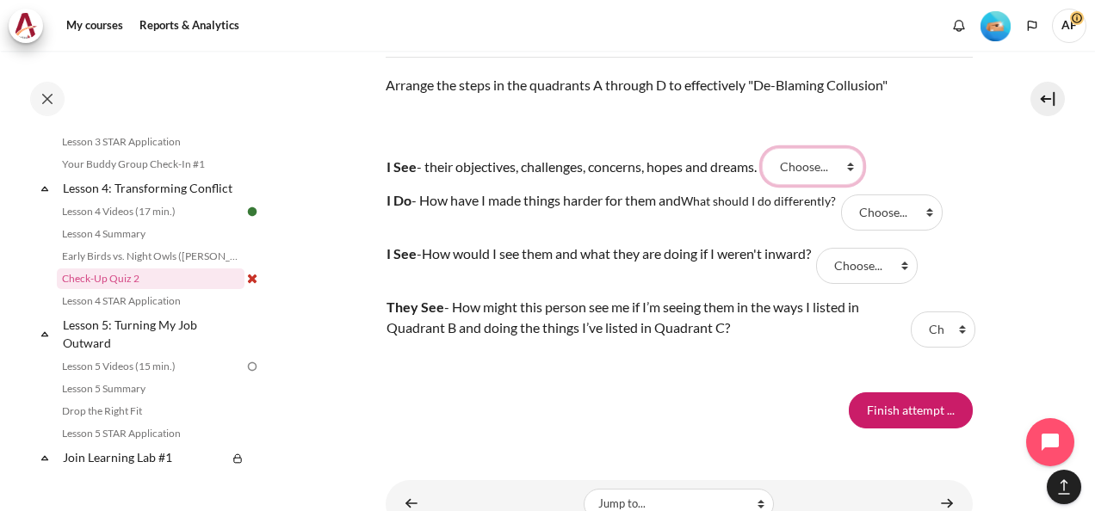
click at [863, 162] on select "Choose... B D A C" at bounding box center [813, 166] width 102 height 36
select select "3"
click at [777, 148] on select "Choose... B D A C" at bounding box center [813, 166] width 102 height 36
click at [928, 212] on select "Choose... B D A C" at bounding box center [892, 212] width 102 height 36
select select "2"
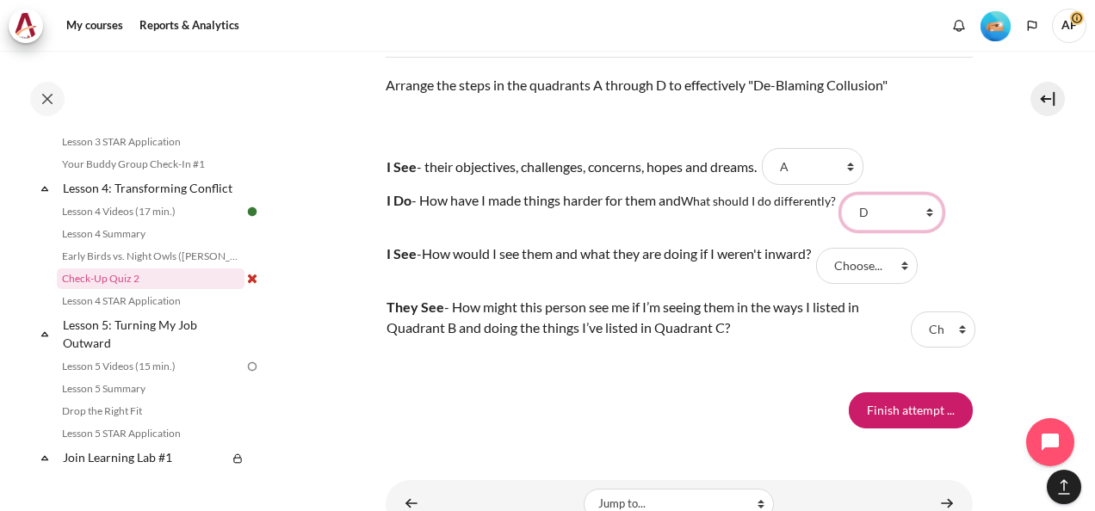
click at [845, 194] on select "Choose... B D A C" at bounding box center [892, 212] width 102 height 36
click at [917, 263] on select "Choose... B D A C" at bounding box center [867, 266] width 102 height 36
select select "4"
click at [832, 248] on select "Choose... B D A C" at bounding box center [867, 266] width 102 height 36
click at [954, 330] on select "Choose... B D A C" at bounding box center [943, 330] width 65 height 36
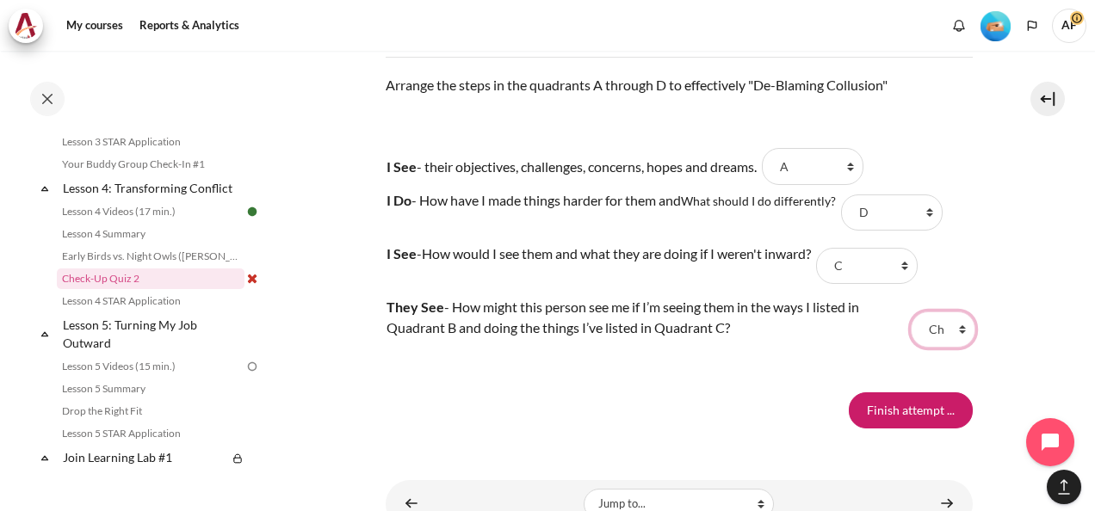
select select "1"
click at [911, 312] on select "Choose... B D A C" at bounding box center [943, 330] width 65 height 36
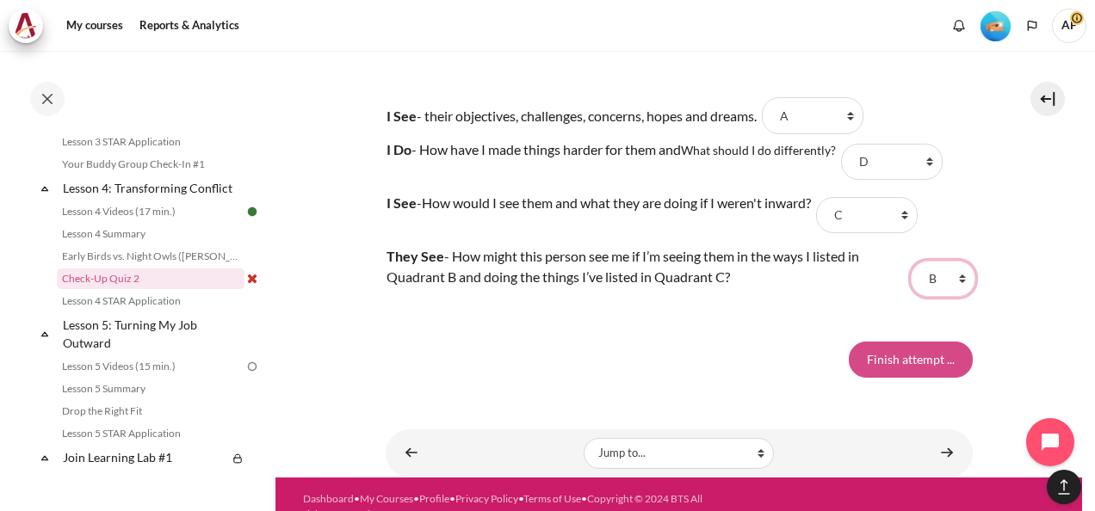
scroll to position [1966, 0]
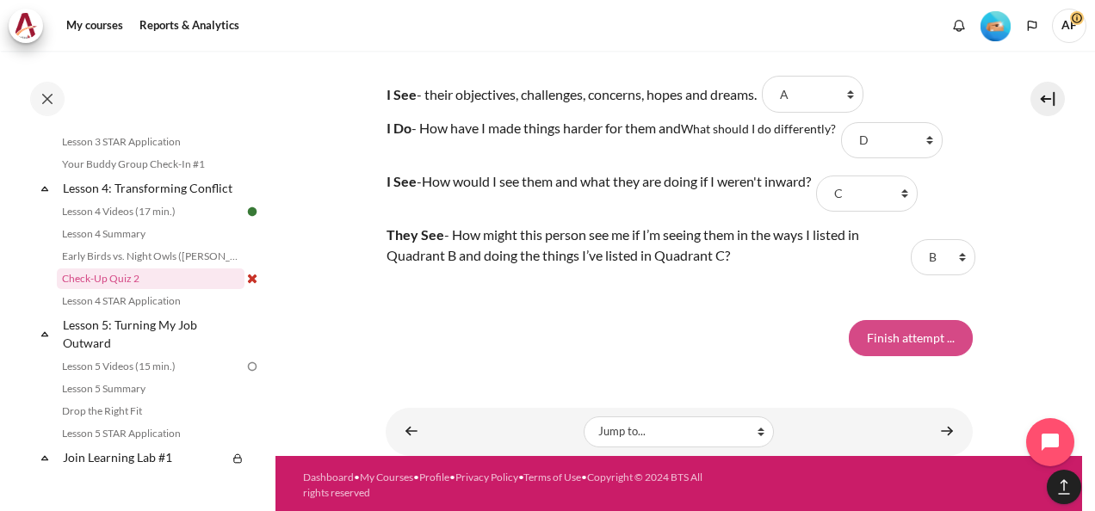
click at [914, 341] on input "Finish attempt ..." at bounding box center [911, 338] width 124 height 36
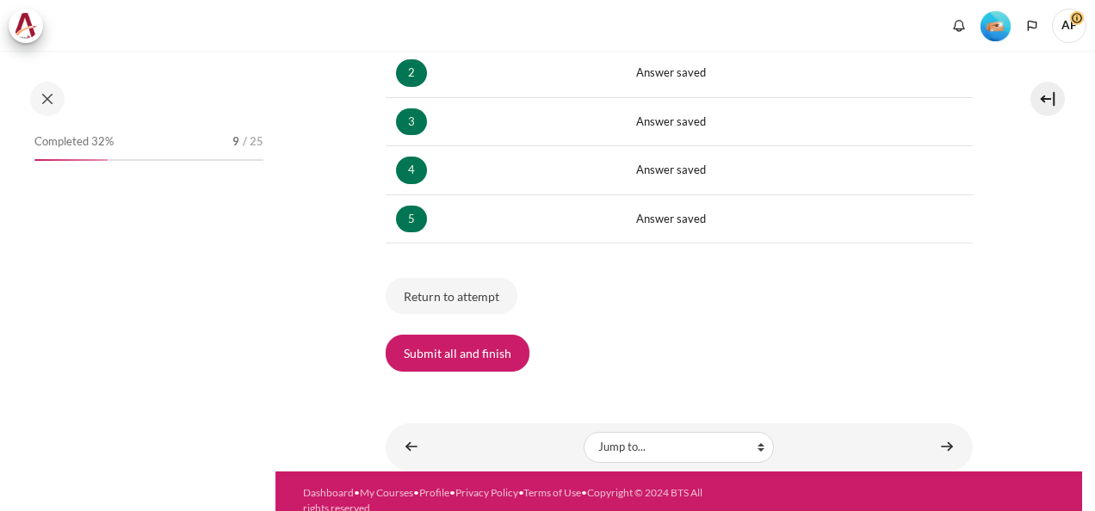
scroll to position [386, 0]
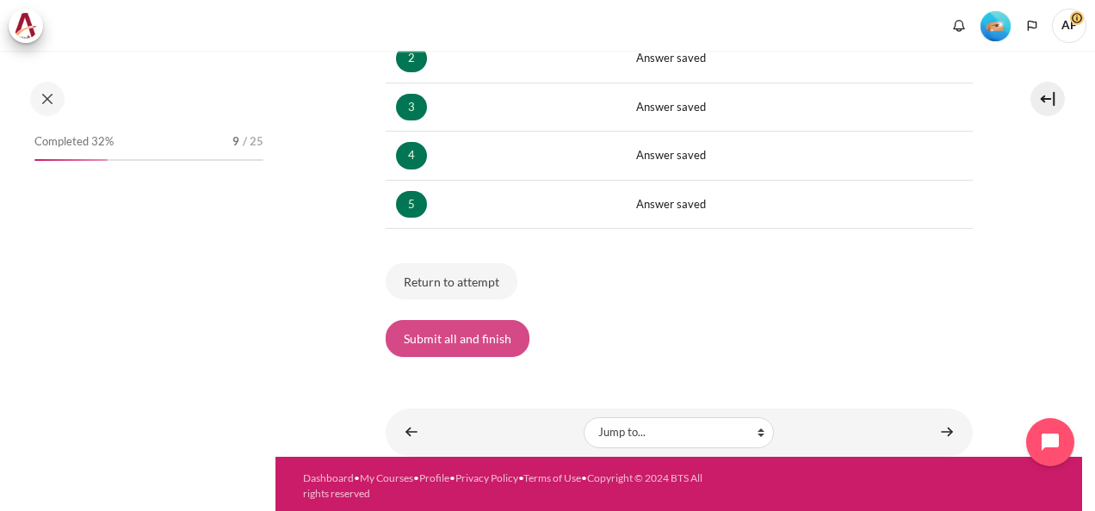
click at [479, 330] on button "Submit all and finish" at bounding box center [458, 338] width 144 height 36
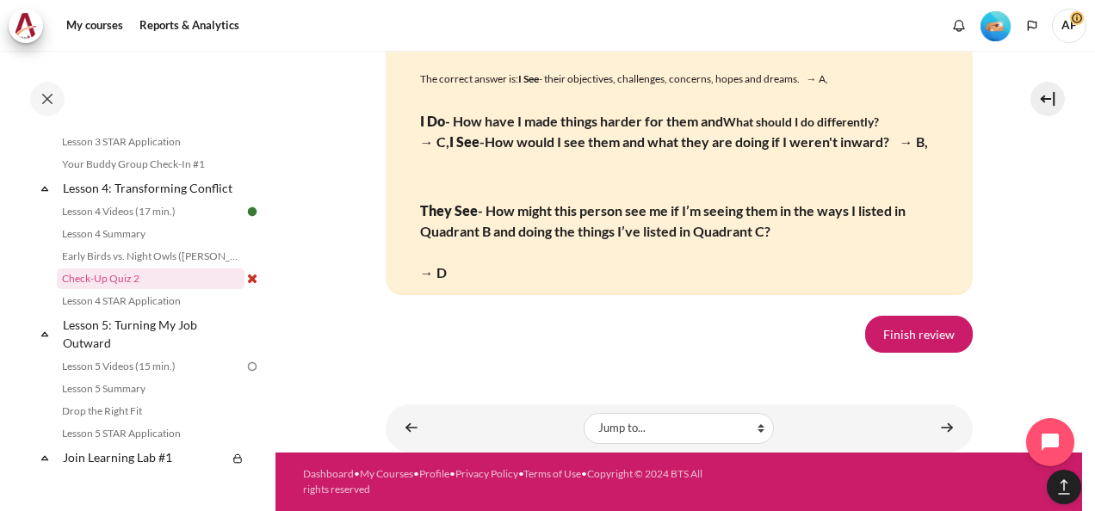
scroll to position [3528, 0]
click at [898, 352] on link "Finish review" at bounding box center [919, 334] width 108 height 36
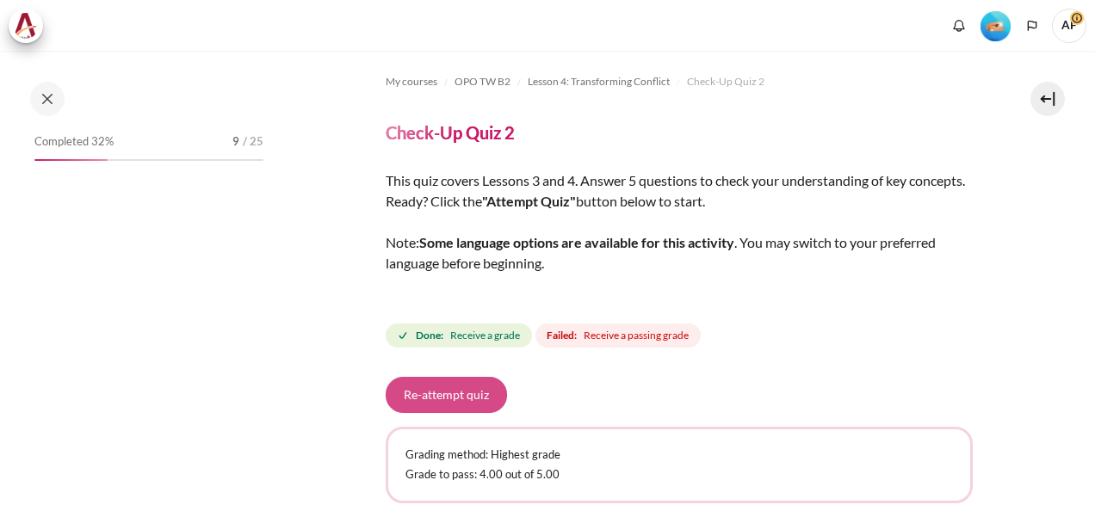
click at [461, 387] on button "Re-attempt quiz" at bounding box center [446, 395] width 121 height 36
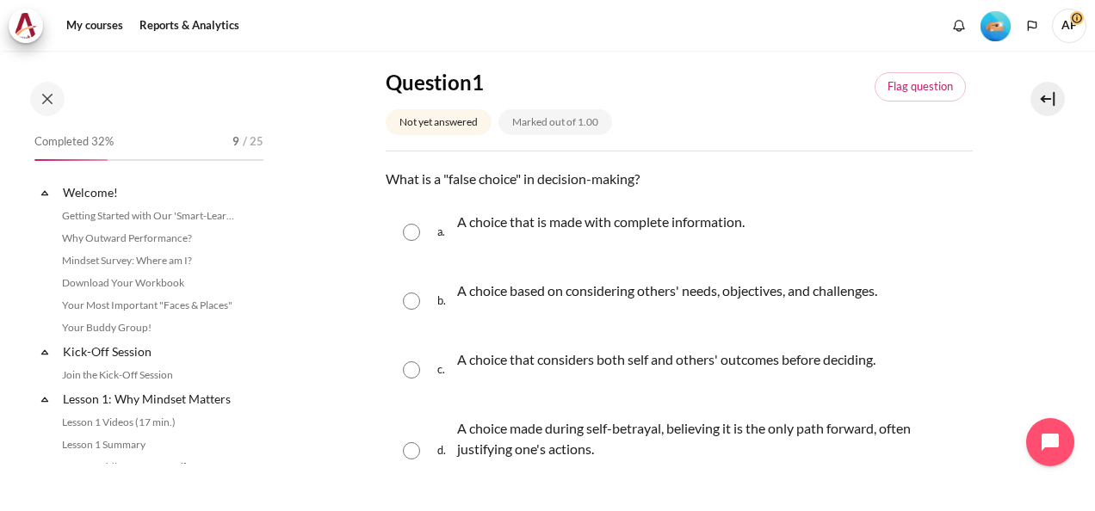
scroll to position [599, 0]
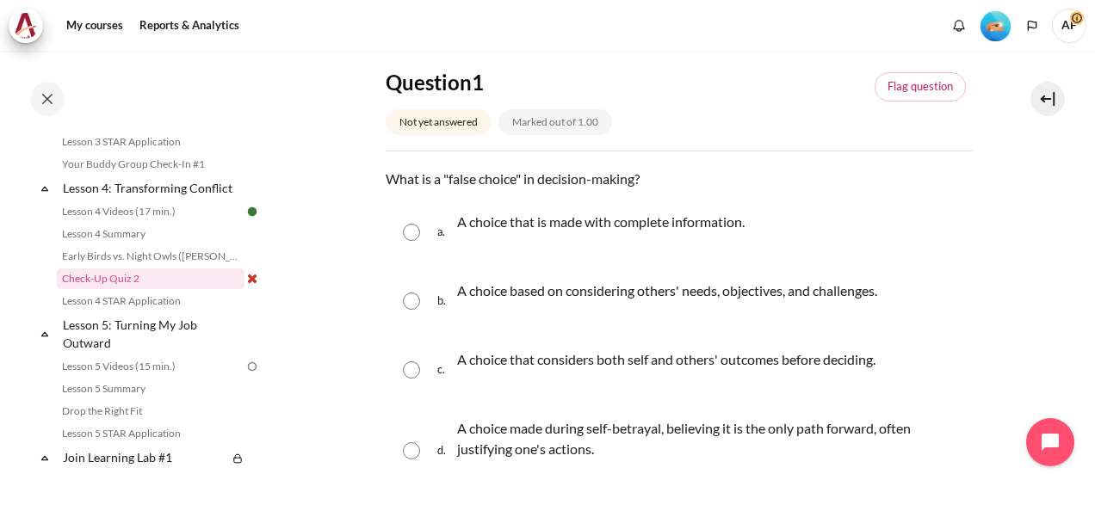
click at [411, 449] on input "Content" at bounding box center [411, 450] width 17 height 17
radio input "true"
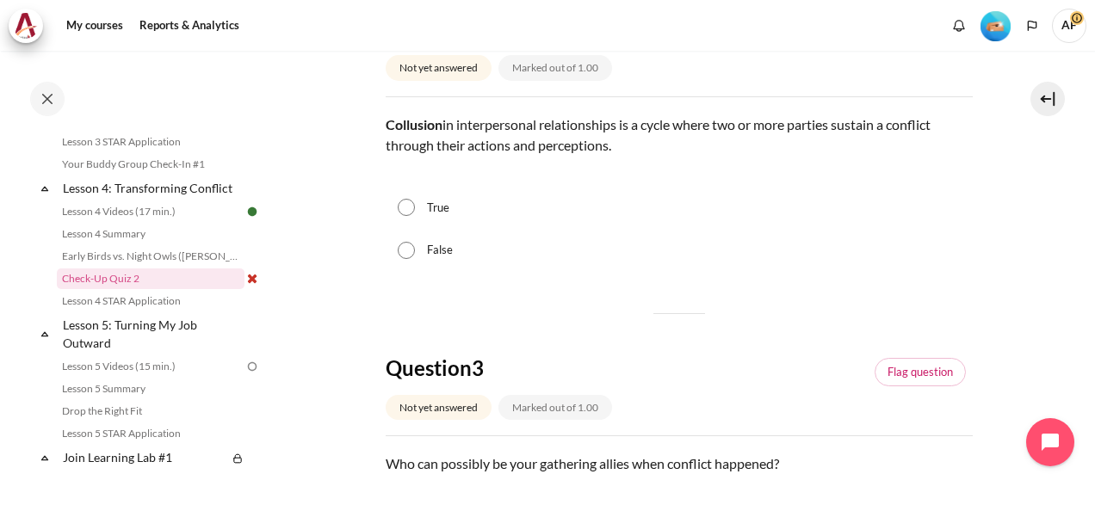
scroll to position [775, 0]
click at [411, 205] on input "True" at bounding box center [406, 206] width 17 height 17
radio input "true"
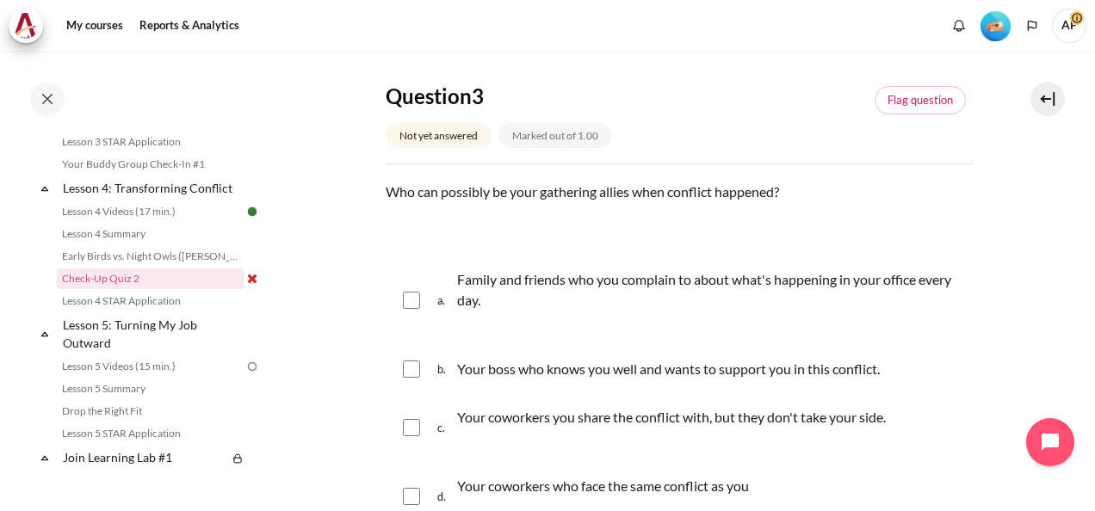
scroll to position [1119, 0]
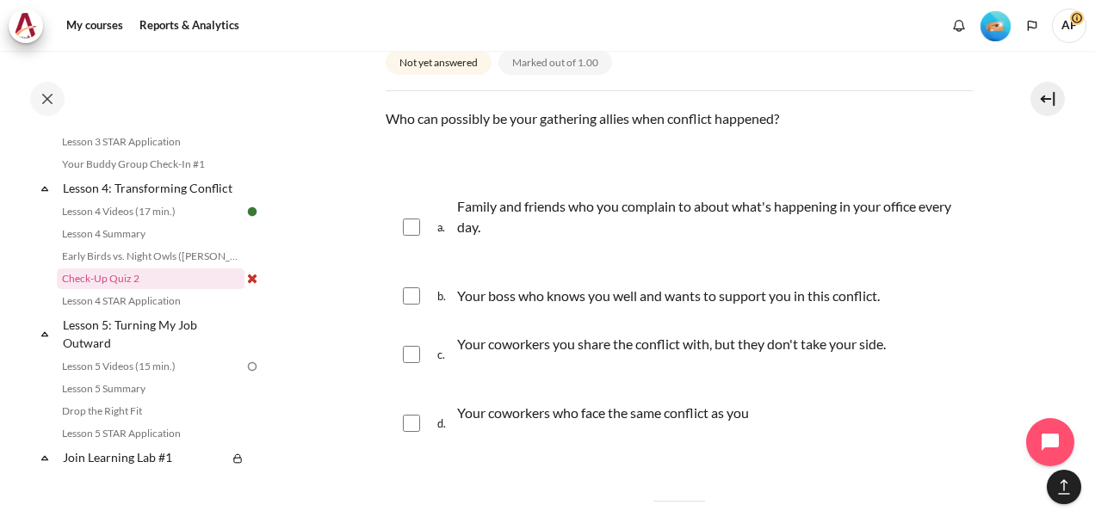
click at [409, 297] on input "Content" at bounding box center [411, 295] width 17 height 17
checkbox input "true"
click at [406, 349] on input "Content" at bounding box center [411, 354] width 17 height 17
checkbox input "true"
click at [413, 426] on input "Content" at bounding box center [411, 423] width 17 height 17
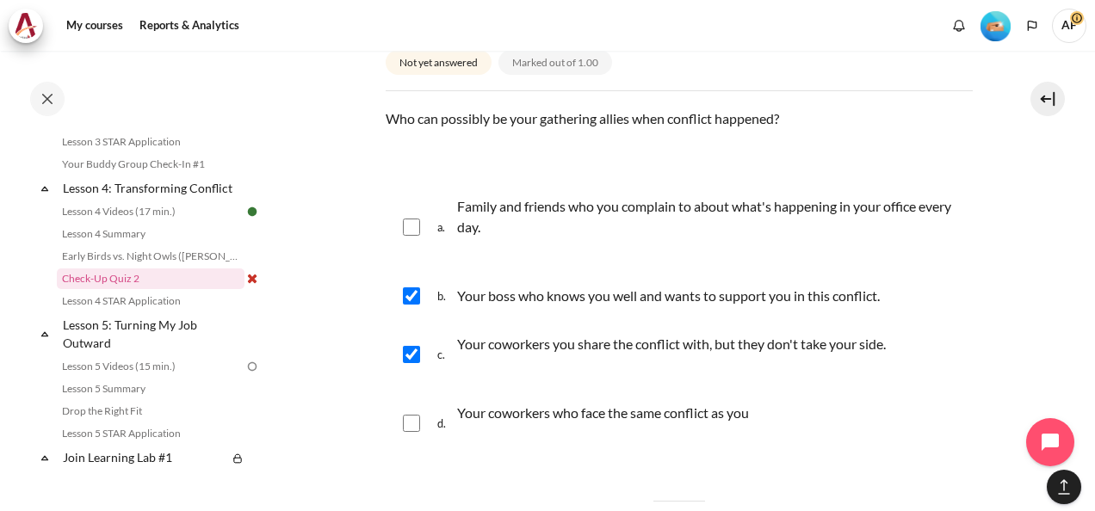
checkbox input "true"
click at [414, 354] on input "Content" at bounding box center [411, 354] width 17 height 17
checkbox input "false"
click at [416, 426] on input "Content" at bounding box center [411, 423] width 17 height 17
checkbox input "false"
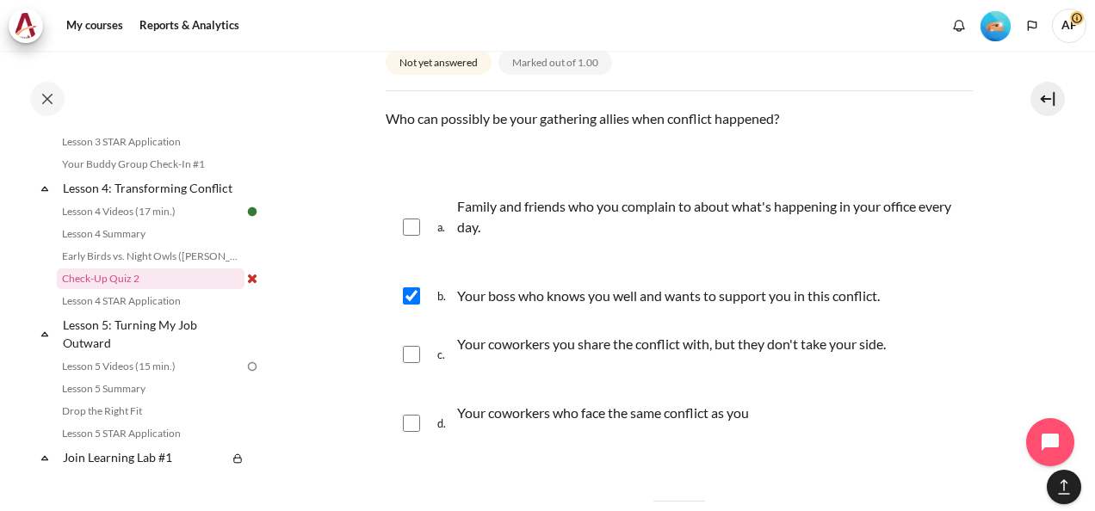
click at [411, 355] on input "Content" at bounding box center [411, 354] width 17 height 17
checkbox input "true"
click at [415, 239] on div "a. Family and friends who you complain to about what's happening in your office…" at bounding box center [679, 227] width 587 height 86
click at [416, 229] on input "Content" at bounding box center [411, 227] width 17 height 17
checkbox input "true"
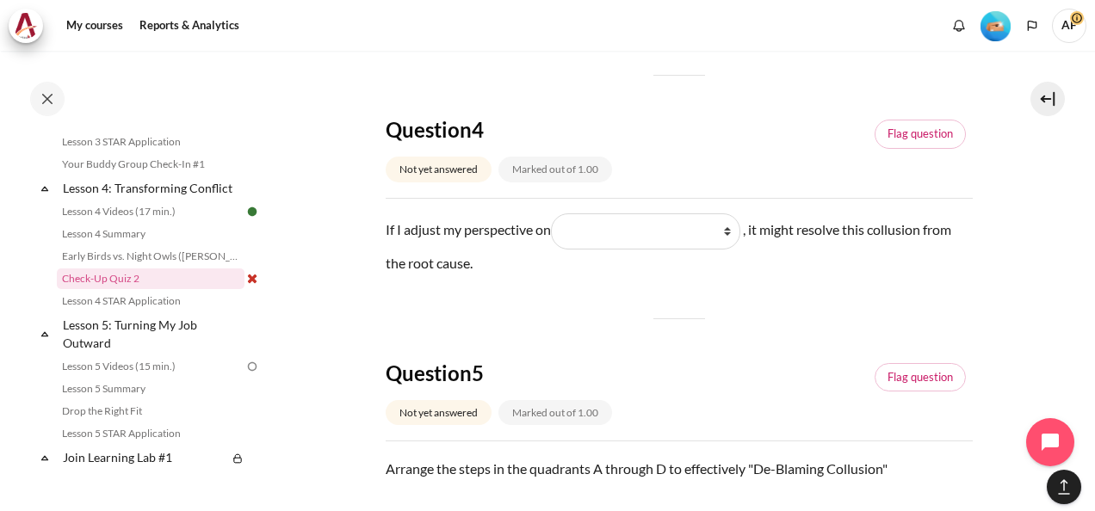
scroll to position [1549, 0]
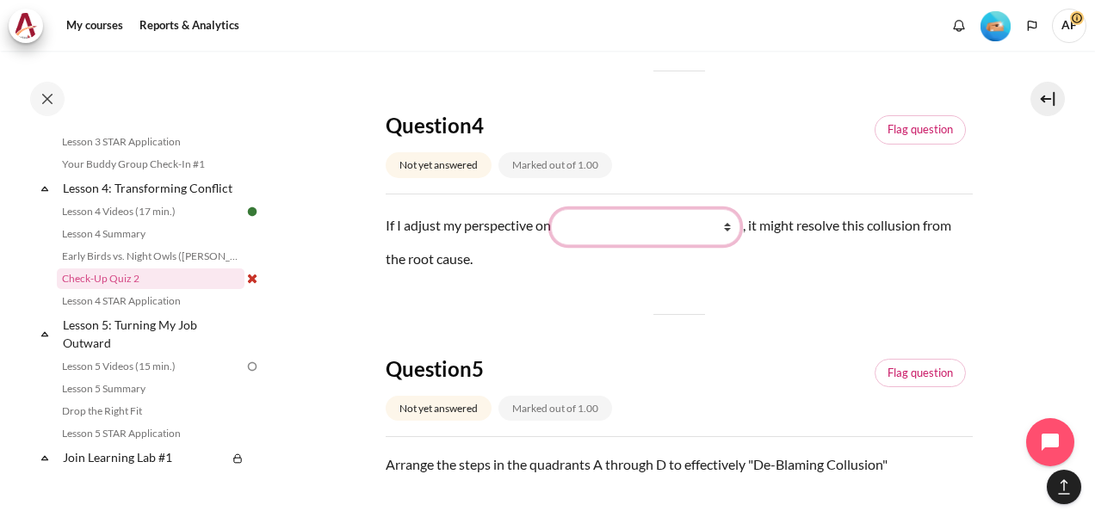
click at [738, 230] on select "What I do (我做了什么) What I see and feel about what they do (我看到什么) What they do (…" at bounding box center [645, 227] width 189 height 36
select select "2"
click at [554, 209] on select "What I do (我做了什么) What I see and feel about what they do (我看到什么) What they do (…" at bounding box center [645, 227] width 189 height 36
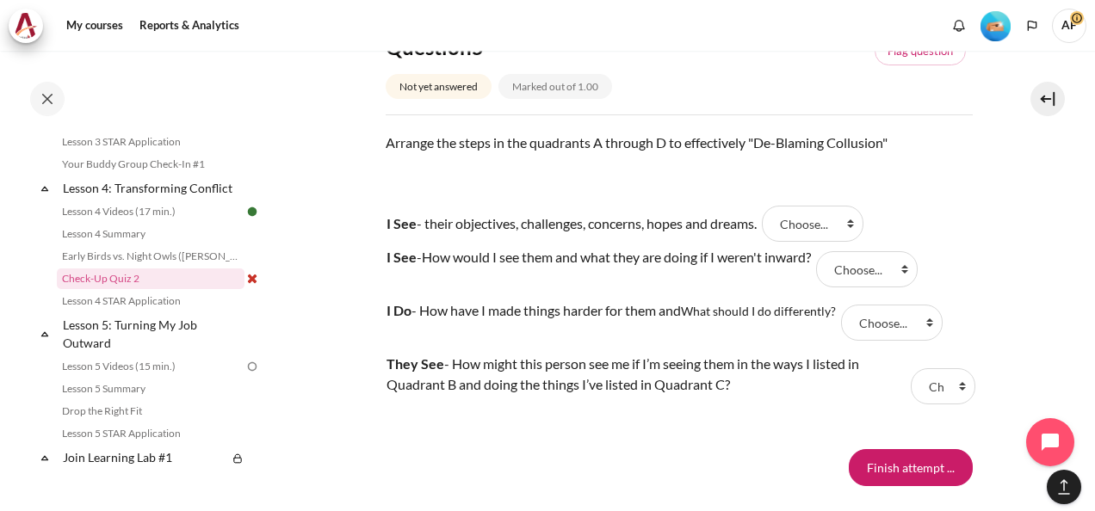
scroll to position [1893, 0]
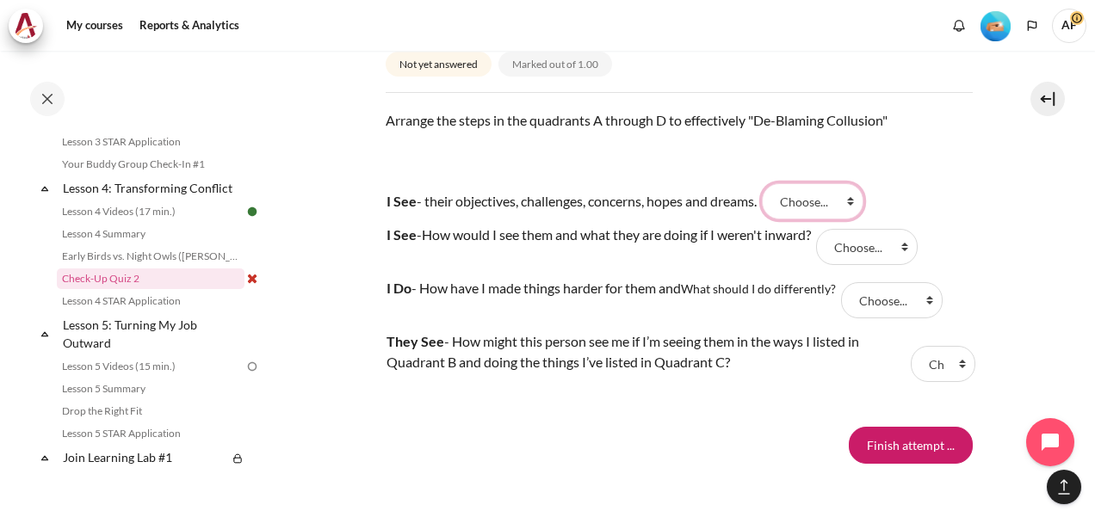
click at [863, 201] on select "Choose... A D C B" at bounding box center [813, 201] width 102 height 36
select select "1"
click at [777, 183] on select "Choose... A D C B" at bounding box center [813, 201] width 102 height 36
click at [917, 242] on select "Choose... A D C B" at bounding box center [867, 247] width 102 height 36
select select "4"
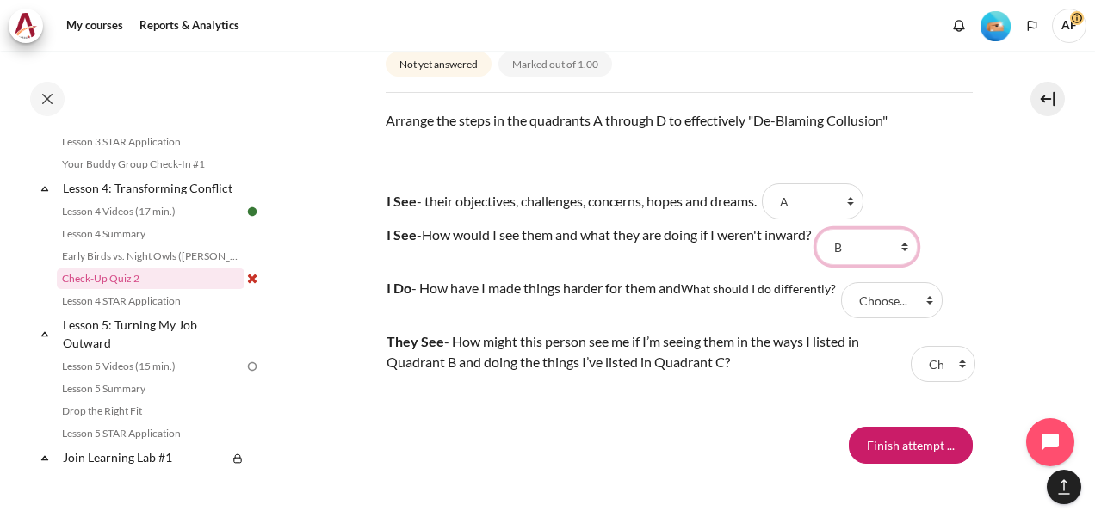
click at [832, 229] on select "Choose... A D C B" at bounding box center [867, 247] width 102 height 36
click at [939, 300] on select "Choose... A D C B" at bounding box center [892, 300] width 102 height 36
select select "3"
click at [845, 282] on select "Choose... A D C B" at bounding box center [892, 300] width 102 height 36
click at [947, 357] on select "Choose... A D C B" at bounding box center [943, 364] width 65 height 36
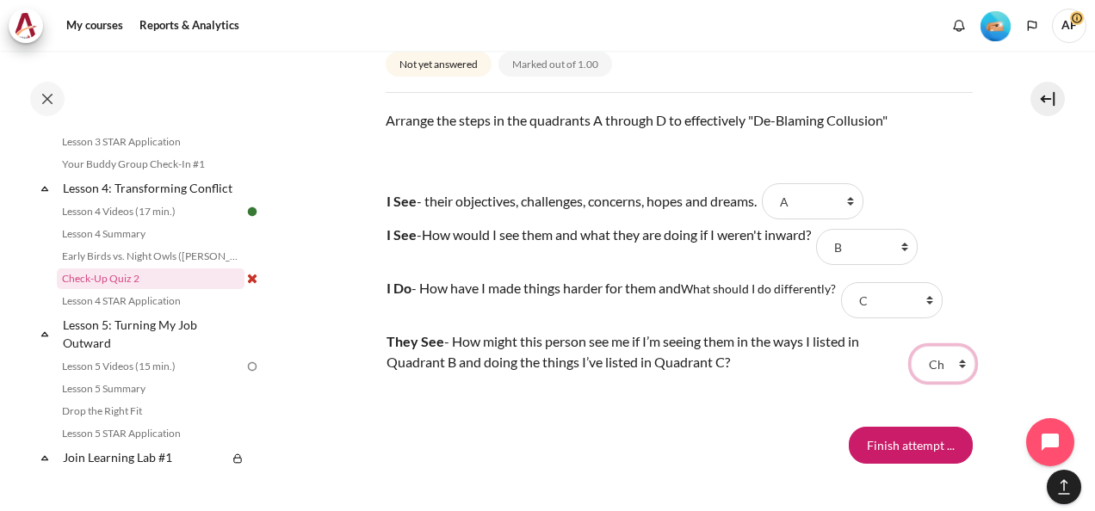
select select "2"
click at [911, 346] on select "Choose... A D C B" at bounding box center [943, 364] width 65 height 36
click at [900, 442] on input "Finish attempt ..." at bounding box center [911, 445] width 124 height 36
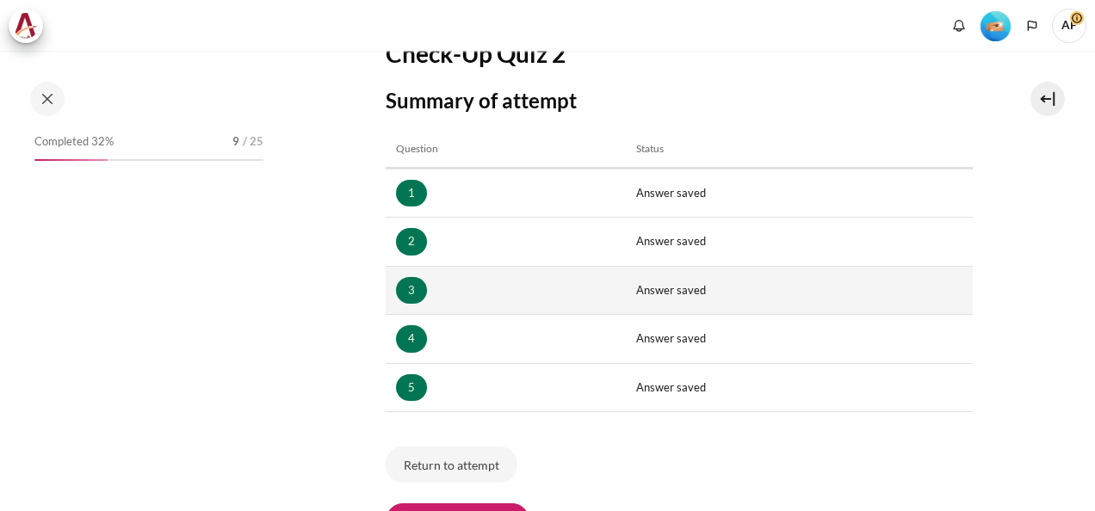
scroll to position [258, 0]
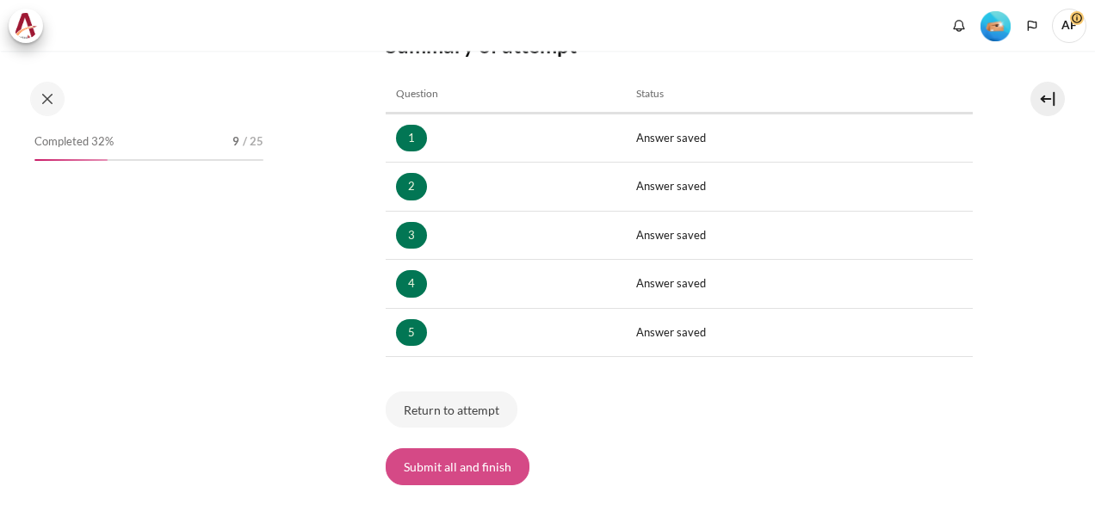
click at [484, 448] on button "Submit all and finish" at bounding box center [458, 466] width 144 height 36
click at [494, 463] on button "Submit all and finish" at bounding box center [458, 466] width 144 height 36
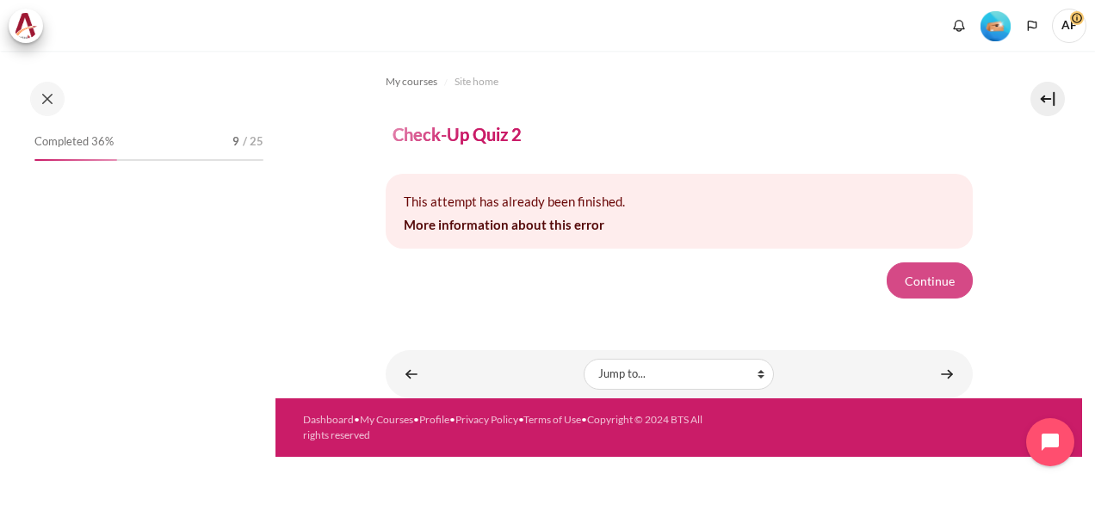
click at [923, 274] on button "Continue" at bounding box center [929, 280] width 86 height 36
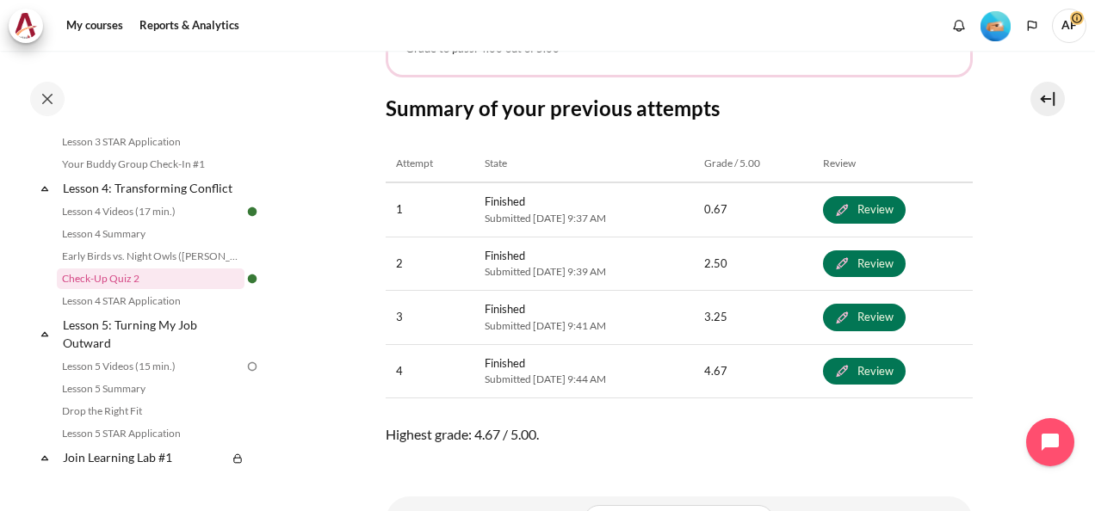
scroll to position [515, 0]
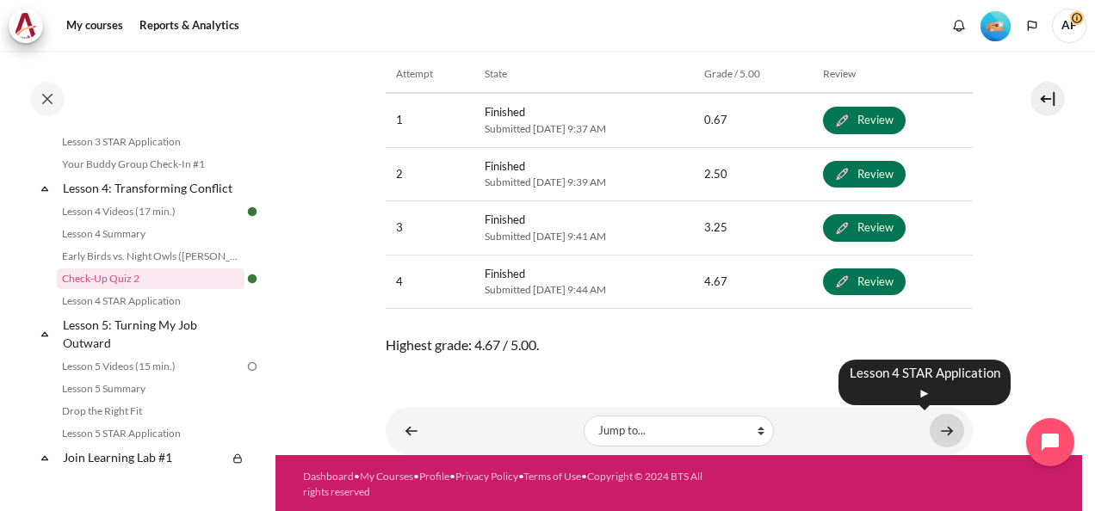
click at [929, 424] on link "Content" at bounding box center [946, 431] width 34 height 34
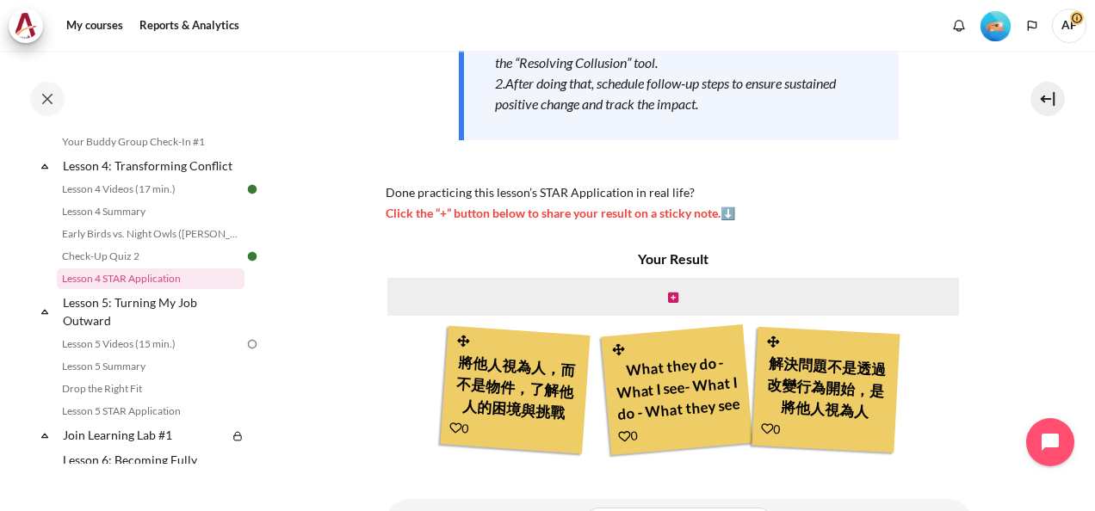
scroll to position [430, 0]
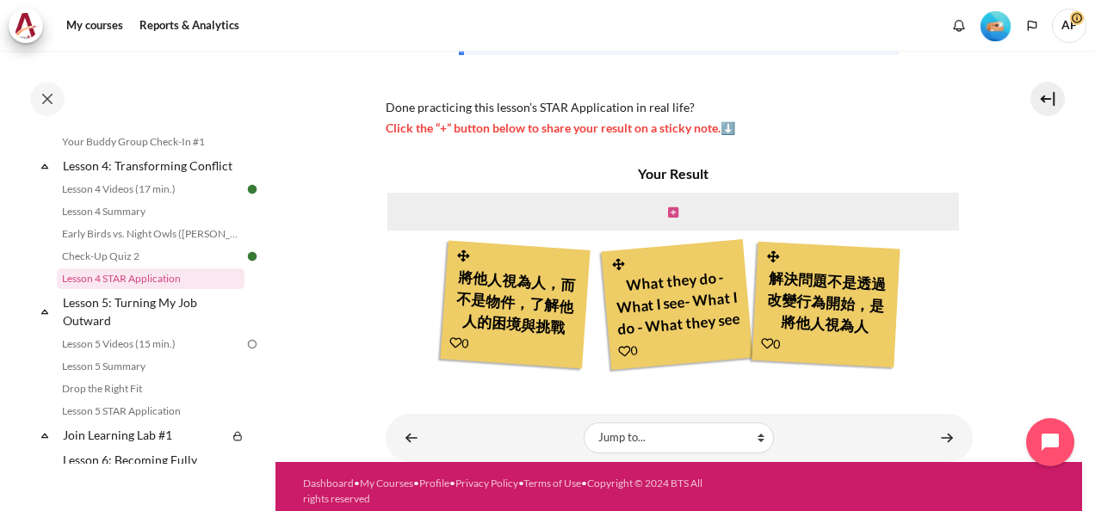
click at [668, 210] on icon "Content" at bounding box center [673, 213] width 10 height 12
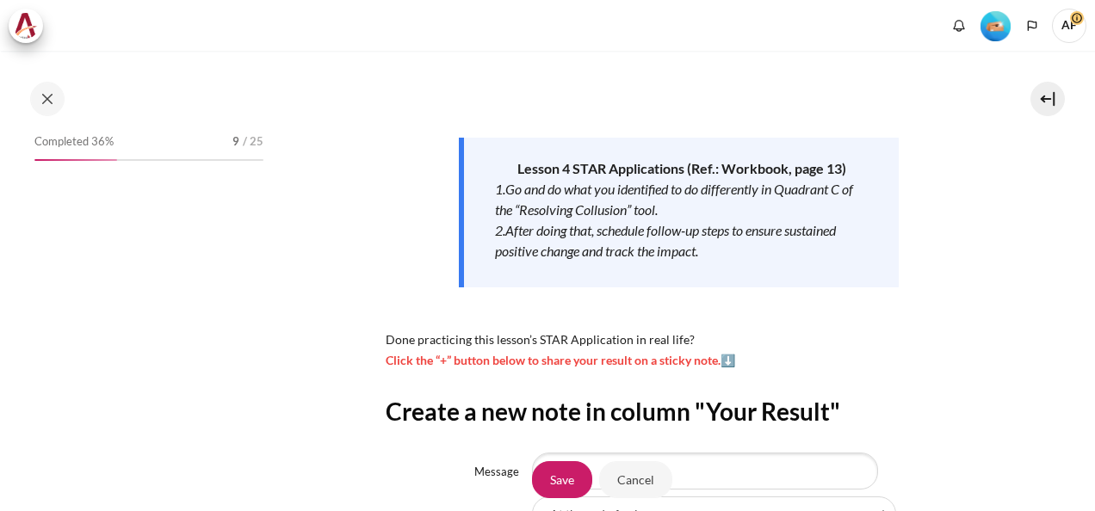
scroll to position [423, 0]
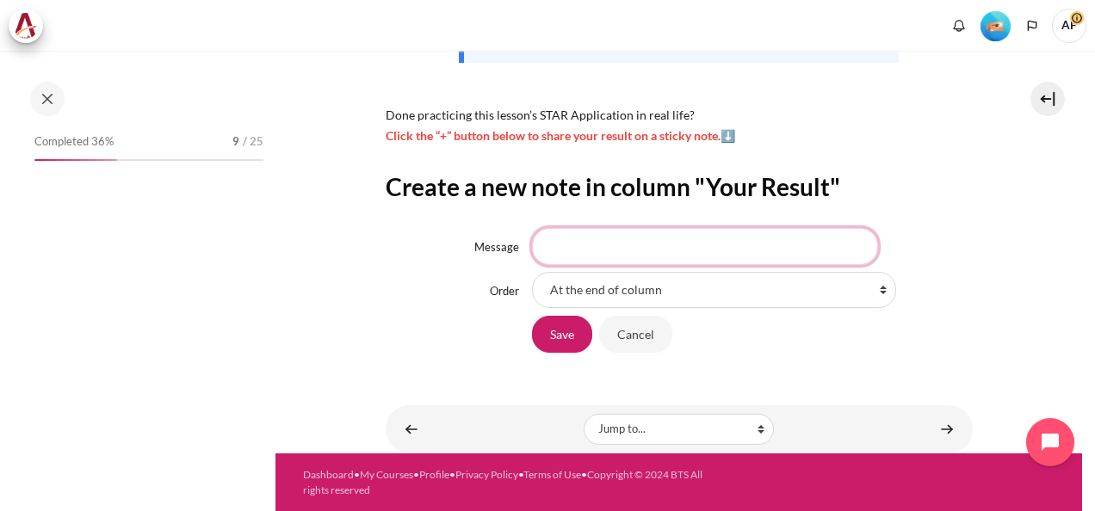
click at [599, 250] on input "Message" at bounding box center [705, 246] width 346 height 36
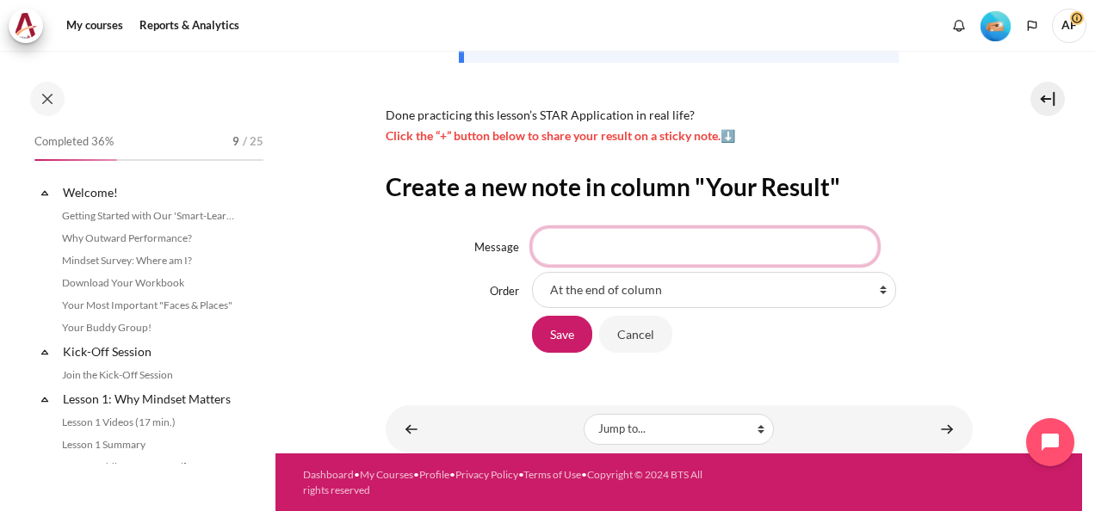
scroll to position [621, 0]
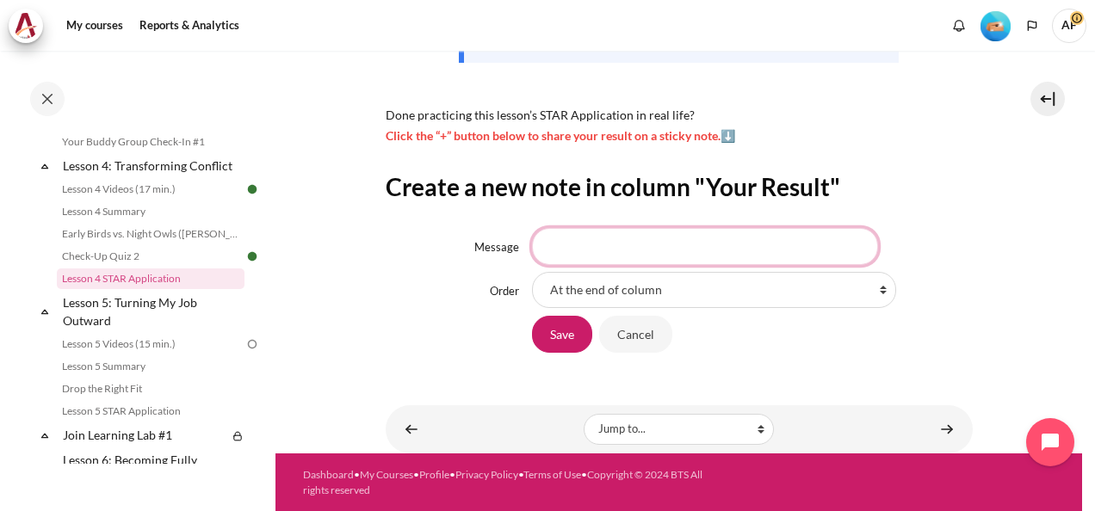
click at [589, 246] on input "Message" at bounding box center [705, 246] width 346 height 36
type input ";"
type input "將心比心"
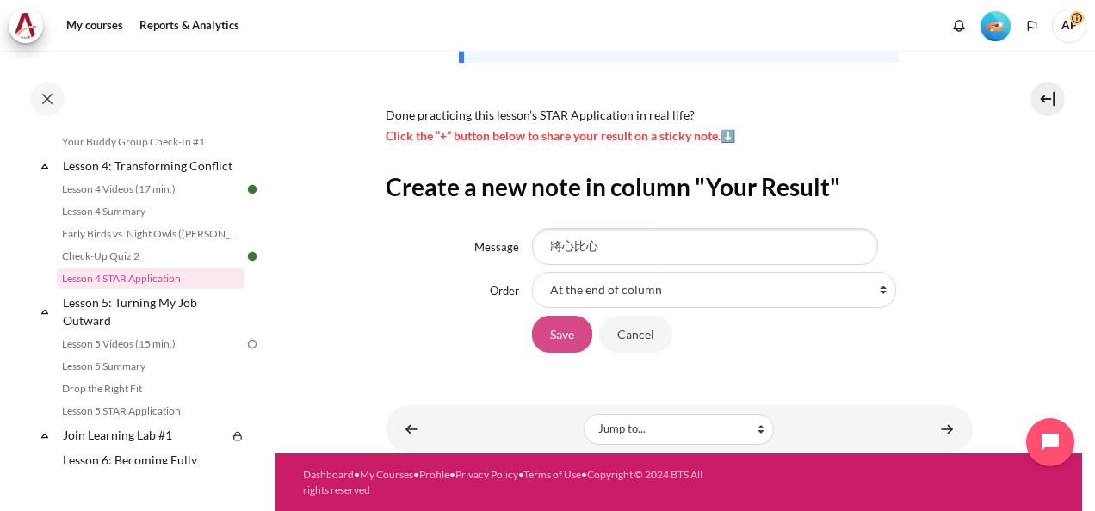
click at [547, 318] on input "Save" at bounding box center [562, 334] width 60 height 36
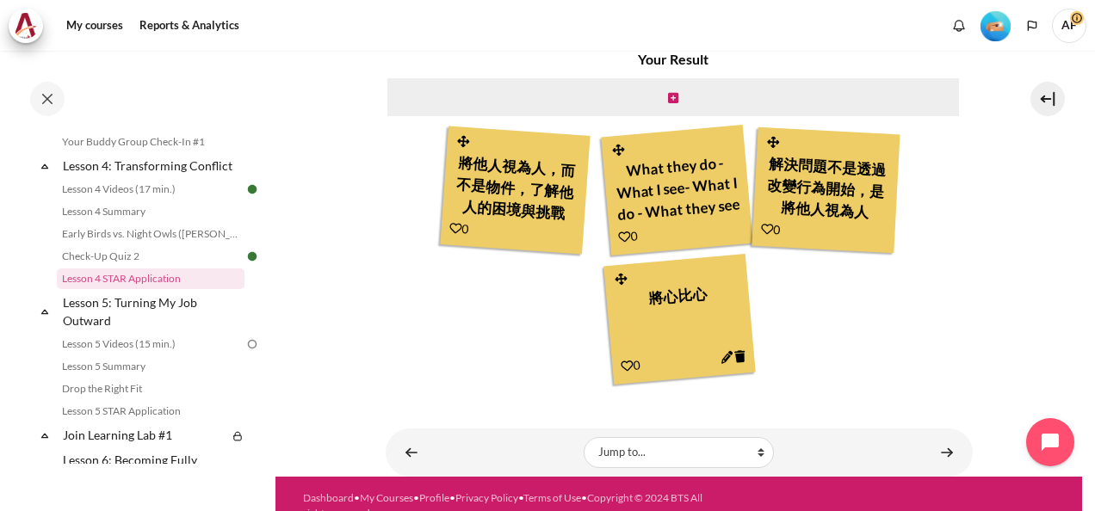
scroll to position [568, 0]
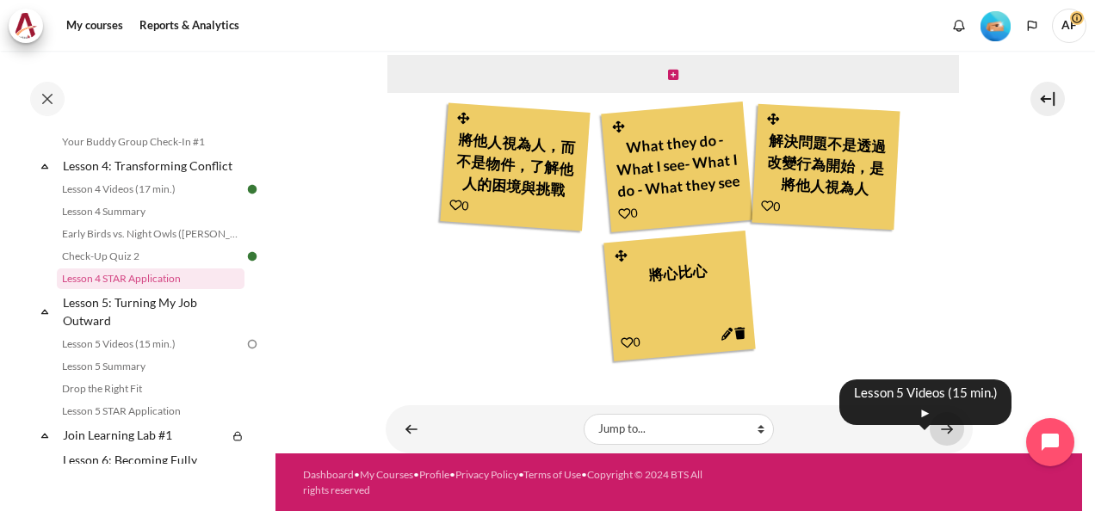
click at [942, 430] on link "Content" at bounding box center [946, 429] width 34 height 34
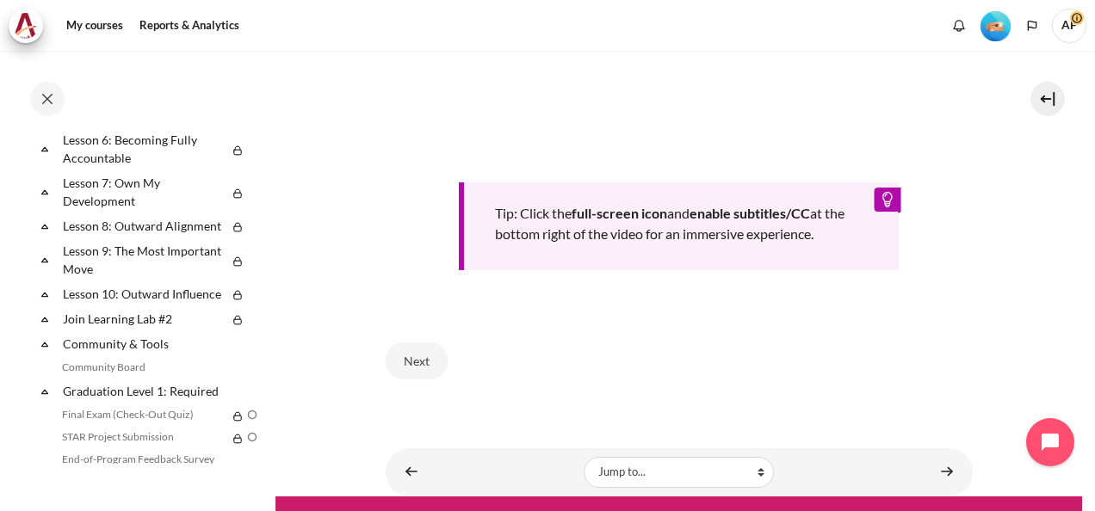
scroll to position [945, 0]
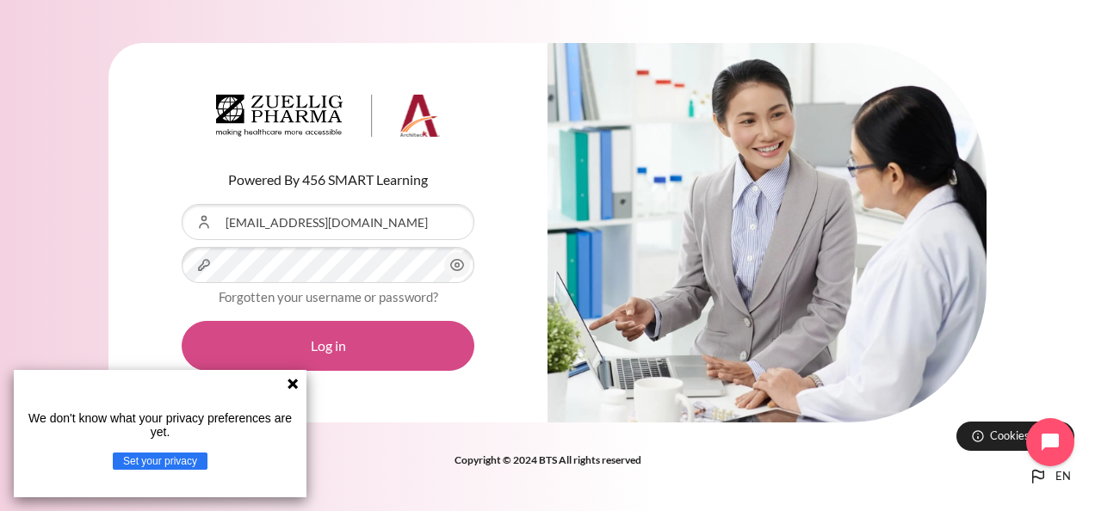
click at [399, 346] on button "Log in" at bounding box center [328, 346] width 293 height 50
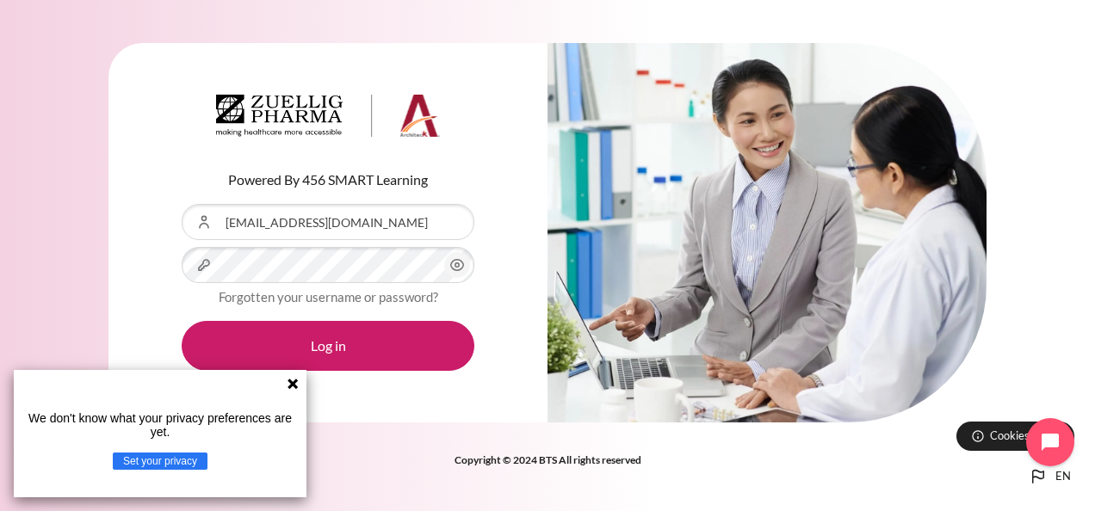
click at [293, 384] on icon at bounding box center [292, 384] width 10 height 10
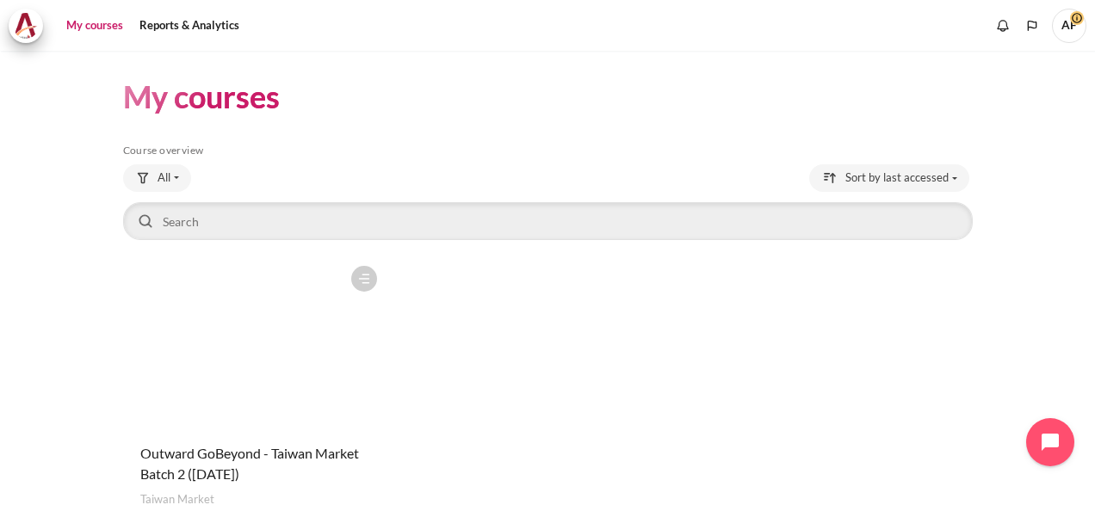
click at [265, 463] on h4 "Course name Outward GoBeyond - Taiwan Market Batch 2 (Sep 2025)" at bounding box center [254, 463] width 228 height 41
click at [205, 461] on h4 "Course name Outward GoBeyond - Taiwan Market Batch 2 (Sep 2025)" at bounding box center [254, 463] width 228 height 41
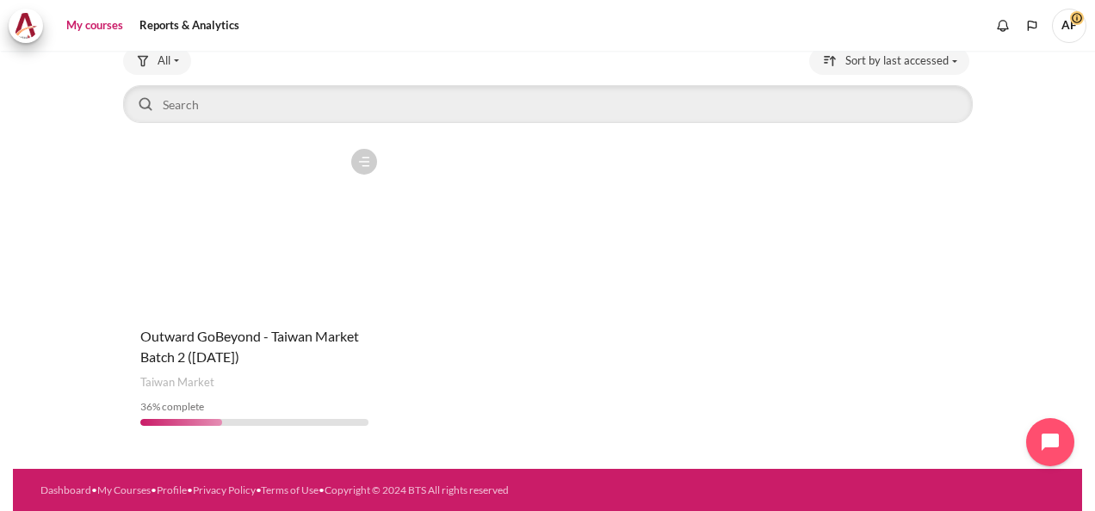
scroll to position [117, 0]
click at [217, 301] on figure "Content" at bounding box center [254, 226] width 262 height 172
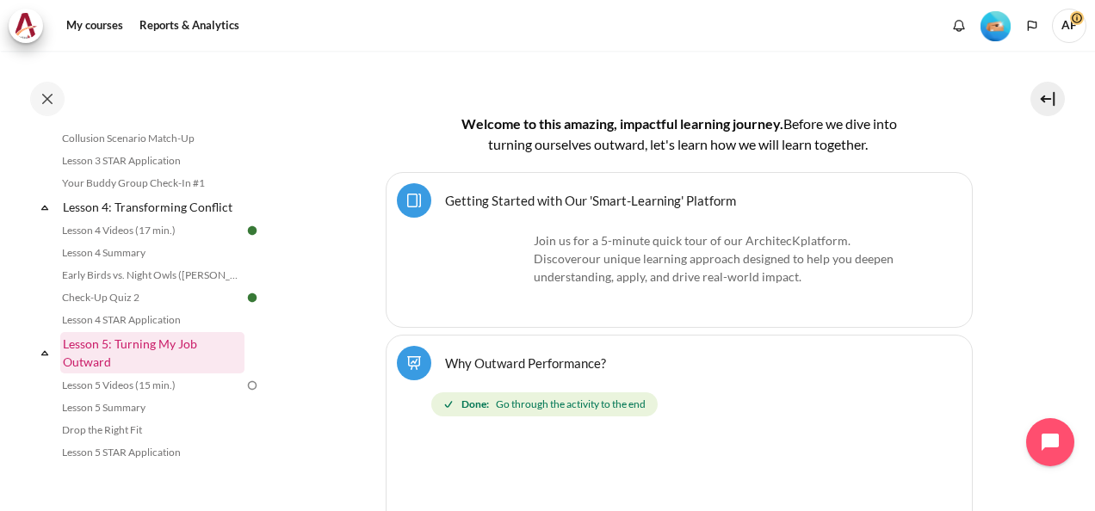
scroll to position [558, 0]
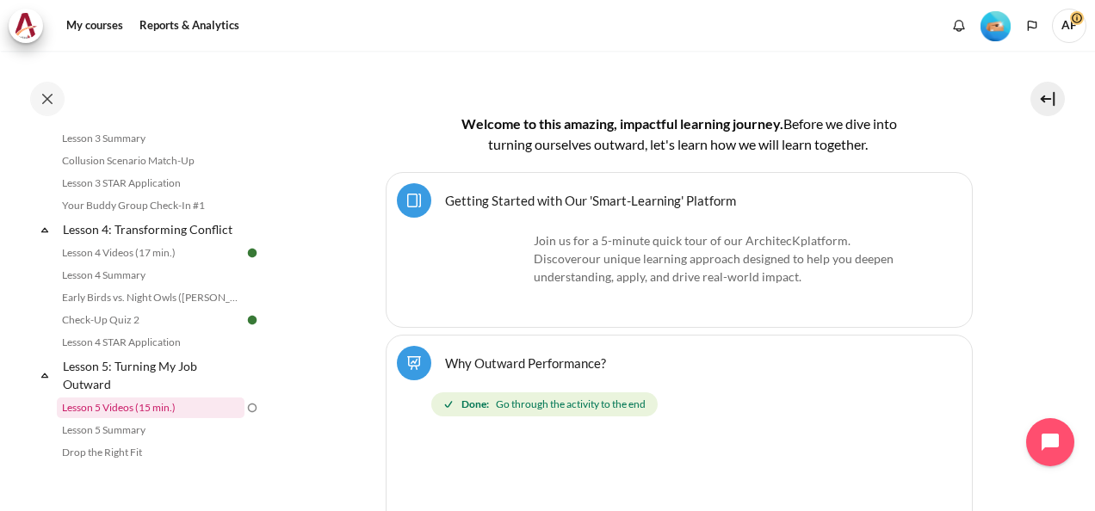
click at [161, 418] on link "Lesson 5 Videos (15 min.)" at bounding box center [151, 408] width 188 height 21
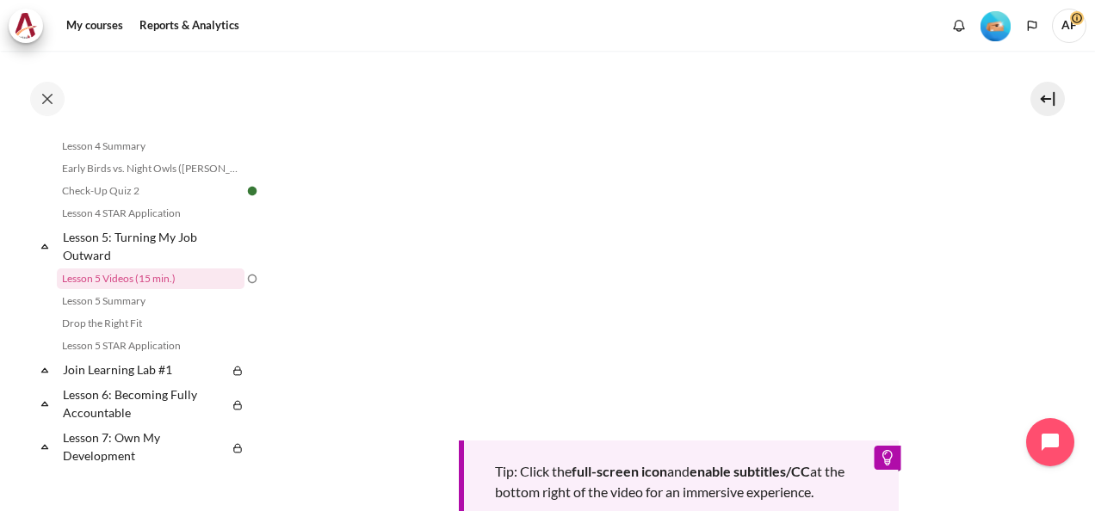
scroll to position [726, 0]
